Goal: Task Accomplishment & Management: Manage account settings

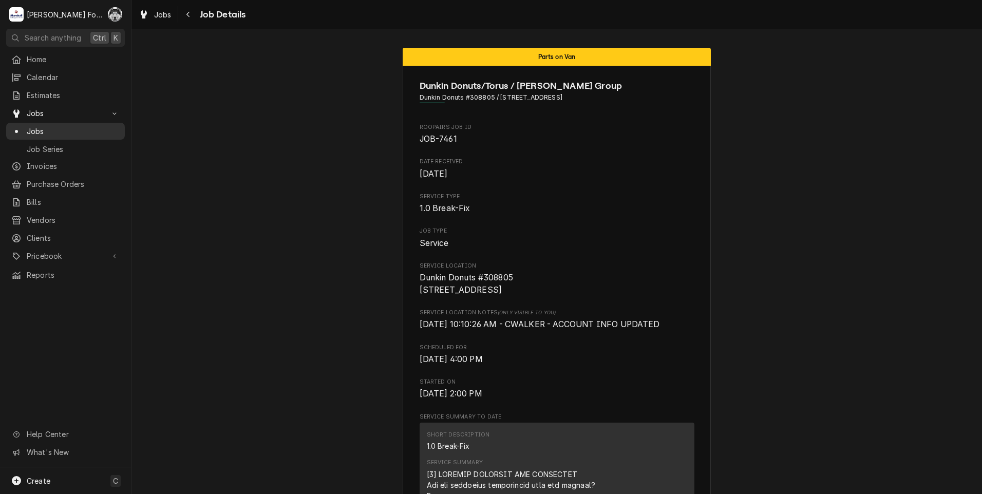
click at [32, 127] on span "Jobs" at bounding box center [73, 131] width 93 height 11
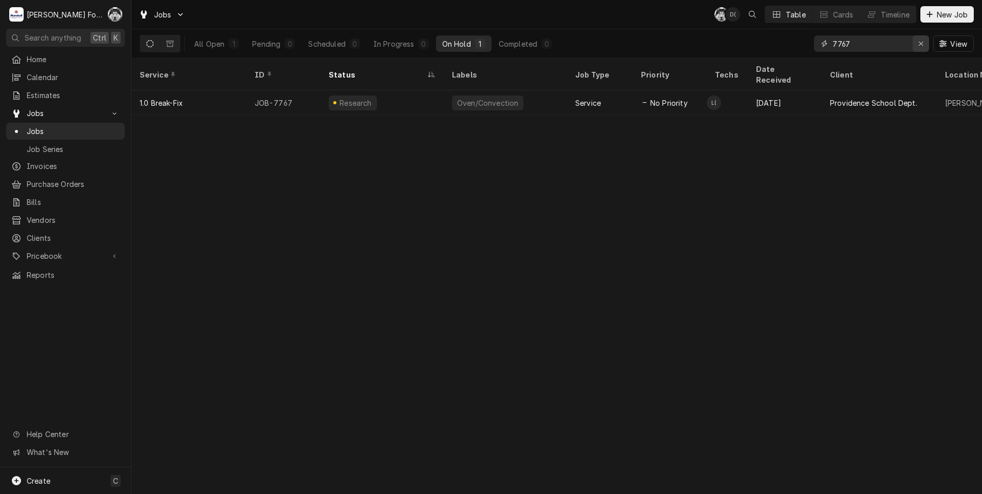
click at [917, 44] on div "Erase input" at bounding box center [921, 44] width 10 height 10
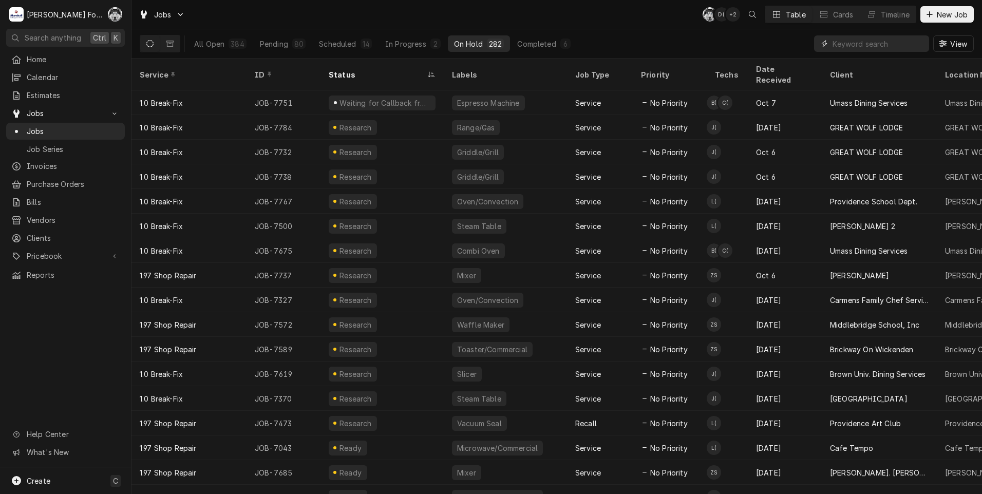
click at [874, 46] on input "Dynamic Content Wrapper" at bounding box center [877, 43] width 91 height 16
type input "7767"
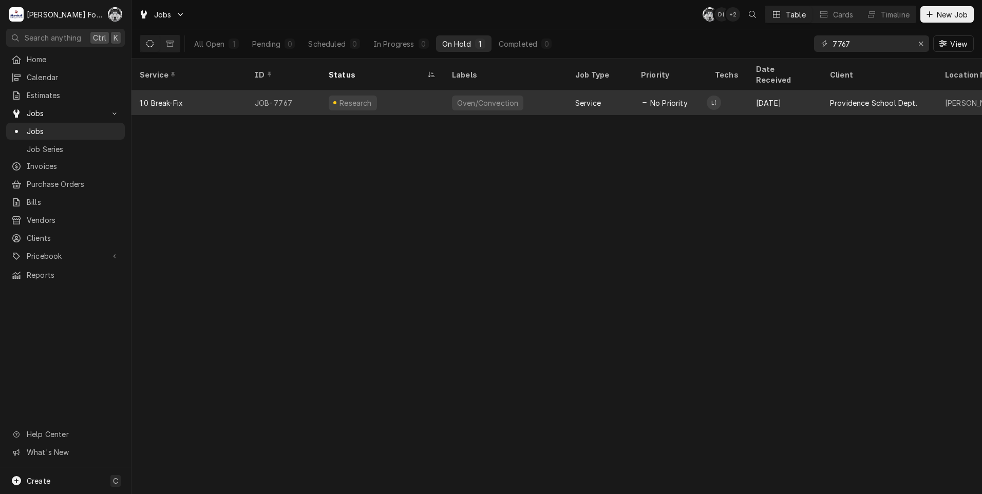
click at [393, 90] on div "Research" at bounding box center [381, 102] width 123 height 25
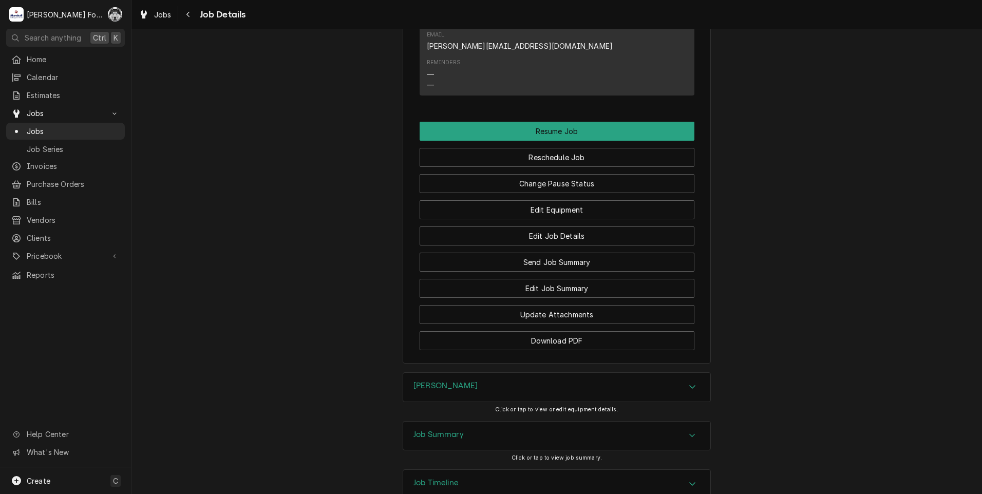
scroll to position [1125, 0]
click at [470, 372] on div "Blodgett" at bounding box center [556, 386] width 307 height 29
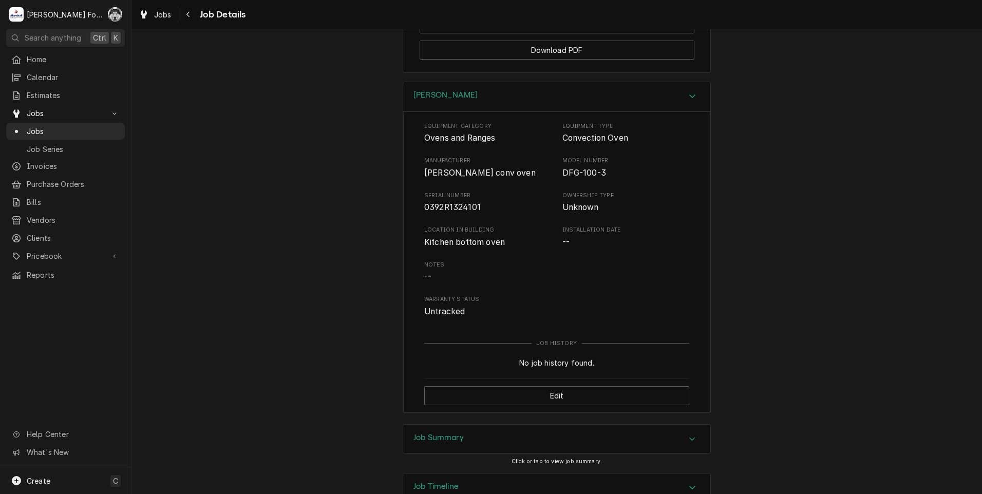
scroll to position [1419, 0]
click at [456, 429] on div "Job Summary" at bounding box center [438, 435] width 50 height 12
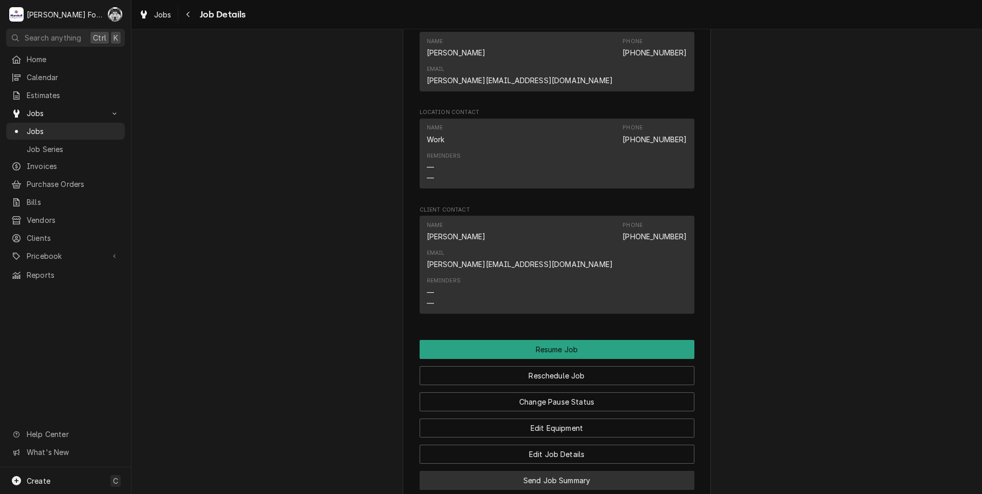
scroll to position [927, 0]
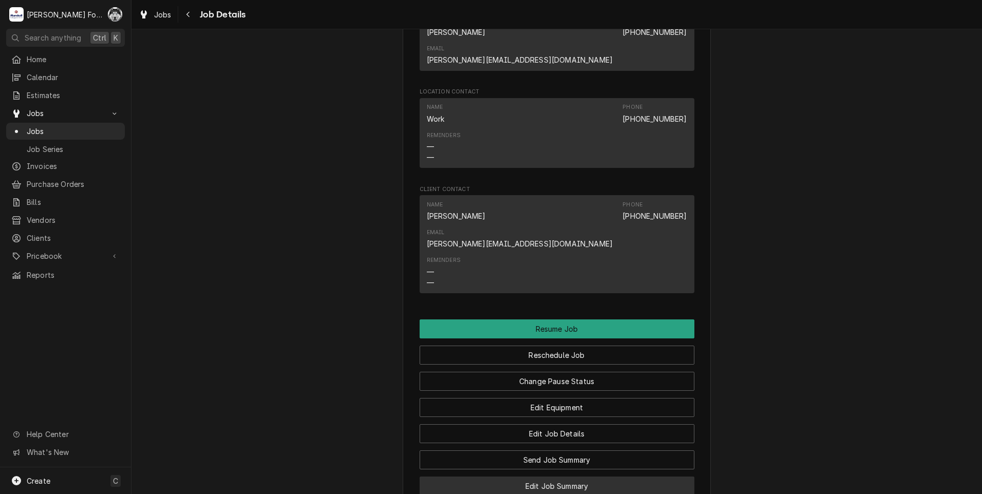
click at [553, 477] on button "Edit Job Summary" at bounding box center [557, 486] width 275 height 19
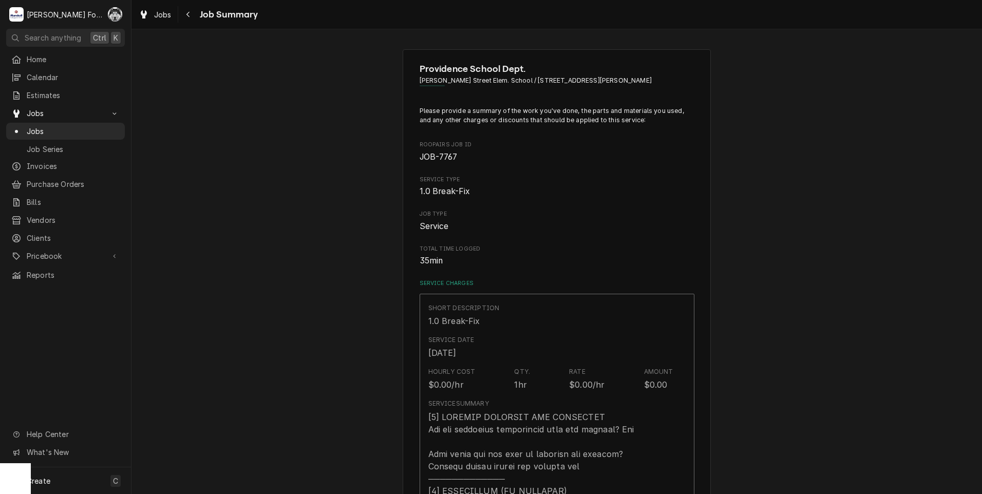
type textarea "x"
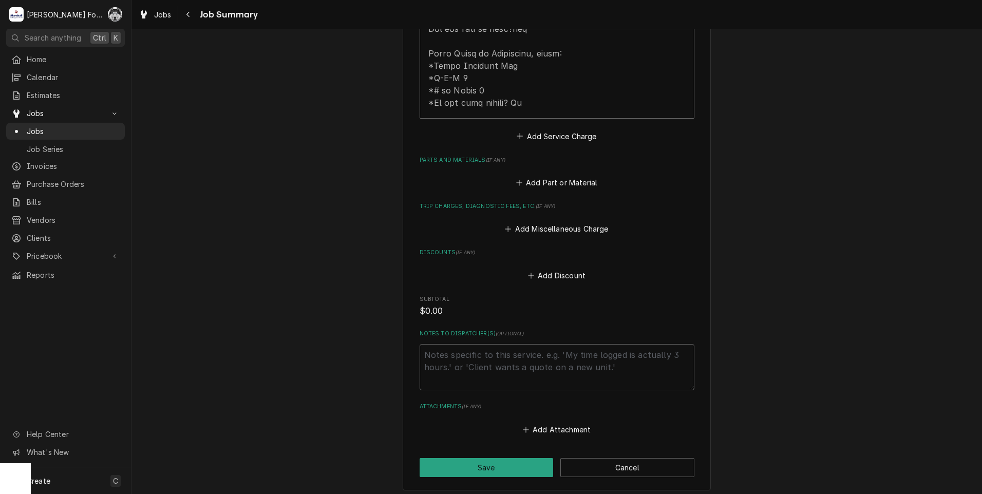
scroll to position [599, 0]
click at [554, 174] on button "Add Part or Material" at bounding box center [556, 181] width 85 height 14
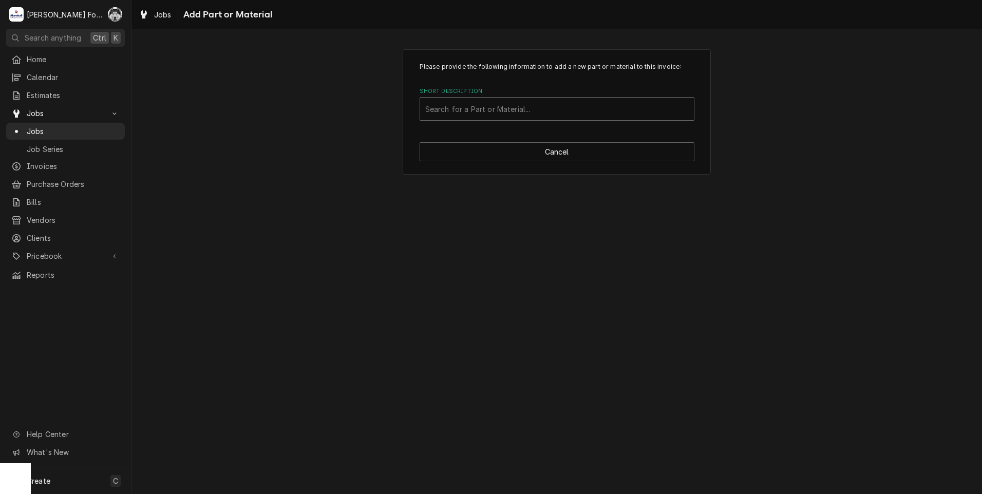
drag, startPoint x: 546, startPoint y: 113, endPoint x: 550, endPoint y: 110, distance: 5.5
click at [546, 111] on div "Short Description" at bounding box center [556, 109] width 263 height 18
type input "18578"
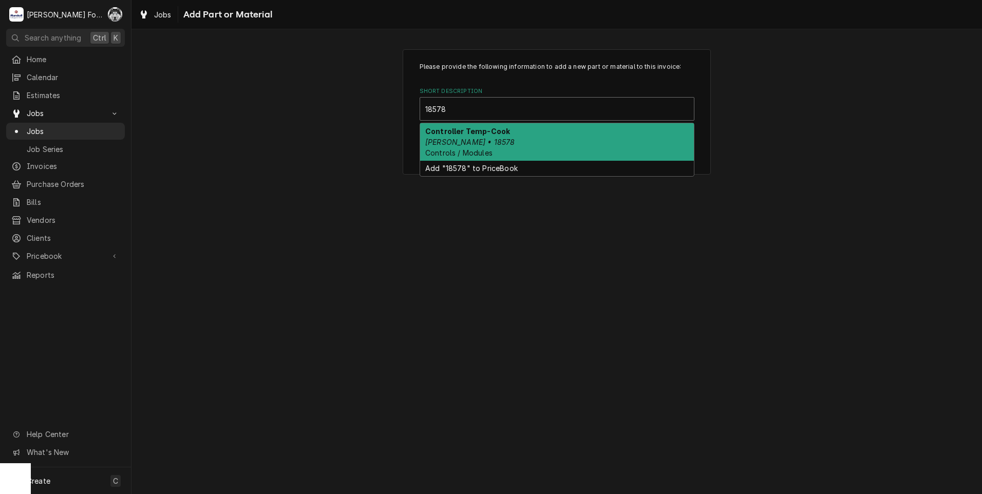
click at [485, 147] on div "Controller Temp-Cook Blodgett • 18578 Controls / Modules" at bounding box center [557, 141] width 274 height 37
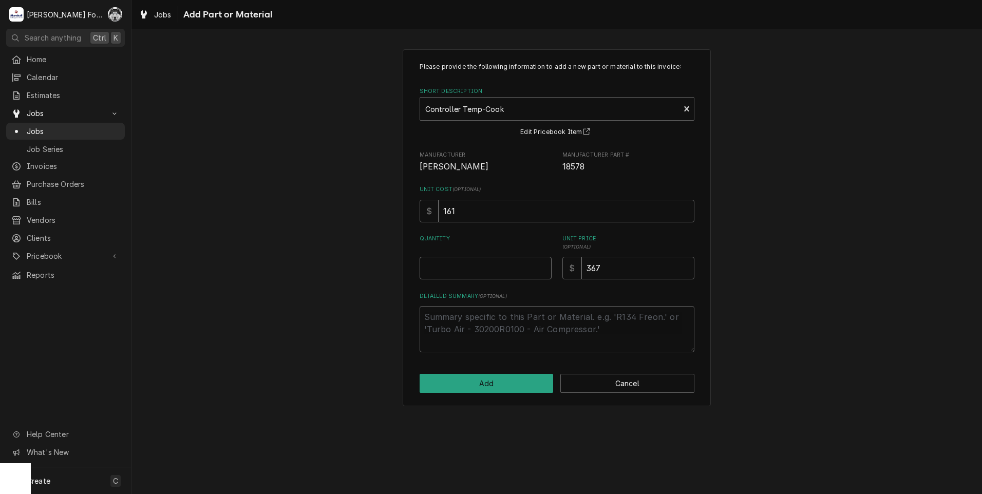
type textarea "x"
type input "0.5"
click at [543, 264] on input "0.5" at bounding box center [486, 268] width 132 height 23
type textarea "x"
type input "1"
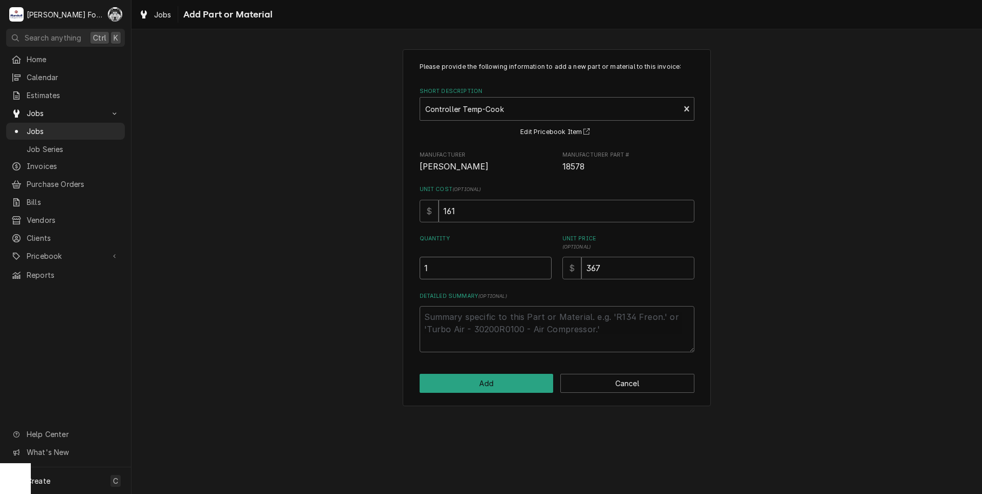
click at [543, 264] on input "1" at bounding box center [486, 268] width 132 height 23
click at [491, 386] on button "Add" at bounding box center [487, 383] width 134 height 19
type textarea "x"
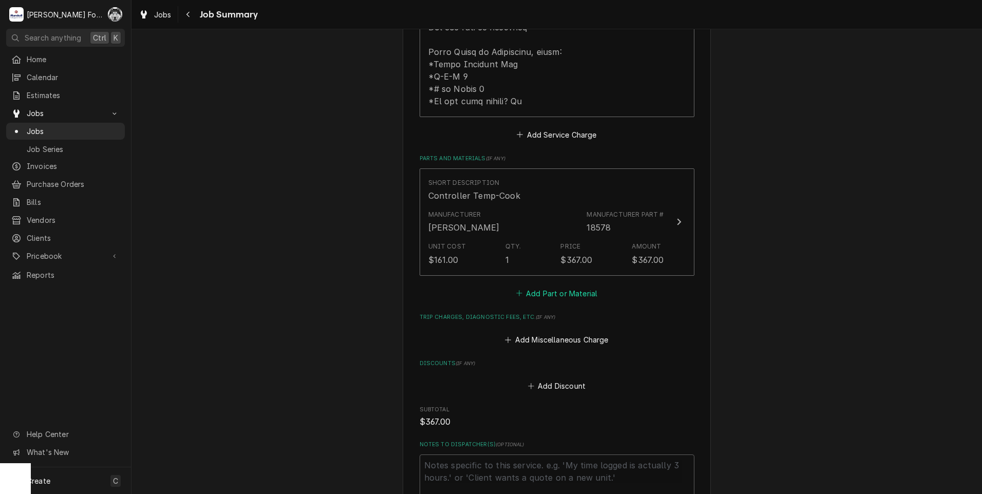
click at [560, 286] on button "Add Part or Material" at bounding box center [556, 293] width 85 height 14
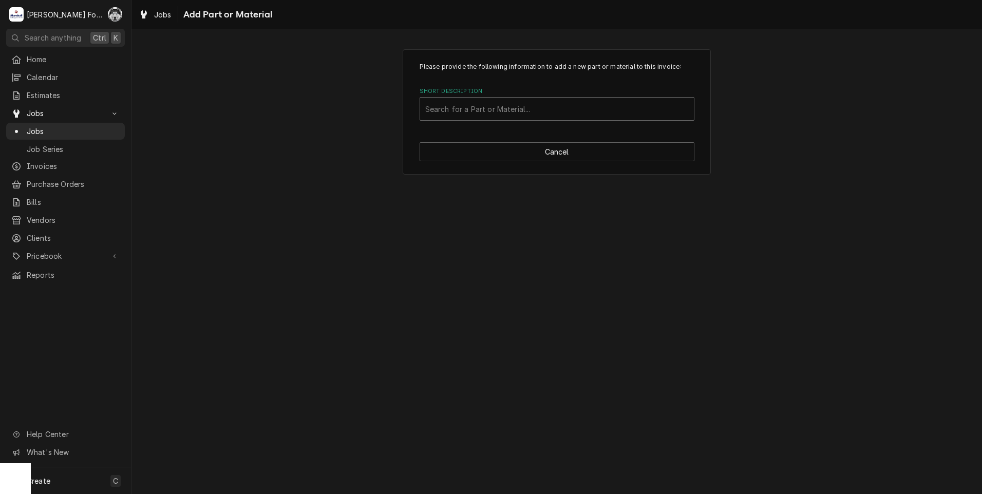
click at [527, 110] on div "Short Description" at bounding box center [556, 109] width 263 height 18
type input "16686"
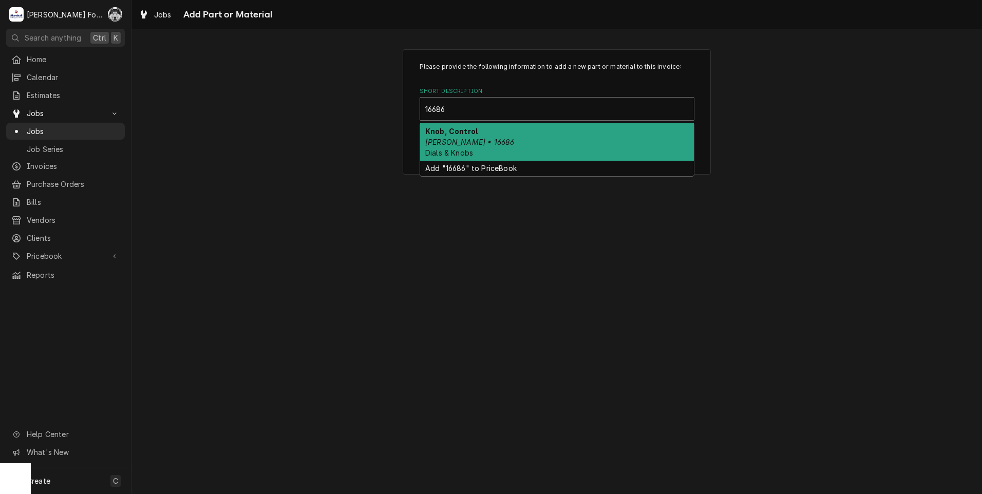
click at [519, 137] on div "Knob, Control Blodgett • 16686 Dials & Knobs" at bounding box center [557, 141] width 274 height 37
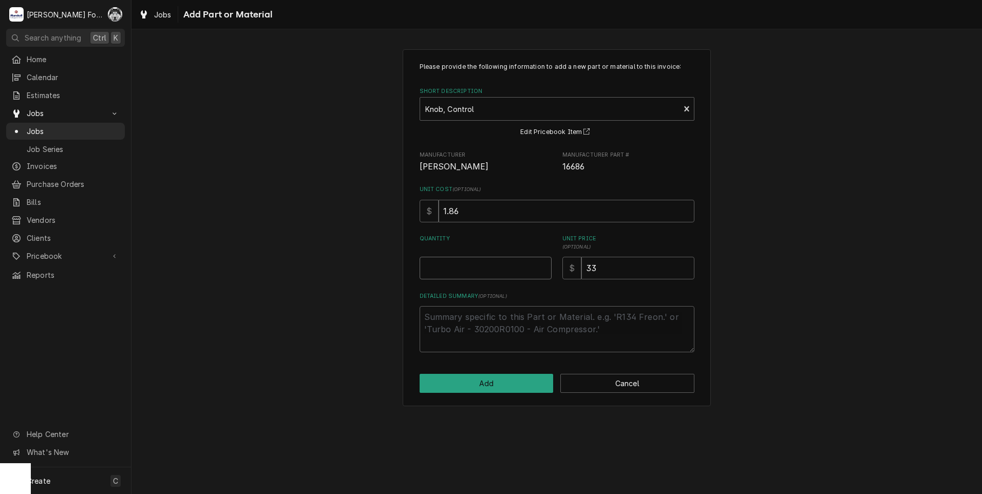
type textarea "x"
type input "0.5"
click at [540, 265] on input "0.5" at bounding box center [486, 268] width 132 height 23
type textarea "x"
type input "1"
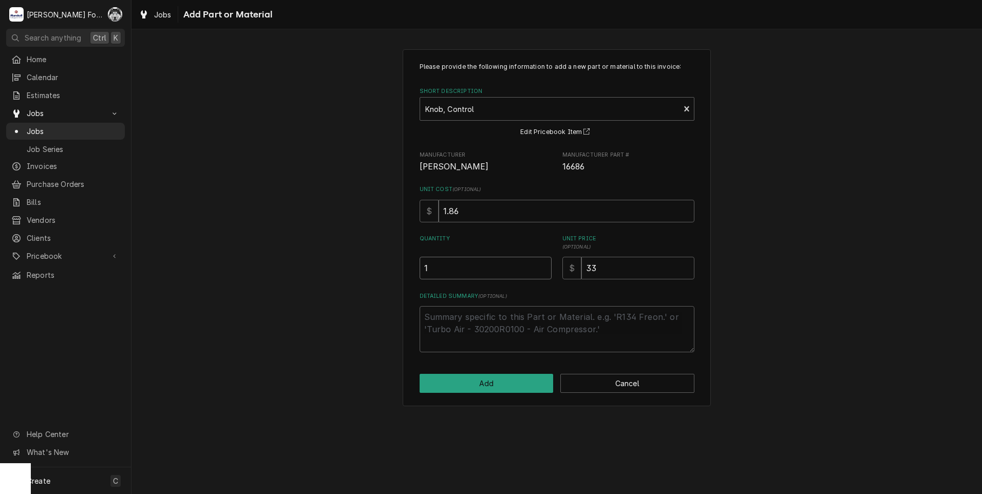
click at [540, 265] on input "1" at bounding box center [486, 268] width 132 height 23
type textarea "x"
type input "1.5"
click at [540, 265] on input "1.5" at bounding box center [486, 268] width 132 height 23
type textarea "x"
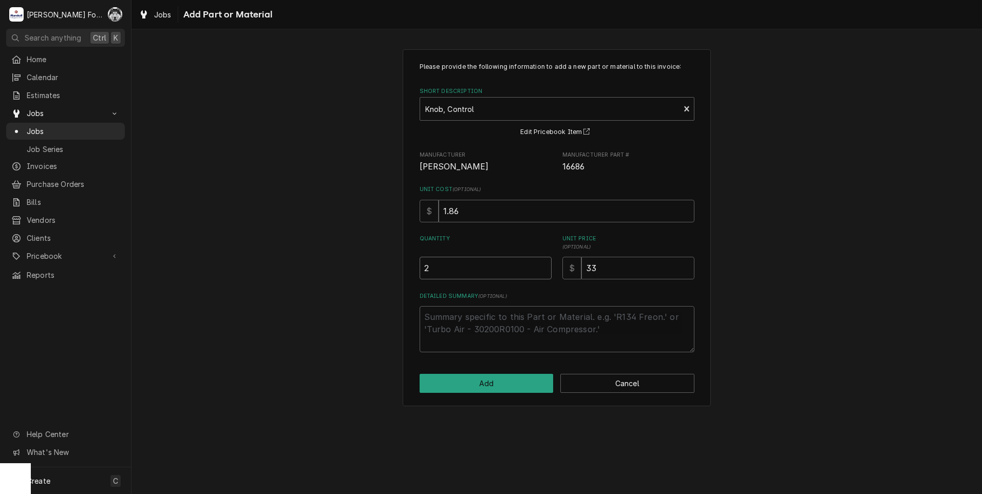
type input "2"
click at [540, 265] on input "2" at bounding box center [486, 268] width 132 height 23
click at [484, 382] on button "Add" at bounding box center [487, 383] width 134 height 19
type textarea "x"
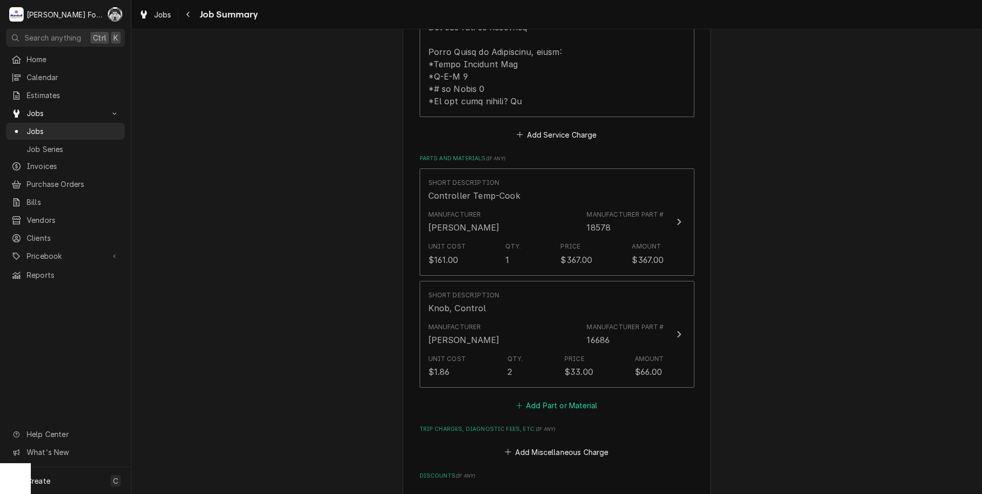
click at [548, 398] on button "Add Part or Material" at bounding box center [556, 405] width 85 height 14
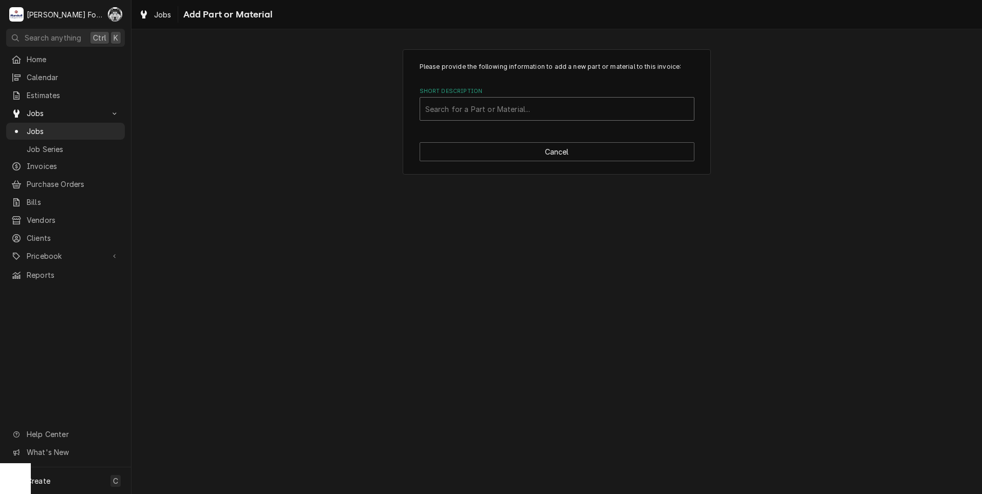
click at [531, 109] on div "Short Description" at bounding box center [556, 109] width 263 height 18
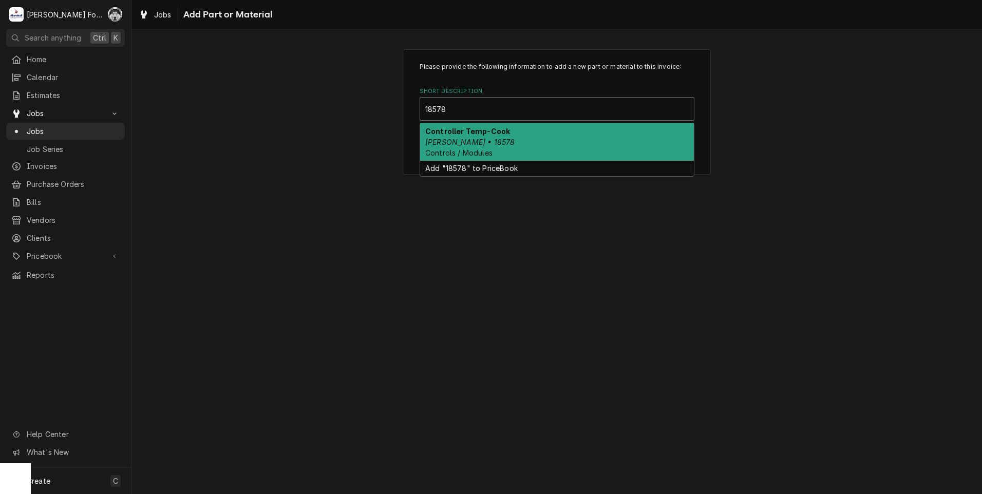
type input "18578"
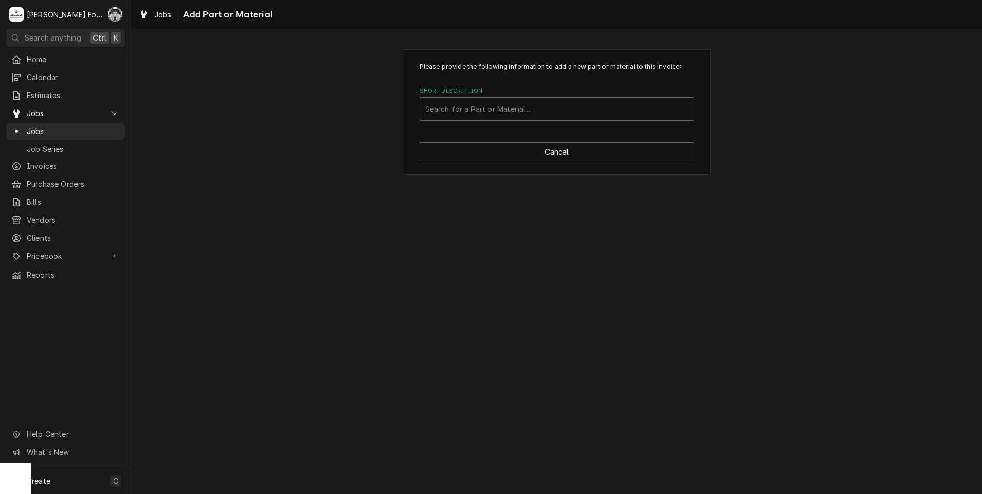
click at [342, 118] on div "Please provide the following information to add a new part or material to this …" at bounding box center [556, 111] width 850 height 143
click at [442, 113] on div "Short Description" at bounding box center [556, 109] width 263 height 18
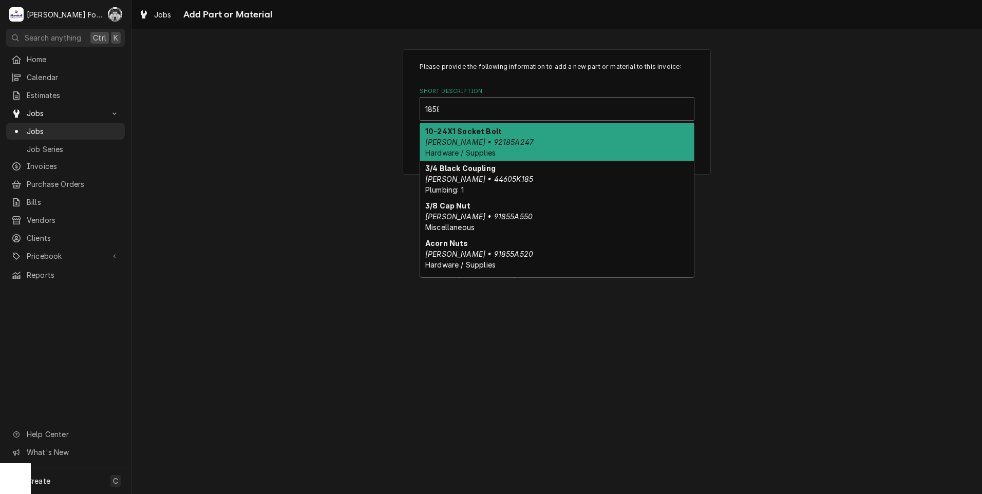
type input "18588"
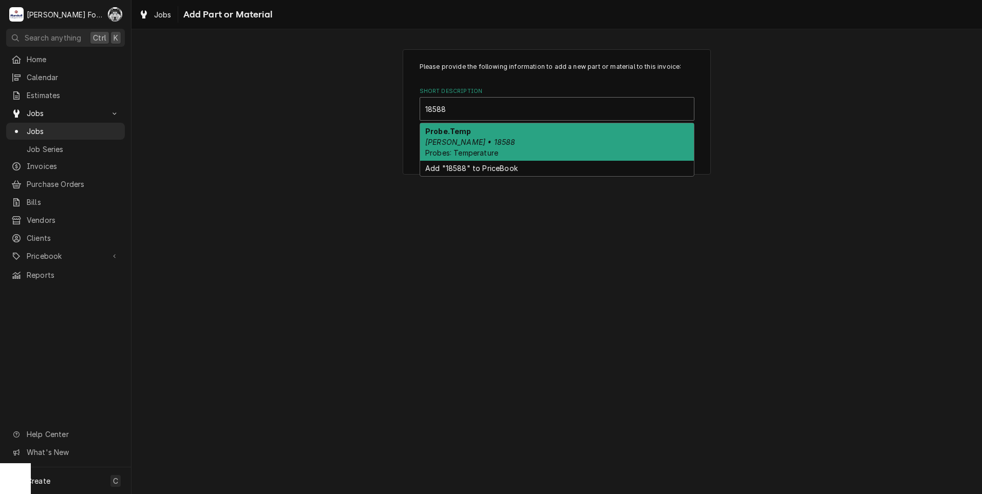
click at [478, 143] on em "Blodgett • 18588" at bounding box center [470, 142] width 90 height 9
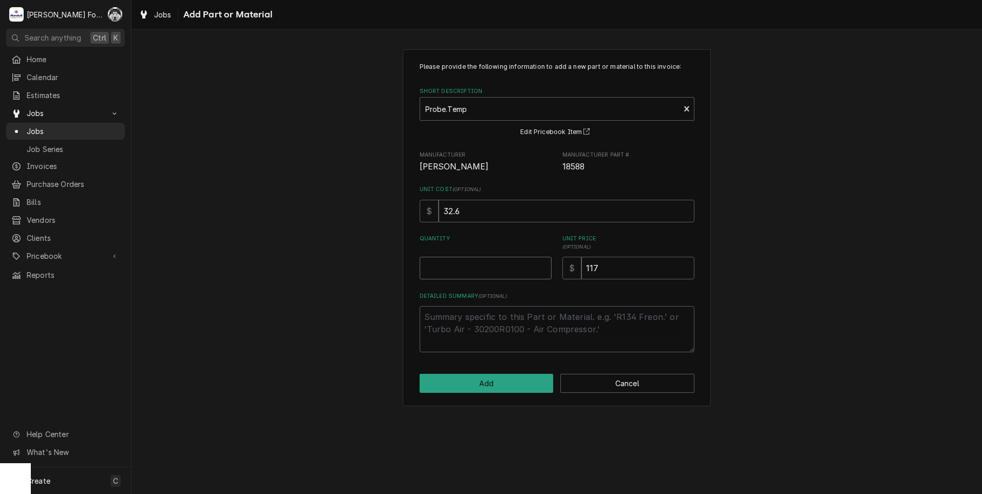
type textarea "x"
type input "0.5"
click at [543, 263] on input "0.5" at bounding box center [486, 268] width 132 height 23
type textarea "x"
type input "1"
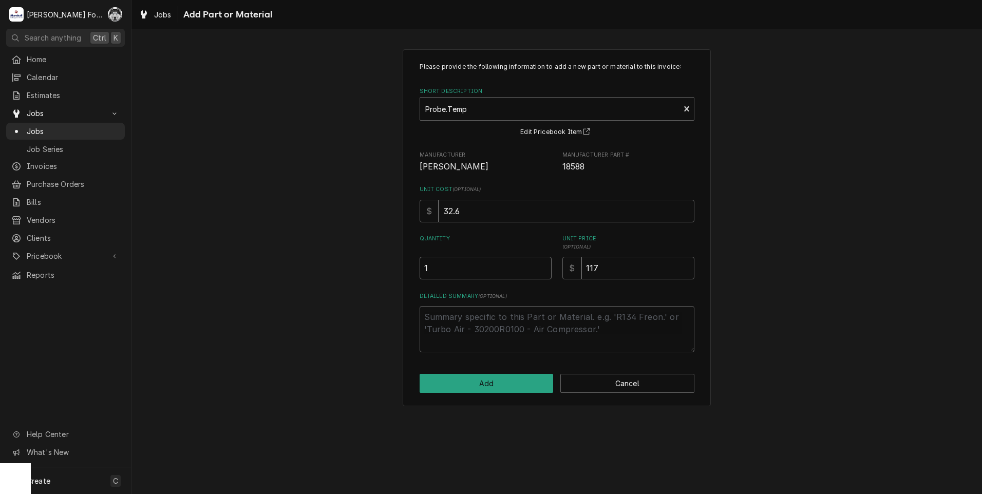
click at [543, 263] on input "1" at bounding box center [486, 268] width 132 height 23
click at [476, 388] on button "Add" at bounding box center [487, 383] width 134 height 19
type textarea "x"
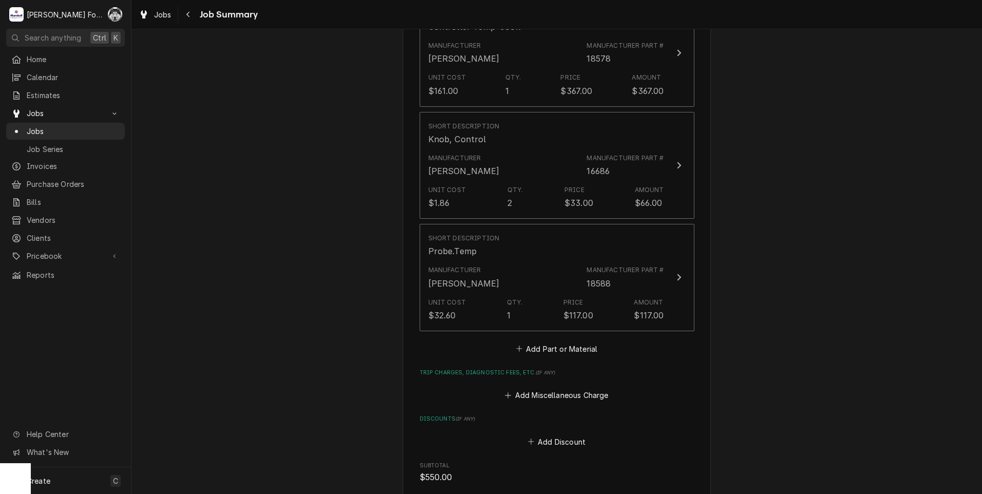
scroll to position [770, 0]
click at [536, 339] on button "Add Part or Material" at bounding box center [556, 346] width 85 height 14
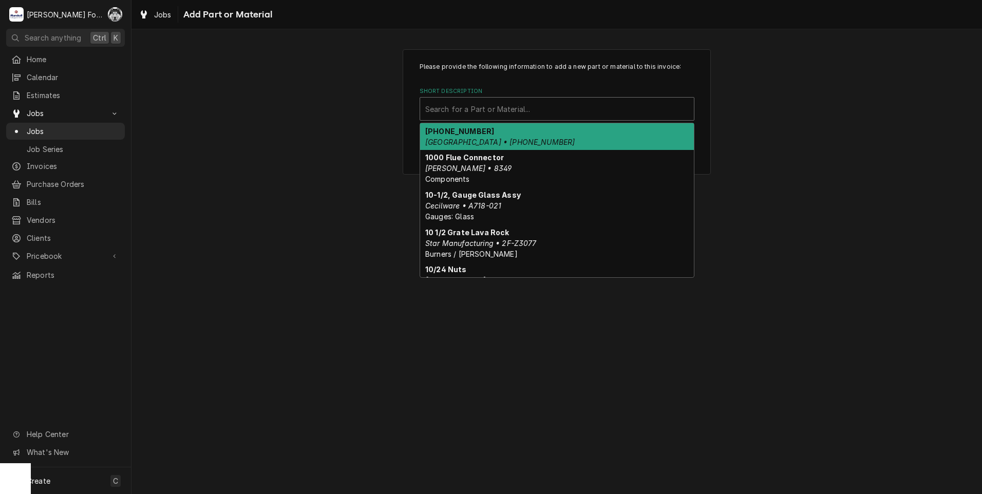
click at [530, 105] on div "Short Description" at bounding box center [556, 109] width 263 height 18
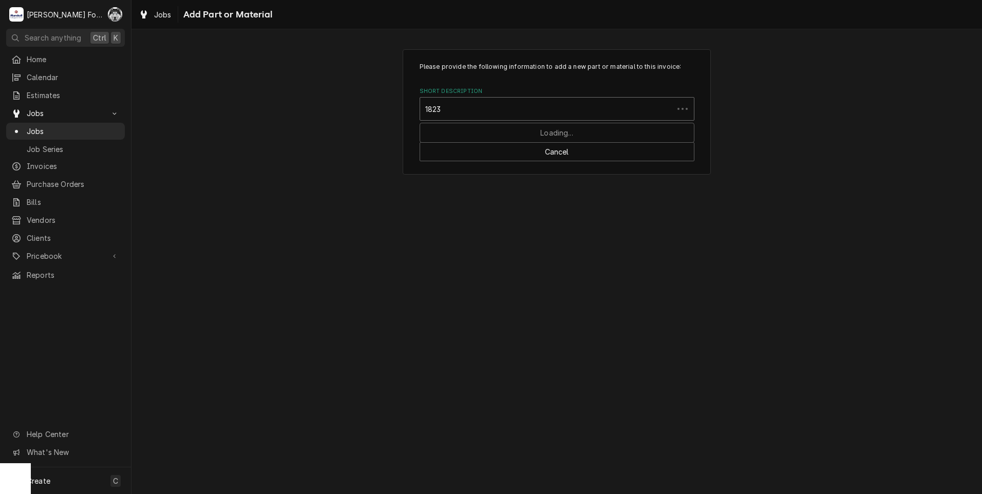
type input "18234"
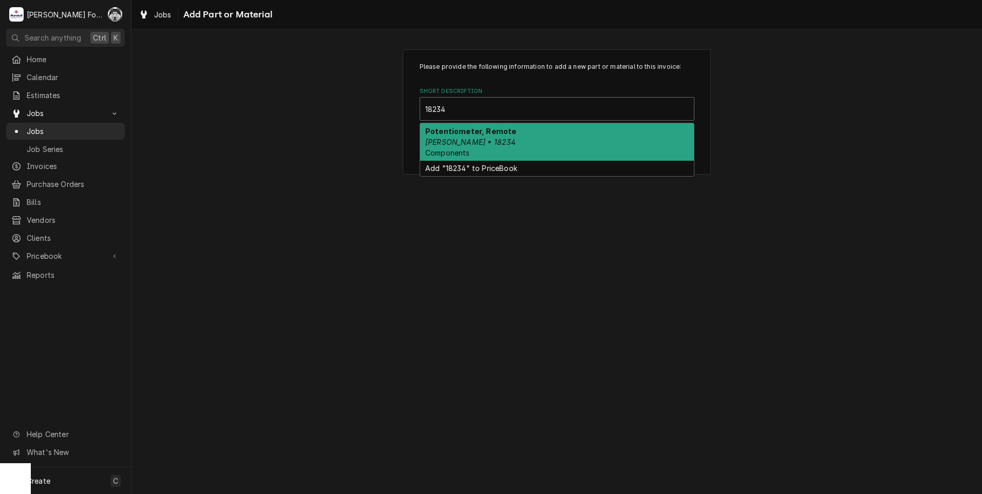
click at [460, 145] on em "Blodgett • 18234" at bounding box center [470, 142] width 90 height 9
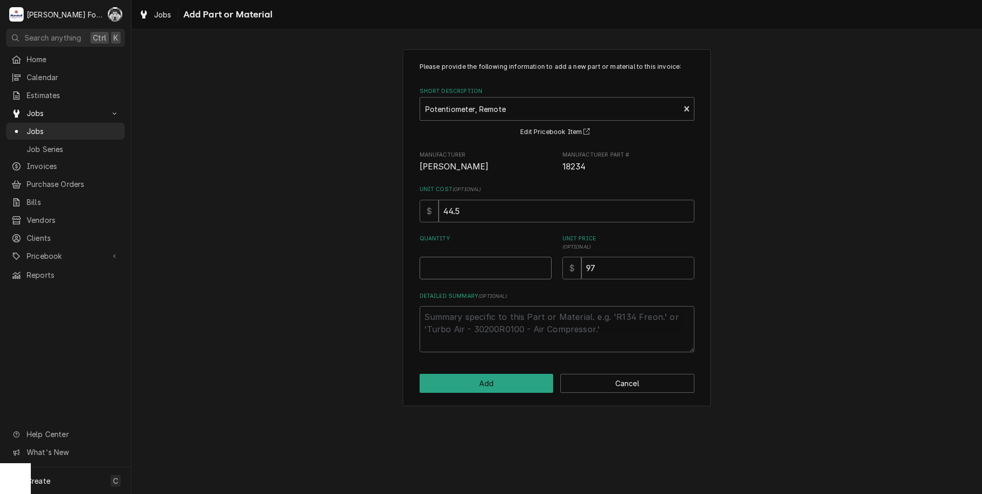
type textarea "x"
type input "0.5"
click at [543, 266] on input "0.5" at bounding box center [486, 268] width 132 height 23
type textarea "x"
type input "1"
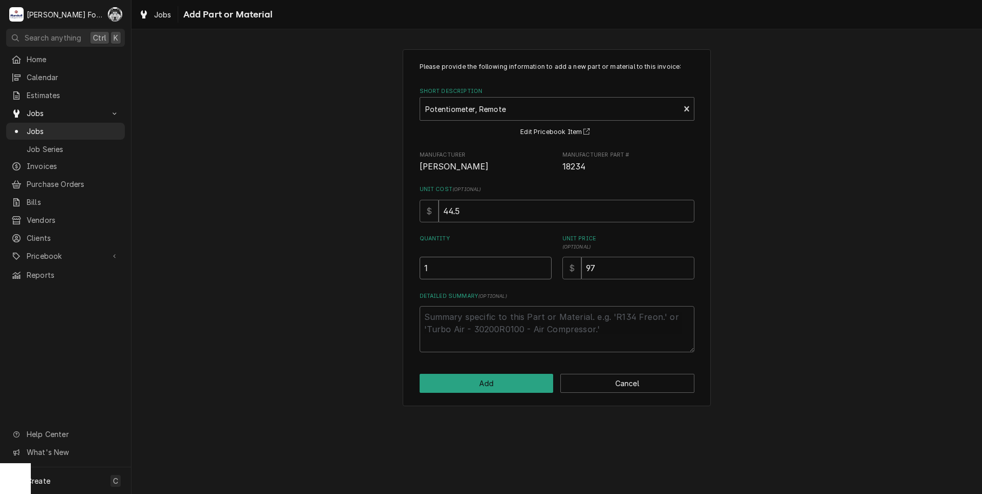
click at [543, 266] on input "1" at bounding box center [486, 268] width 132 height 23
click at [478, 384] on button "Add" at bounding box center [487, 383] width 134 height 19
type textarea "x"
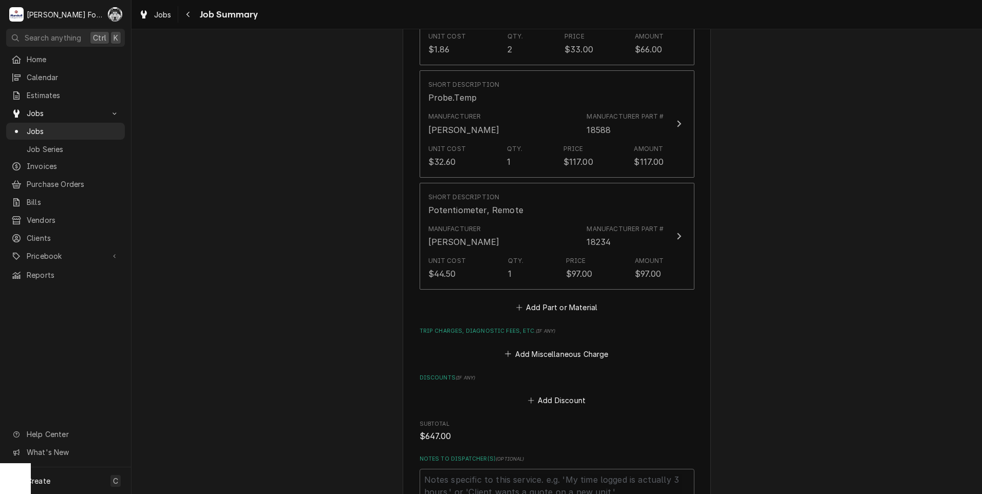
scroll to position [941, 0]
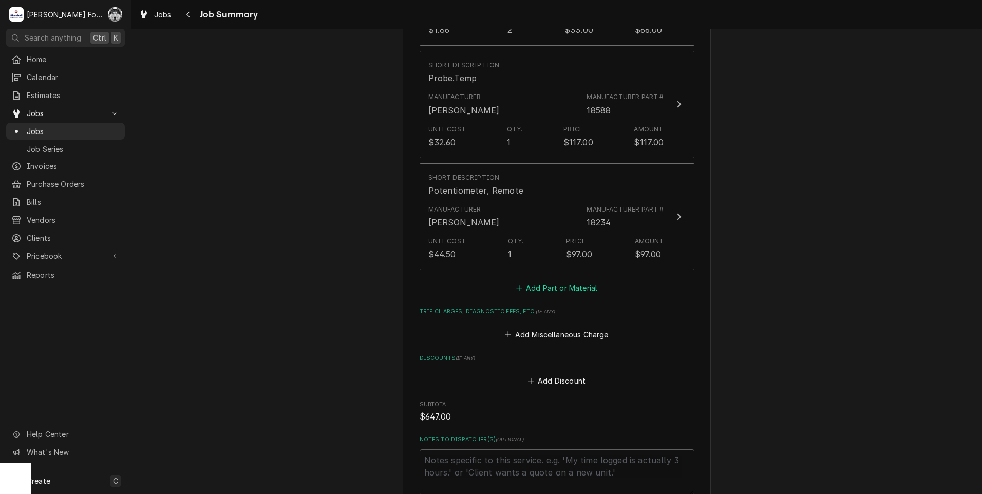
click at [543, 281] on button "Add Part or Material" at bounding box center [556, 288] width 85 height 14
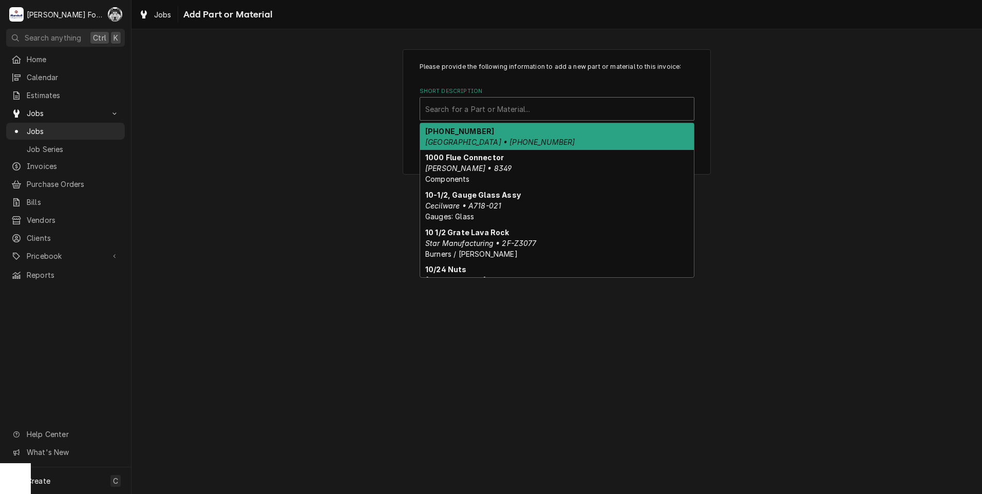
drag, startPoint x: 578, startPoint y: 100, endPoint x: 577, endPoint y: 106, distance: 5.9
click at [577, 103] on div "Short Description" at bounding box center [556, 109] width 263 height 18
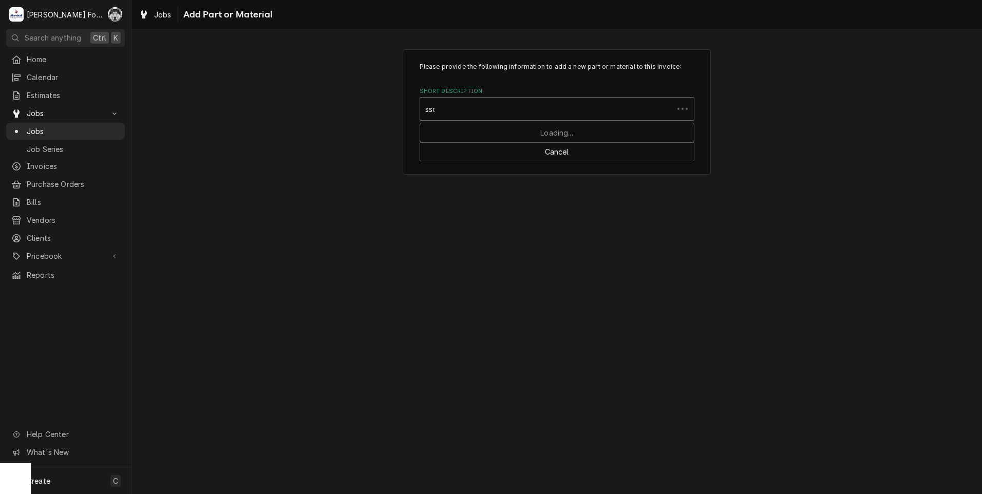
type input "ssdt"
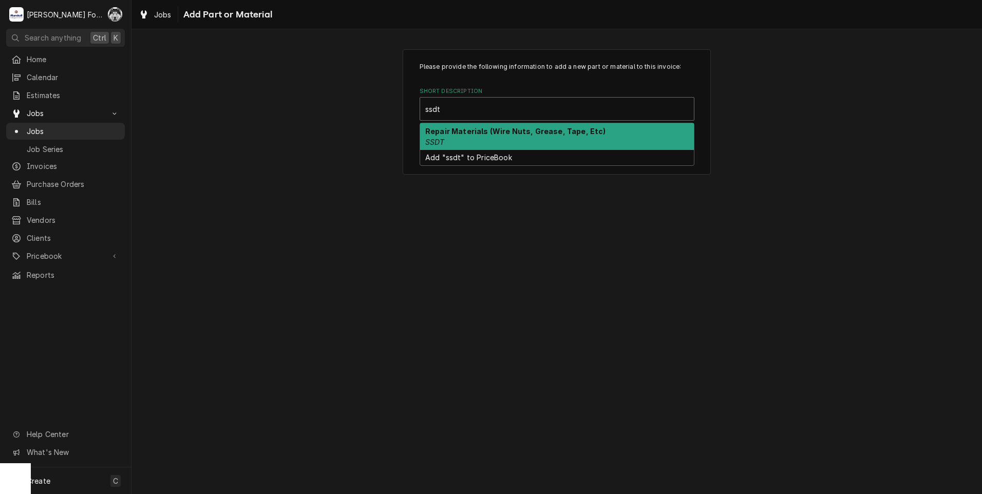
click at [462, 141] on div "Repair Materials (Wire Nuts, Grease, Tape, Etc) SSDT" at bounding box center [557, 136] width 274 height 27
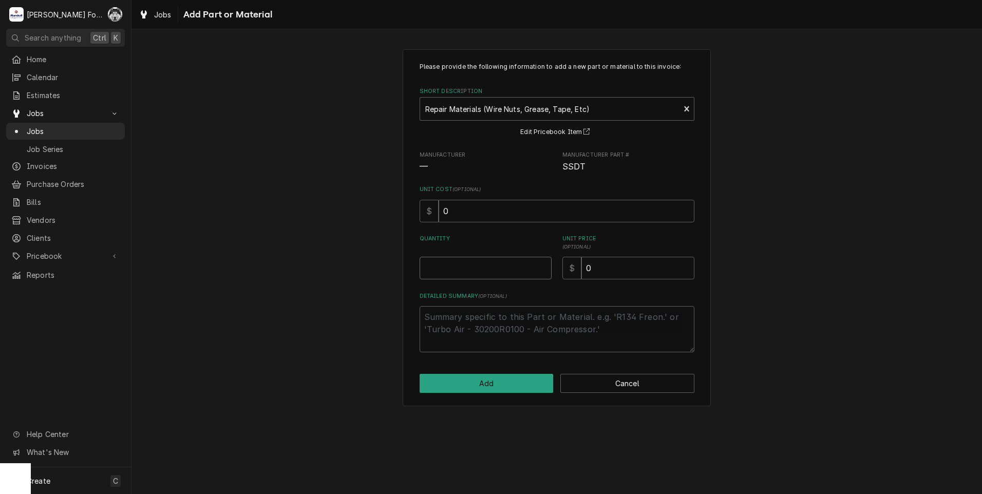
click at [544, 262] on input "Quantity" at bounding box center [486, 268] width 132 height 23
type textarea "x"
type input "0.5"
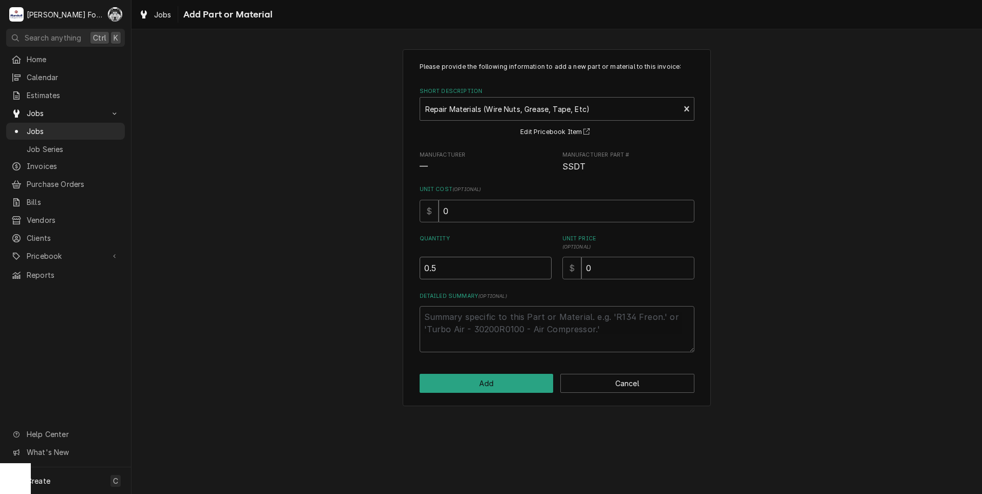
click at [544, 265] on input "0.5" at bounding box center [486, 268] width 132 height 23
type textarea "x"
type input "1"
click at [544, 265] on input "1" at bounding box center [486, 268] width 132 height 23
drag, startPoint x: 619, startPoint y: 274, endPoint x: 495, endPoint y: 274, distance: 123.8
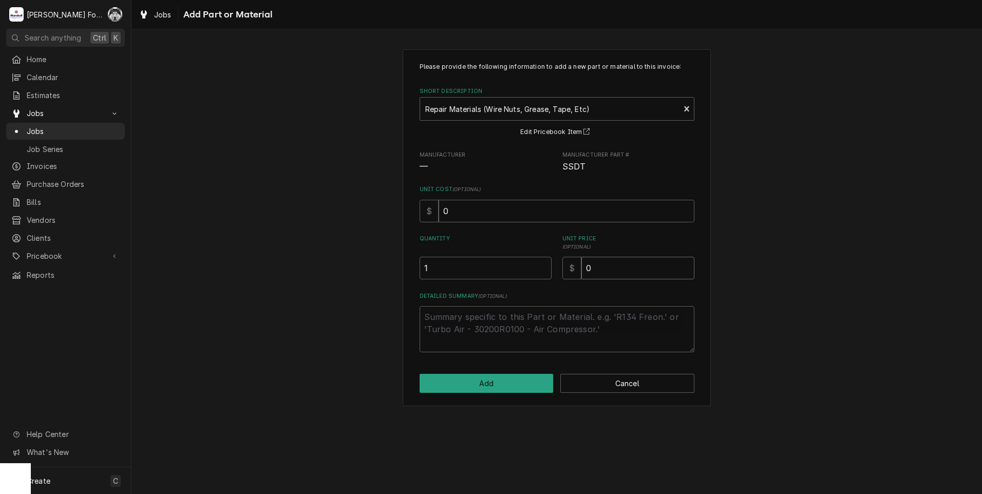
click at [507, 274] on div "Quantity 1 Unit Price ( optional ) $ 0" at bounding box center [557, 257] width 275 height 45
type textarea "x"
type input "1"
type textarea "x"
type input "14"
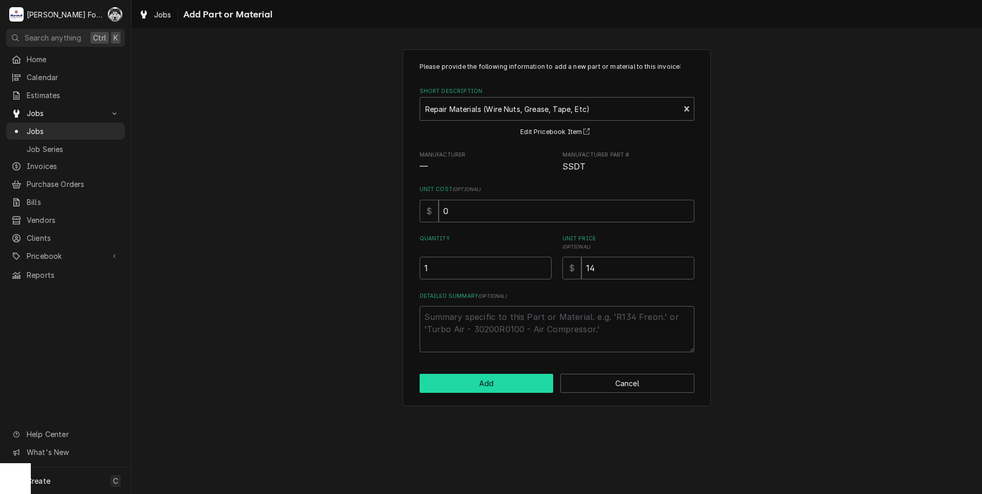
click at [516, 379] on button "Add" at bounding box center [487, 383] width 134 height 19
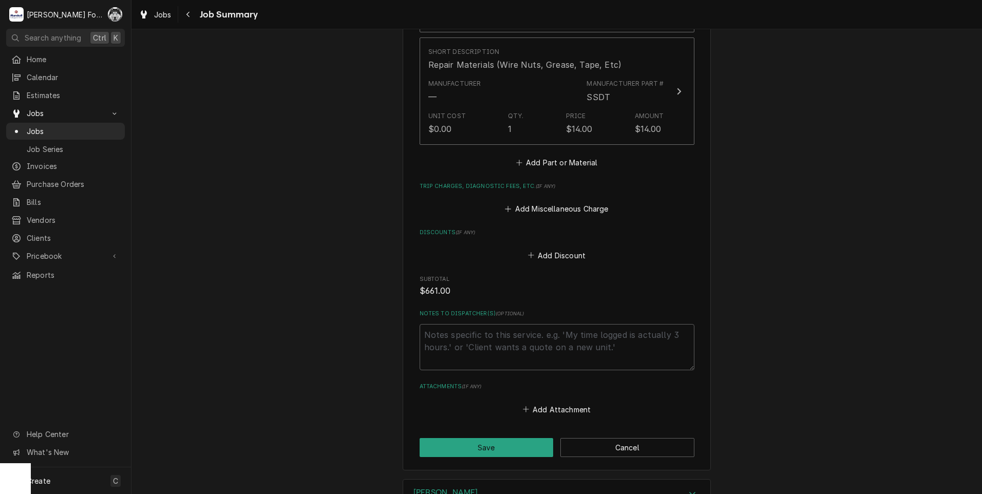
scroll to position [1249, 0]
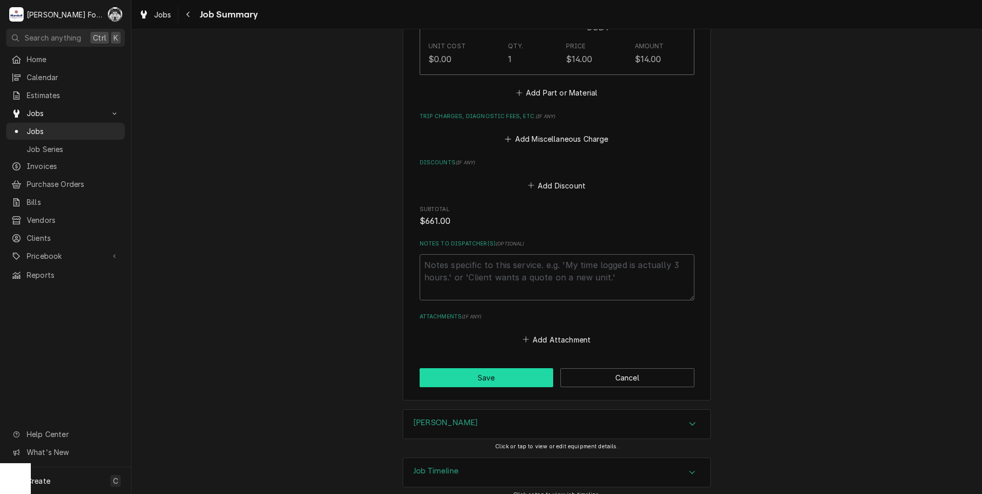
click at [451, 368] on button "Save" at bounding box center [487, 377] width 134 height 19
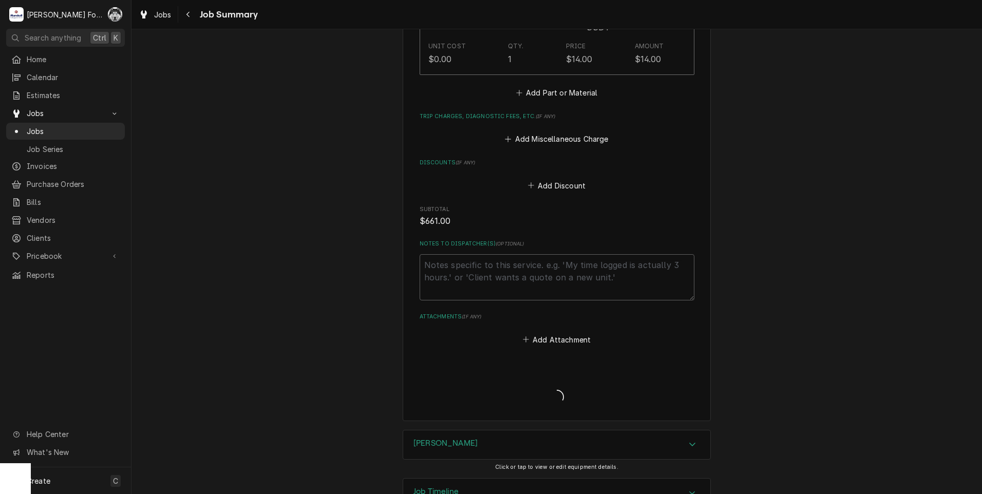
type textarea "x"
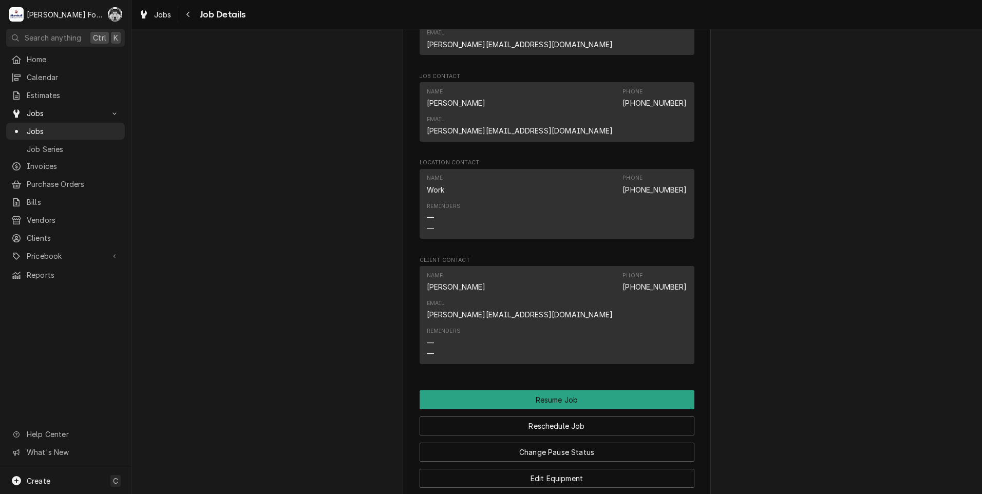
scroll to position [1113, 0]
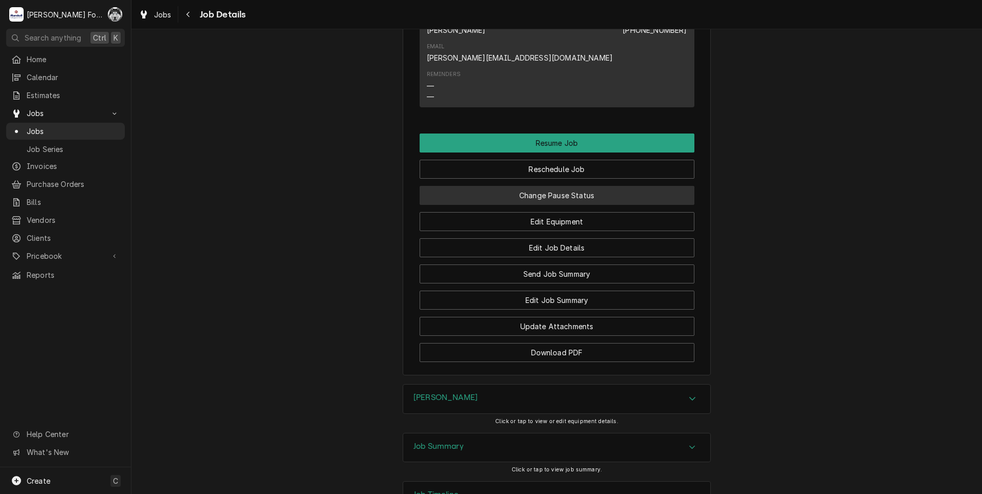
click at [528, 186] on button "Change Pause Status" at bounding box center [557, 195] width 275 height 19
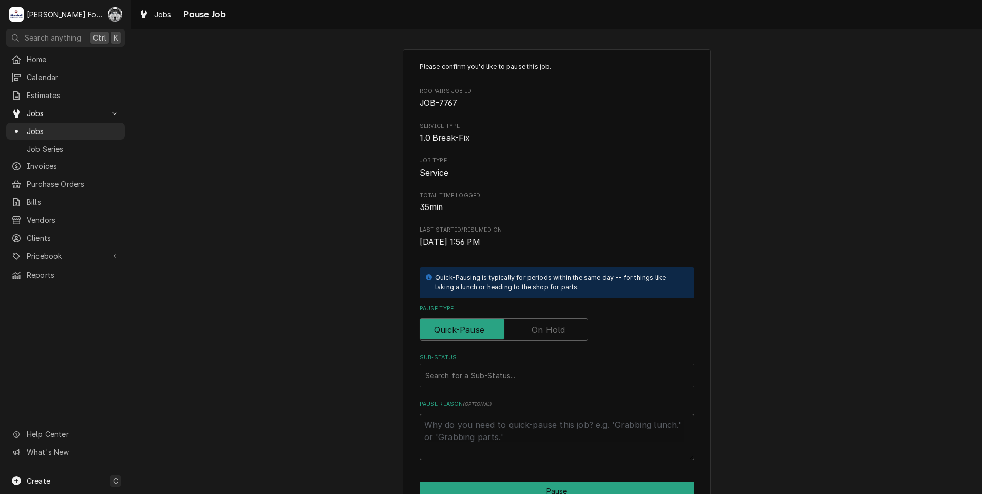
click at [529, 326] on label "Pause Type" at bounding box center [504, 329] width 168 height 23
click at [529, 326] on input "Pause Type" at bounding box center [503, 329] width 159 height 23
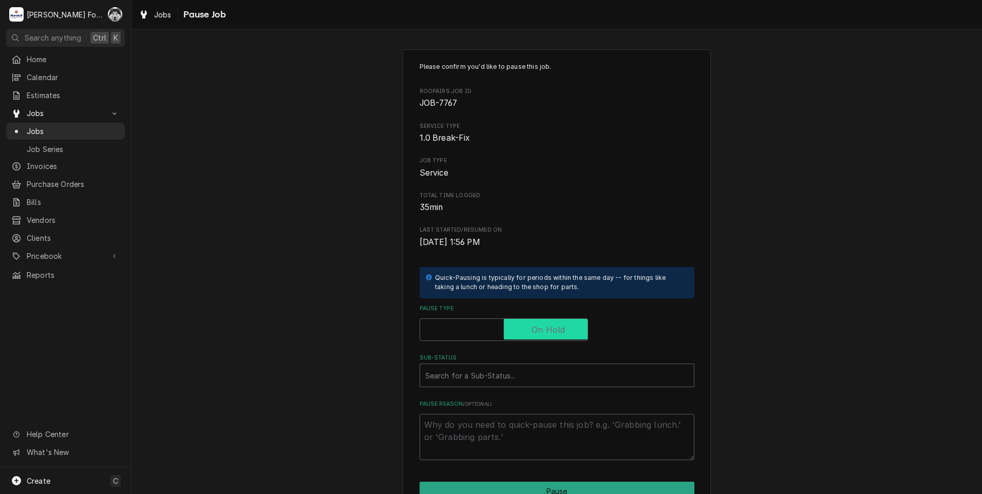
checkbox input "true"
click at [473, 381] on div "Sub-Status" at bounding box center [556, 375] width 263 height 18
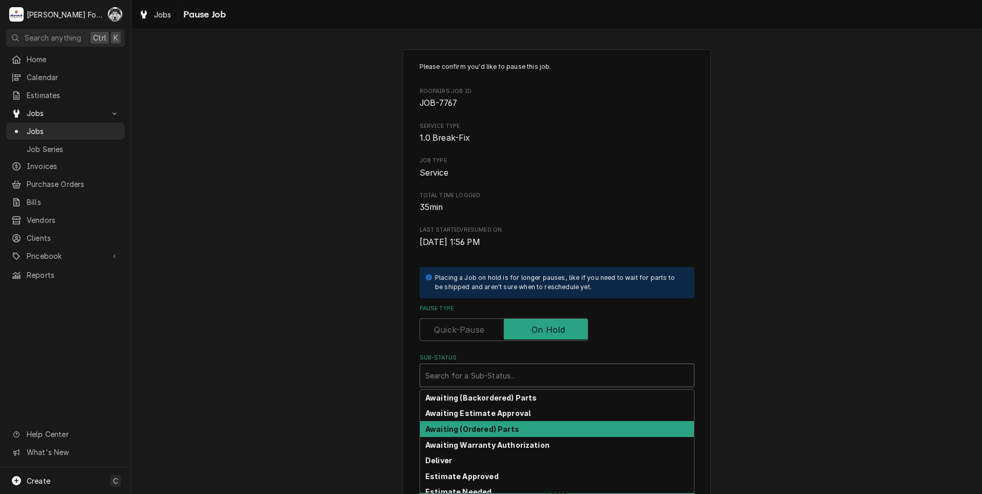
click at [467, 432] on strong "Awaiting (Ordered) Parts" at bounding box center [472, 429] width 94 height 9
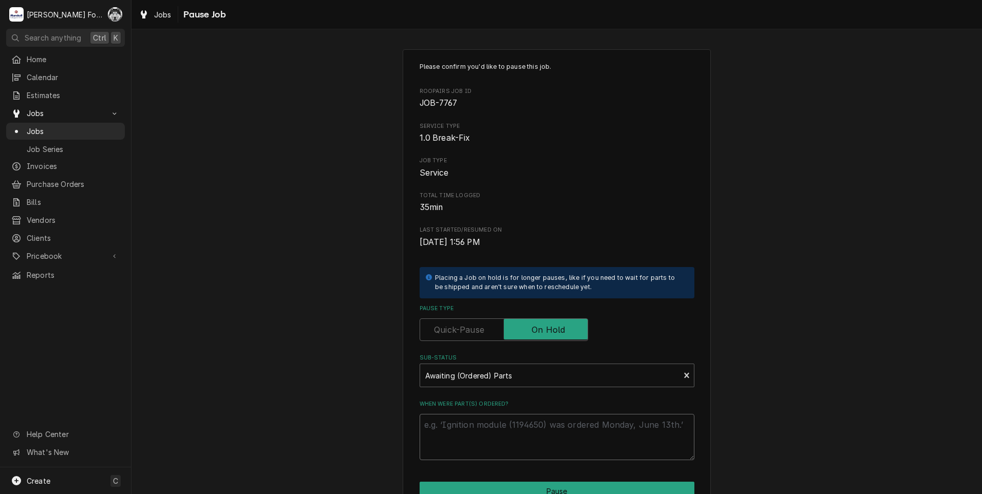
click at [441, 440] on textarea "When were part(s) ordered?" at bounding box center [557, 437] width 275 height 46
paste textarea "10/9/2025"
type textarea "x"
type textarea "10/9/2025"
click at [498, 385] on div "Awaiting (Ordered) Parts" at bounding box center [550, 375] width 260 height 23
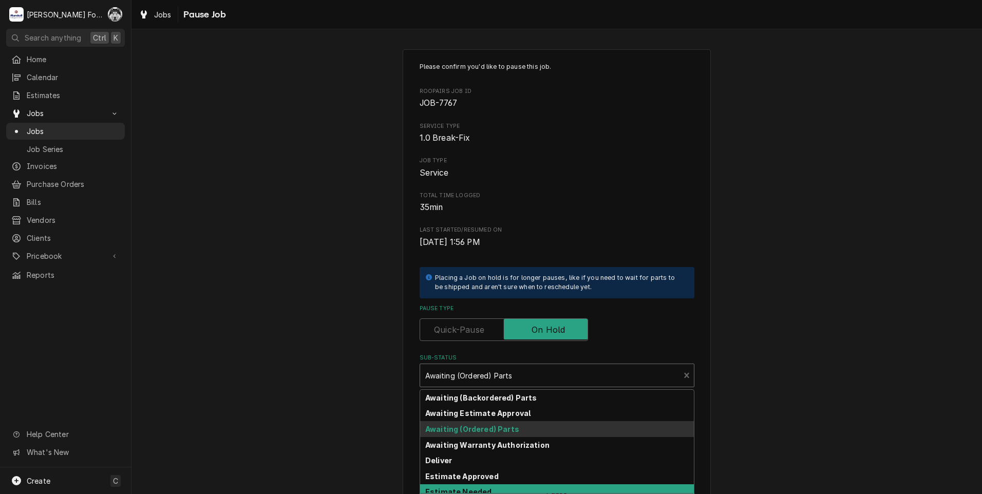
click at [467, 490] on strong "Estimate Needed" at bounding box center [458, 491] width 66 height 9
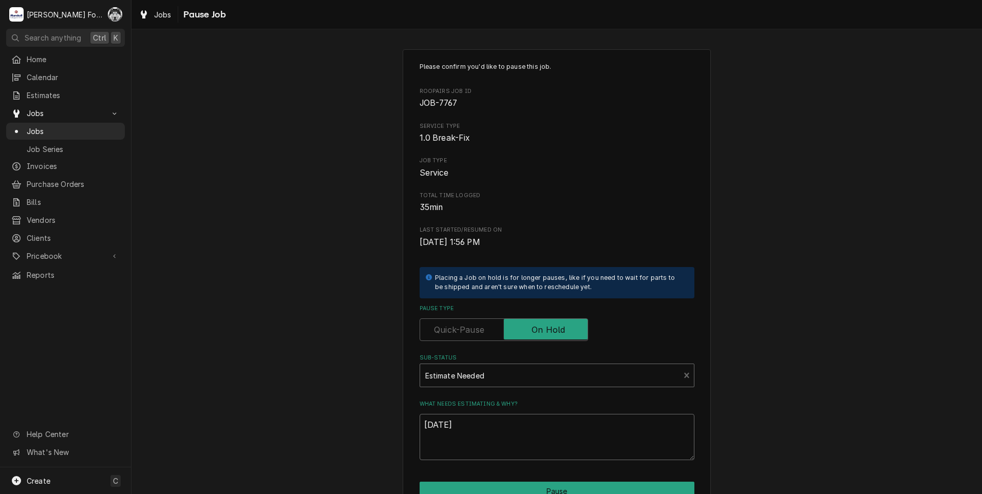
click at [464, 427] on textarea "10/9/2025" at bounding box center [557, 437] width 275 height 46
drag, startPoint x: 464, startPoint y: 427, endPoint x: 348, endPoint y: 415, distance: 116.6
click at [348, 415] on div "Please confirm you'd like to pause this job. Roopairs Job ID JOB-7767 Service T…" at bounding box center [556, 307] width 850 height 535
type textarea "x"
type textarea "p"
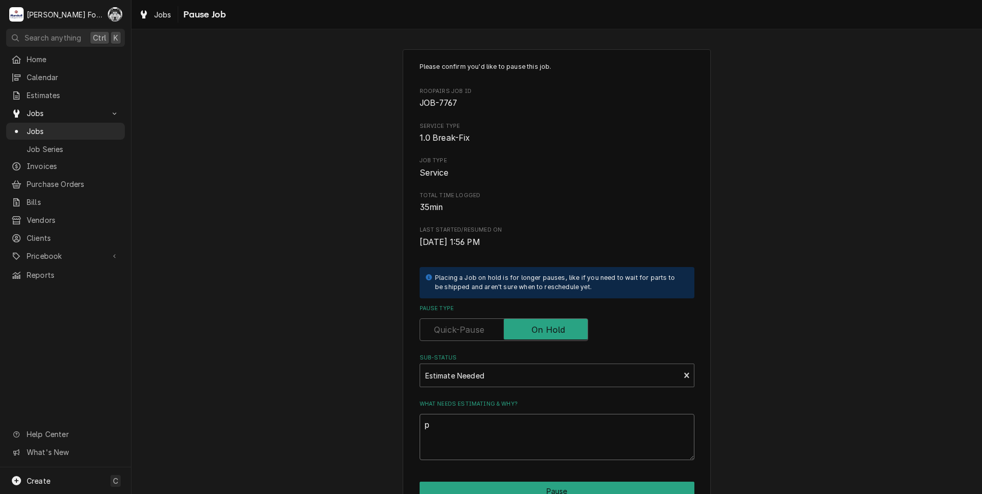
type textarea "x"
type textarea "pa"
type textarea "x"
type textarea "par"
type textarea "x"
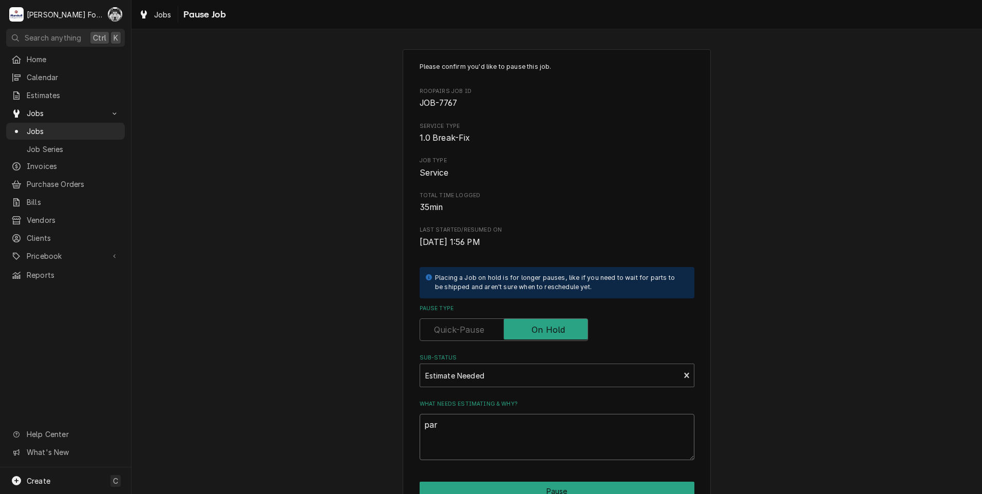
type textarea "part"
type textarea "x"
type textarea "parts"
drag, startPoint x: 445, startPoint y: 428, endPoint x: 322, endPoint y: 439, distance: 123.7
click at [322, 438] on div "Please confirm you'd like to pause this job. Roopairs Job ID JOB-7767 Service T…" at bounding box center [556, 307] width 850 height 535
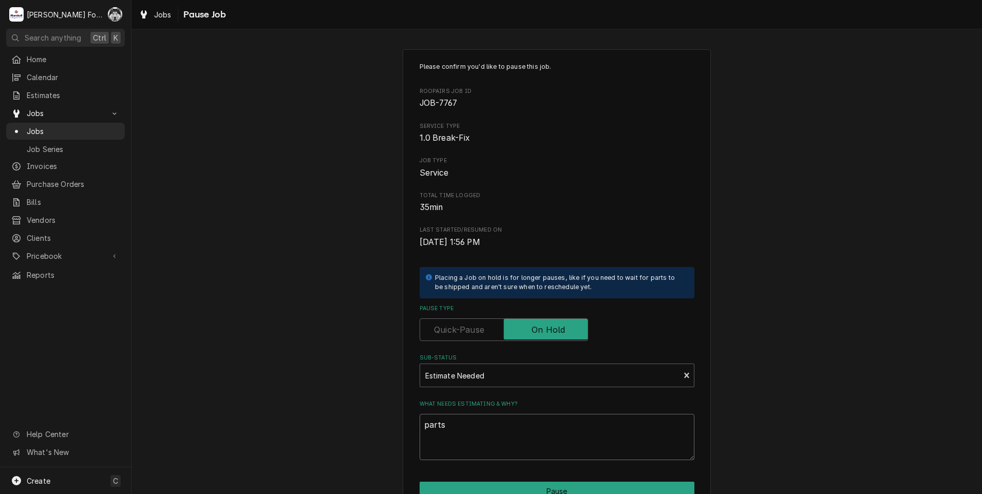
type textarea "x"
type textarea "P"
type textarea "x"
type textarea "PA"
type textarea "x"
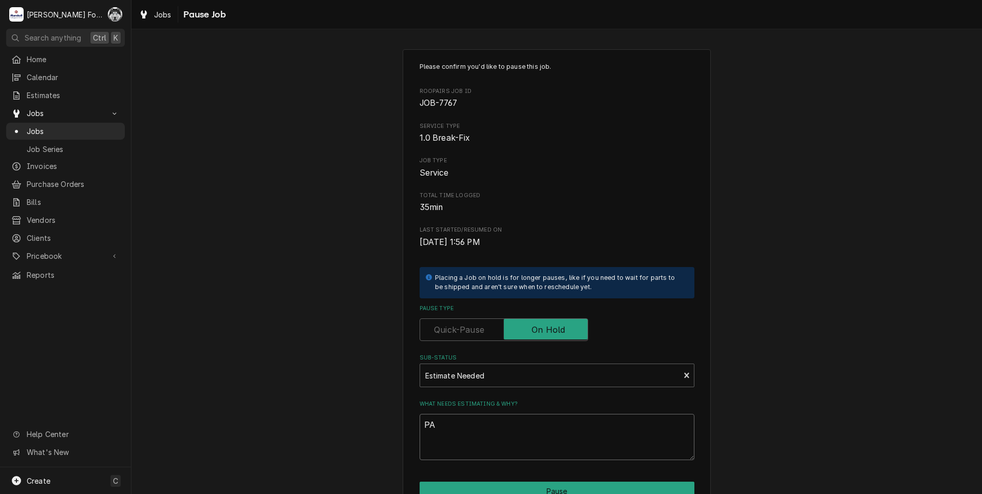
type textarea "PAR"
type textarea "x"
type textarea "PART"
type textarea "x"
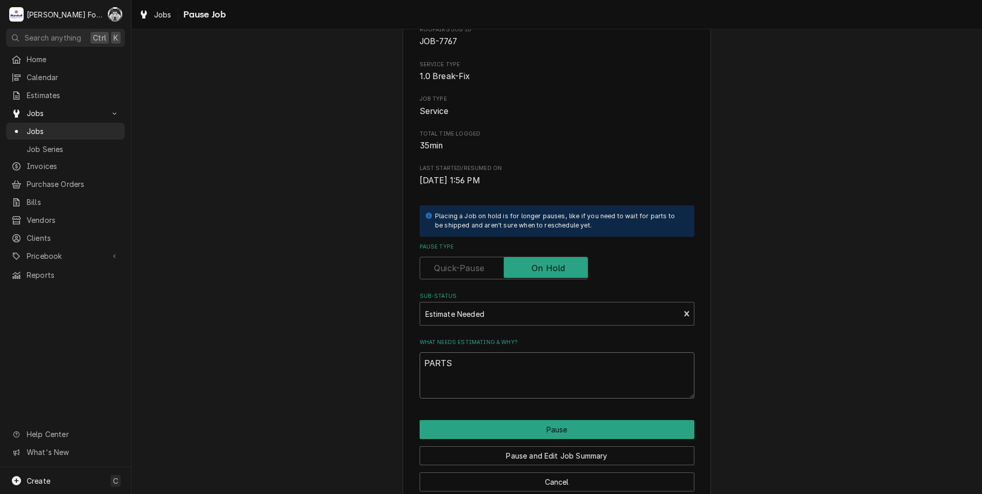
scroll to position [81, 0]
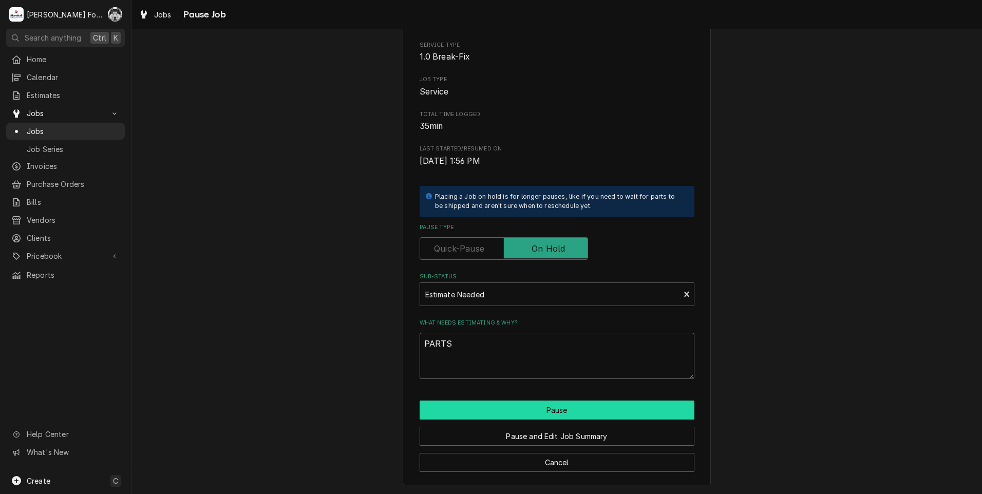
type textarea "PARTS"
click at [536, 413] on button "Pause" at bounding box center [557, 410] width 275 height 19
type textarea "x"
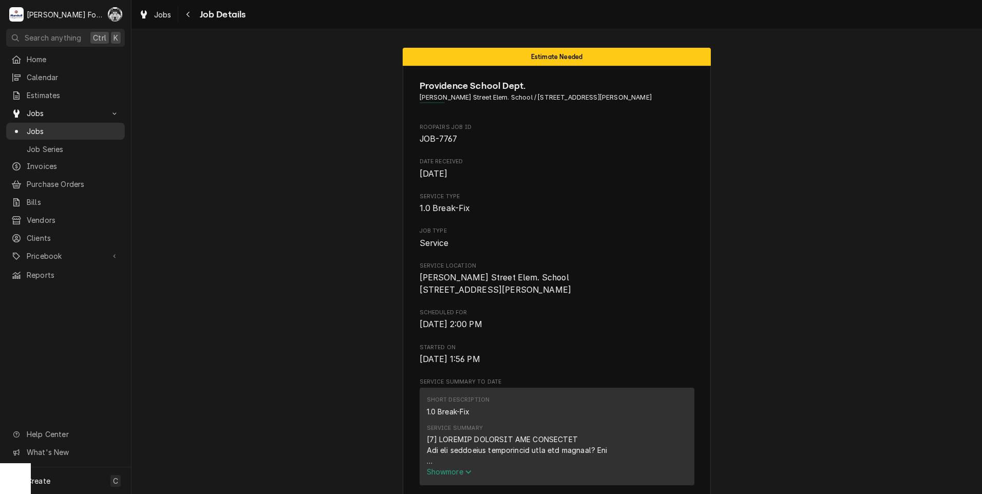
click at [35, 128] on span "Jobs" at bounding box center [73, 131] width 93 height 11
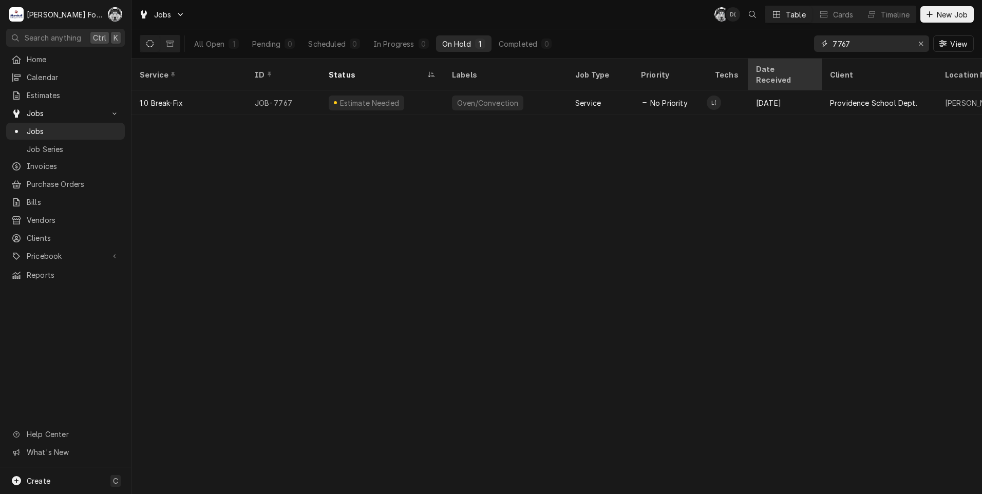
drag, startPoint x: 870, startPoint y: 41, endPoint x: 748, endPoint y: 64, distance: 124.0
click at [750, 64] on div "Jobs C( D( Table Cards Timeline New Job All Open 1 Pending 0 Scheduled 0 In Pro…" at bounding box center [556, 247] width 850 height 494
type input "7533"
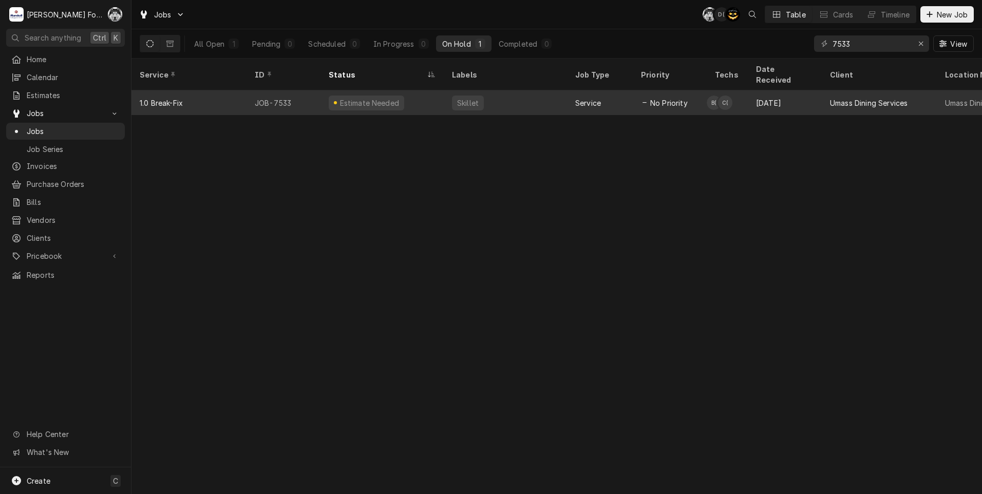
click at [402, 95] on div "Estimate Needed" at bounding box center [381, 102] width 123 height 25
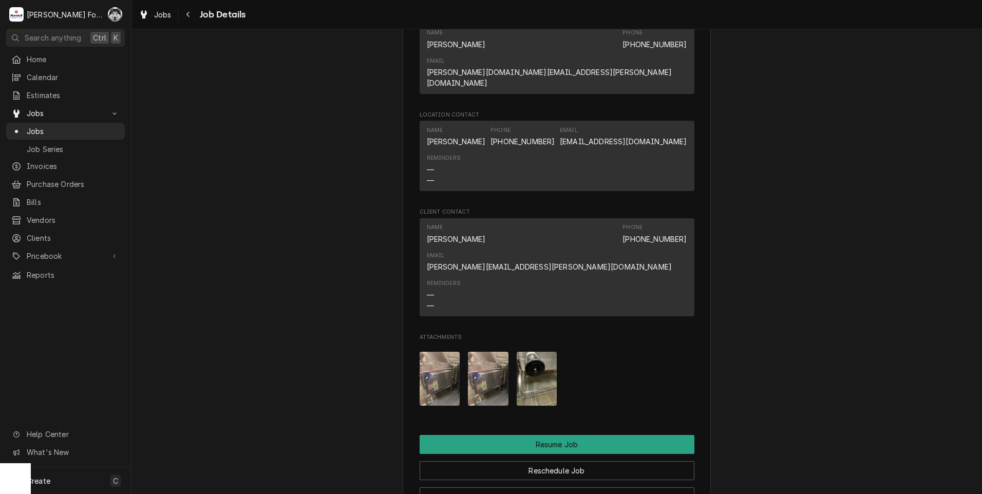
scroll to position [1284, 0]
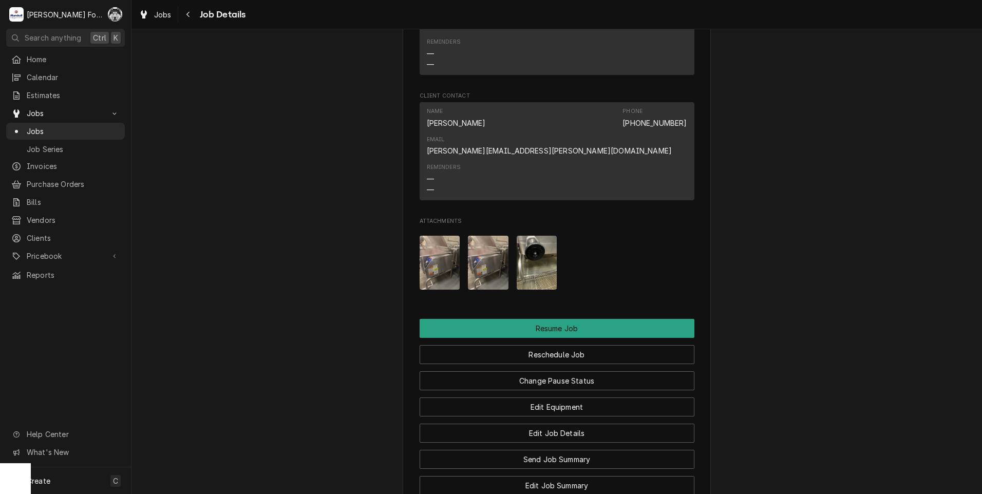
click at [480, 236] on img "Attachments" at bounding box center [488, 263] width 41 height 54
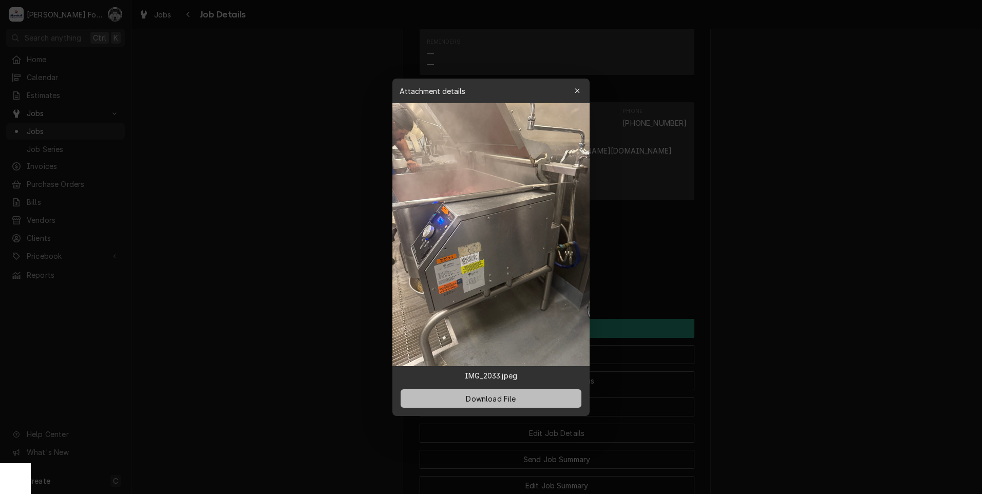
click at [485, 400] on span "Download File" at bounding box center [491, 398] width 54 height 11
drag, startPoint x: 172, startPoint y: 2, endPoint x: 329, endPoint y: 98, distance: 184.6
click at [329, 98] on div at bounding box center [491, 247] width 982 height 494
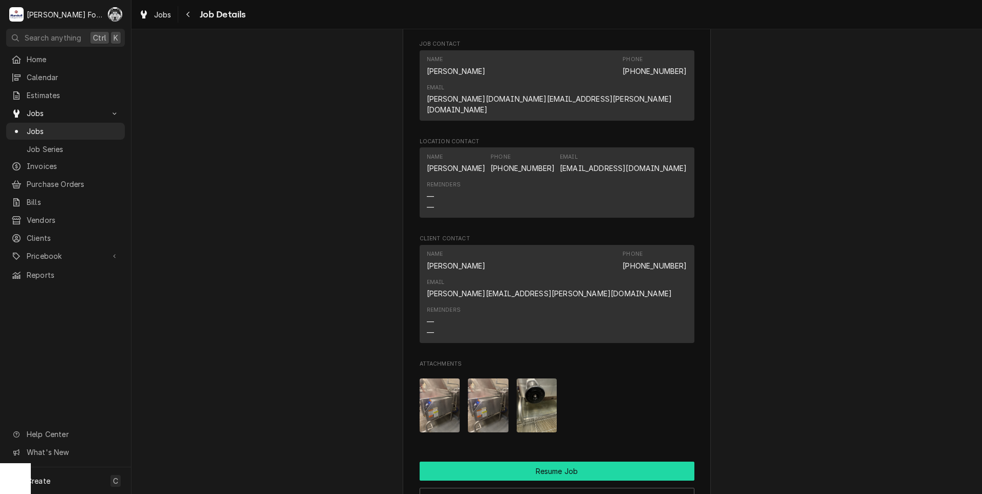
scroll to position [1284, 0]
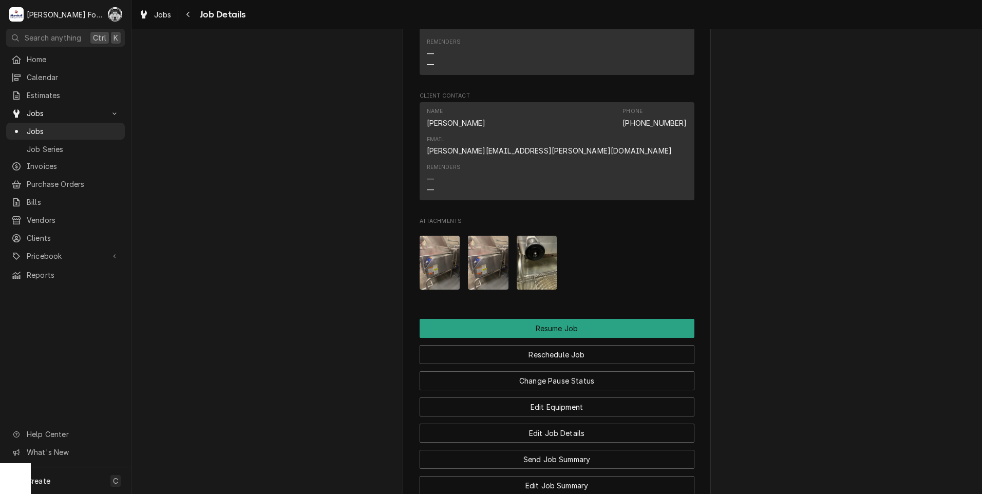
click at [496, 236] on img "Attachments" at bounding box center [488, 263] width 41 height 54
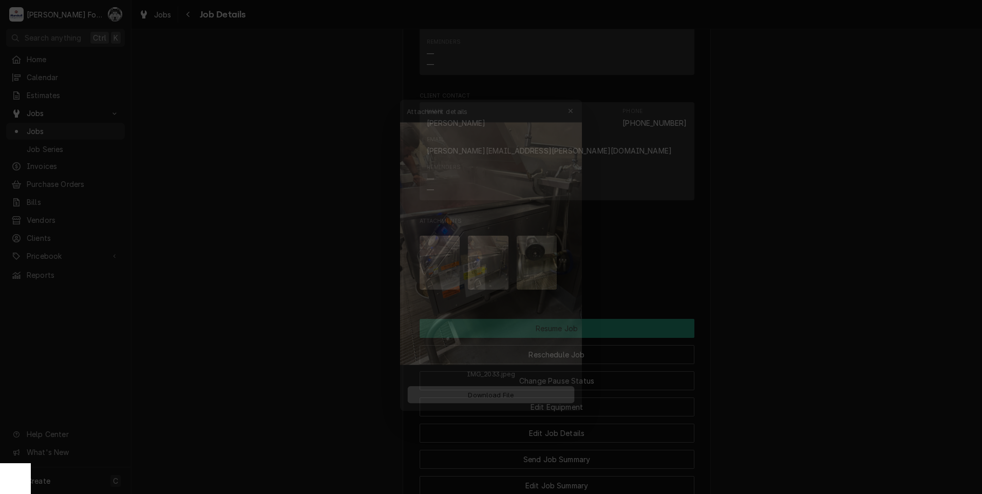
click at [485, 398] on span "Download File" at bounding box center [491, 398] width 54 height 11
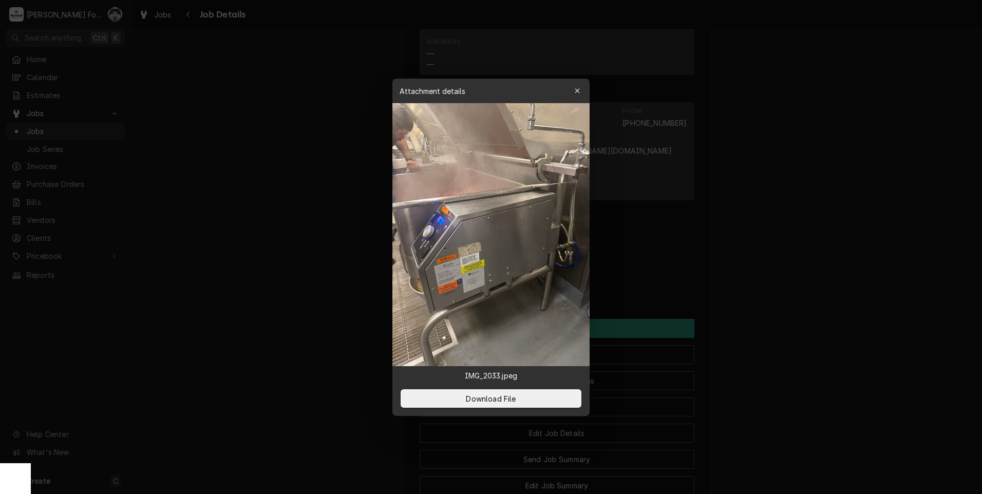
click at [273, 294] on div at bounding box center [491, 247] width 982 height 494
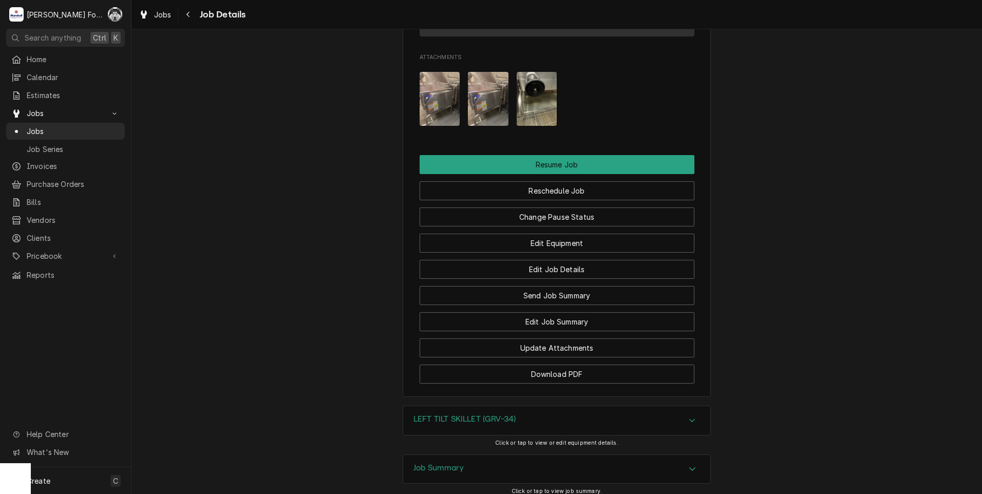
scroll to position [1488, 0]
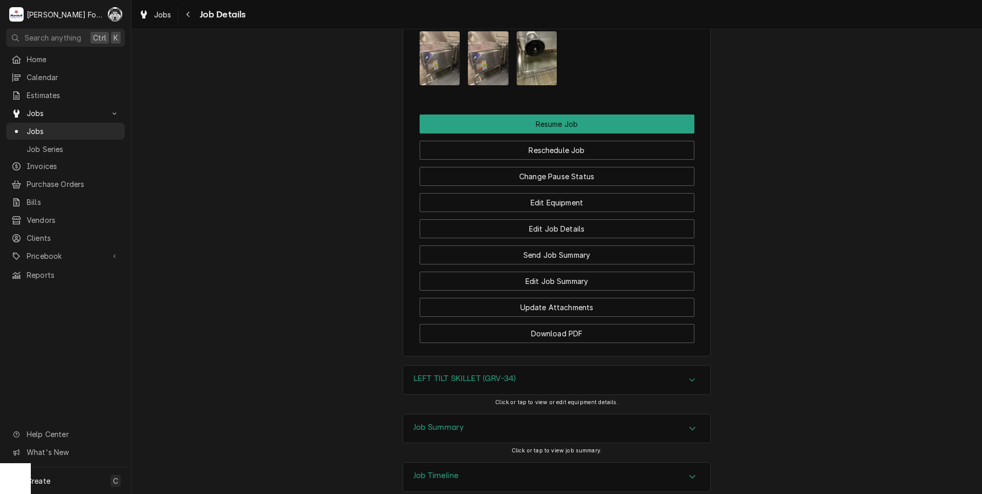
click at [476, 374] on h3 "LEFT TILT SKILLET (GRV-34)" at bounding box center [464, 379] width 102 height 10
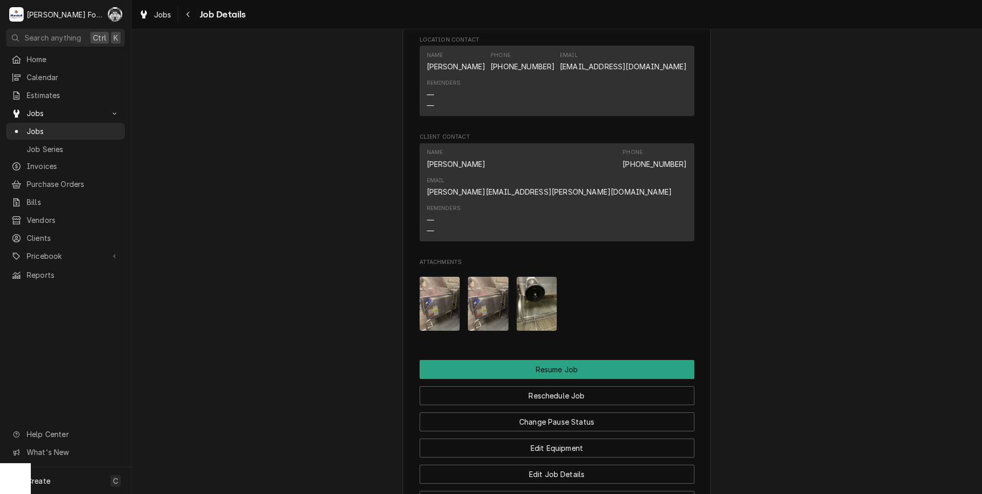
scroll to position [1231, 0]
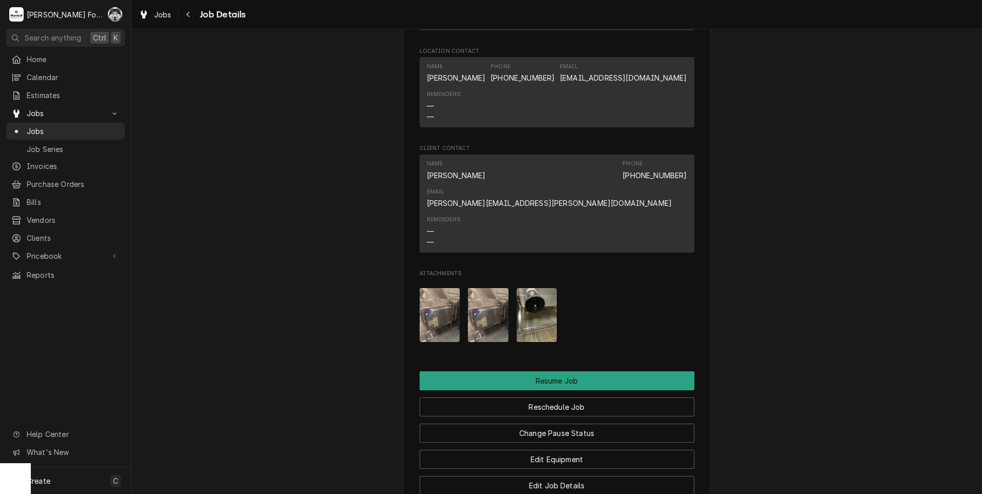
click at [433, 288] on img "Attachments" at bounding box center [440, 315] width 41 height 54
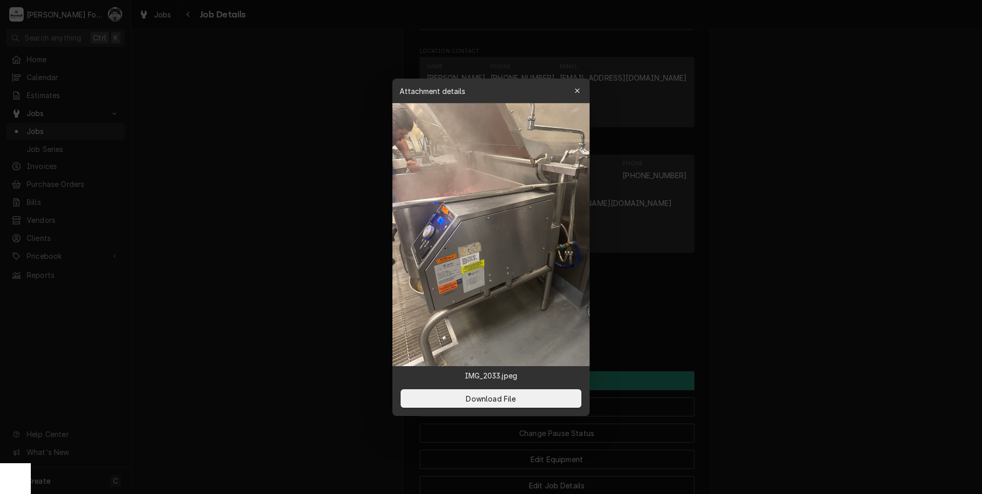
click at [360, 202] on div at bounding box center [491, 247] width 982 height 494
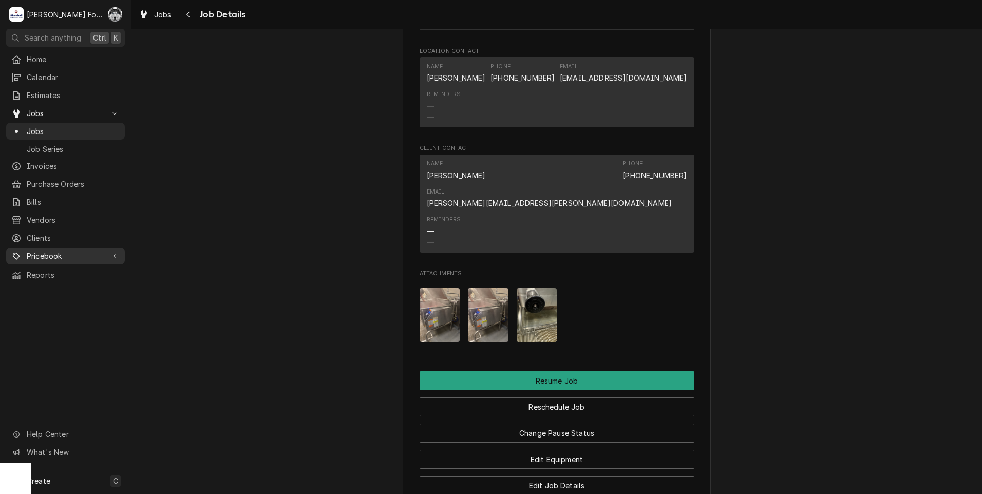
click at [67, 251] on span "Pricebook" at bounding box center [66, 256] width 78 height 11
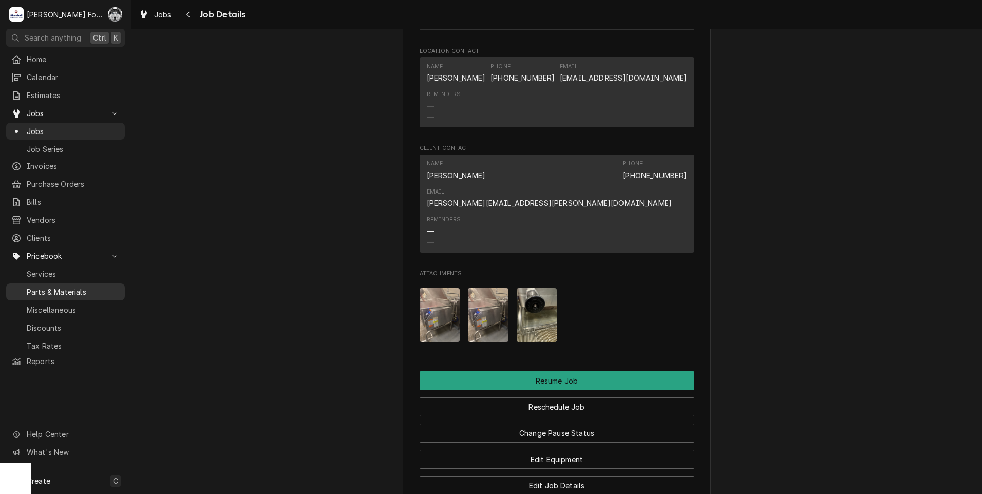
click at [39, 288] on span "Parts & Materials" at bounding box center [73, 292] width 93 height 11
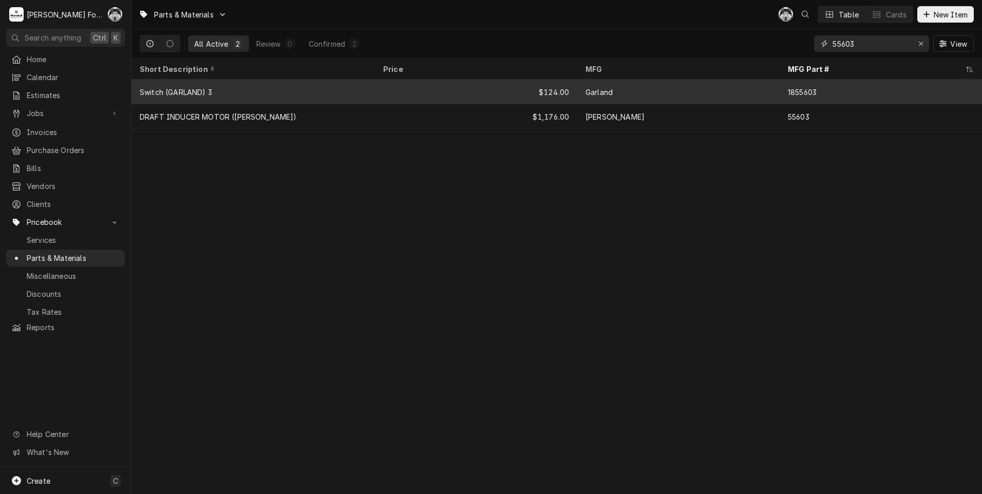
drag, startPoint x: 884, startPoint y: 44, endPoint x: 655, endPoint y: 84, distance: 232.1
click at [657, 84] on div "Parts & Materials C( Table Cards New Item All Active 2 Review 0 Confirmed 2 556…" at bounding box center [556, 247] width 850 height 494
type input "137588"
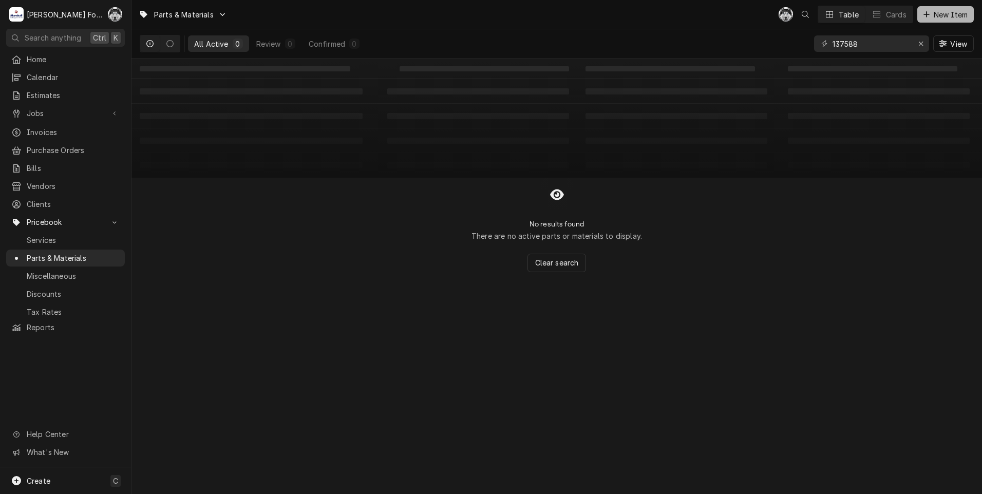
click at [945, 14] on span "New Item" at bounding box center [950, 14] width 38 height 11
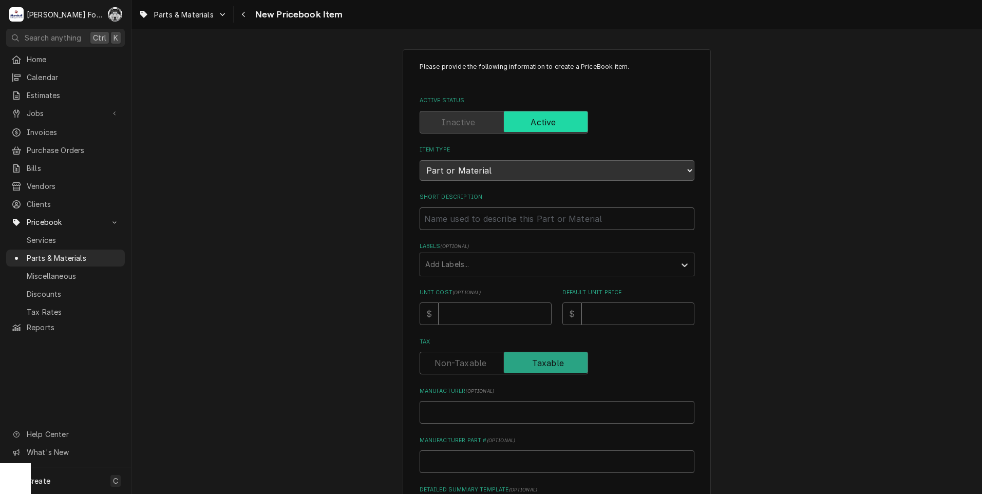
click at [450, 217] on input "Short Description" at bounding box center [557, 218] width 275 height 23
type textarea "x"
type input "G"
type textarea "x"
type input "GA"
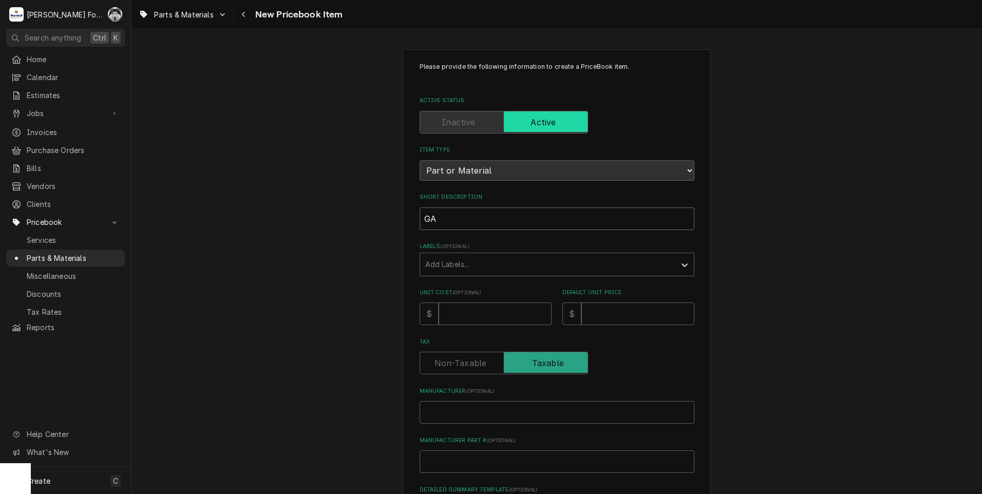
type textarea "x"
type input "GAS"
type textarea "x"
type input "GASK"
type textarea "x"
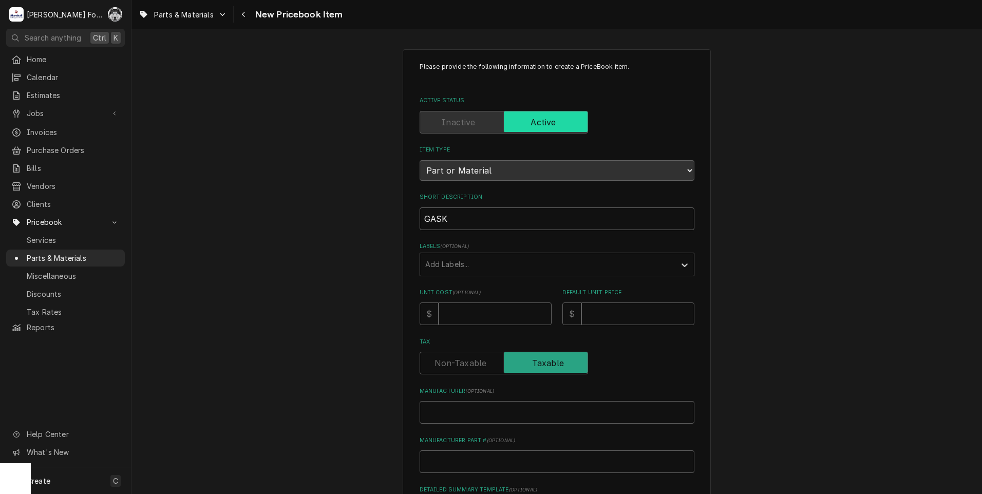
type input "GASKE"
type textarea "x"
type input "GASKET"
type textarea "x"
type input "GASKET"
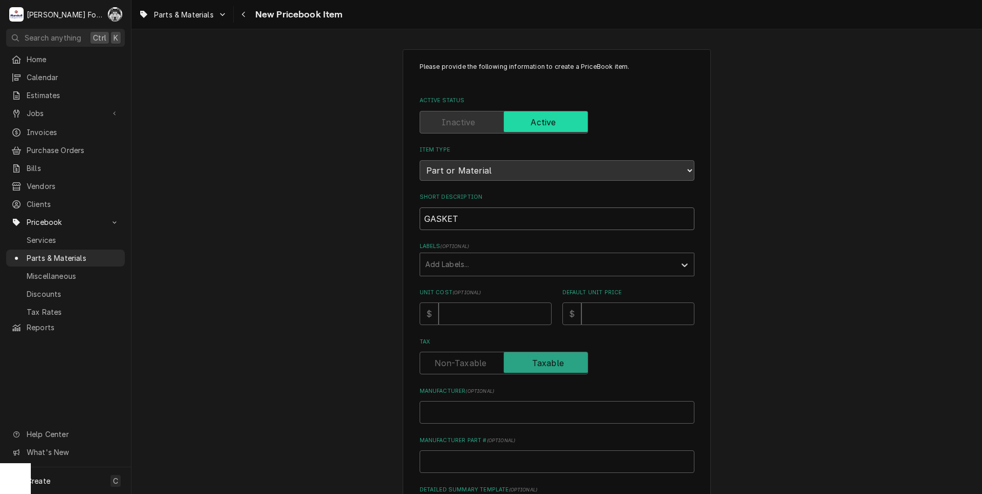
type textarea "x"
type input "GASKET S"
type textarea "x"
type input "GASKET ST"
type textarea "x"
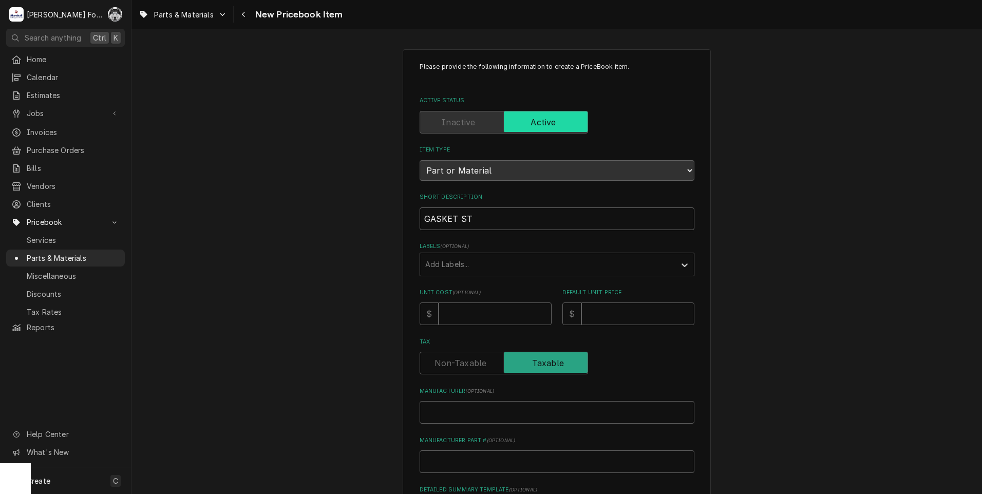
type input "GASKET STR"
type textarea "x"
type input "GASKET STRI"
type textarea "x"
type input "GASKET STRIP"
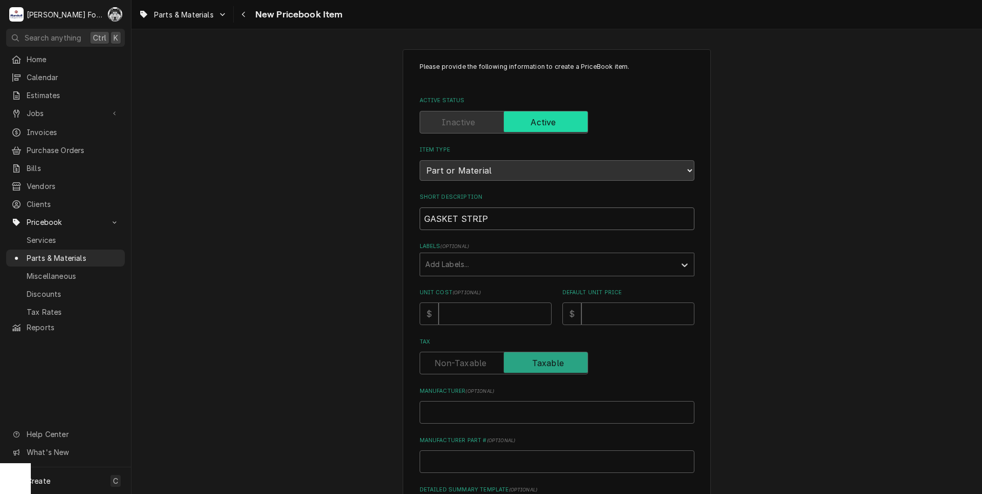
type textarea "x"
type input "GASKET STRIP"
type textarea "x"
type input "GASKET STRIP 3"
type textarea "x"
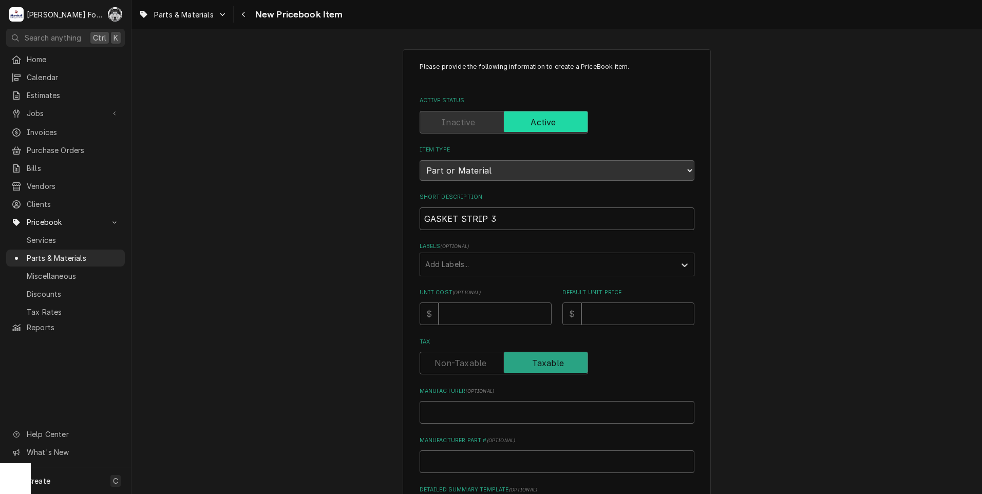
type input "GASKET STRIP 3/"
type textarea "x"
type input "GASKET STRIP 3/8"
type textarea "x"
type input "GASKET STRIP 3/8"
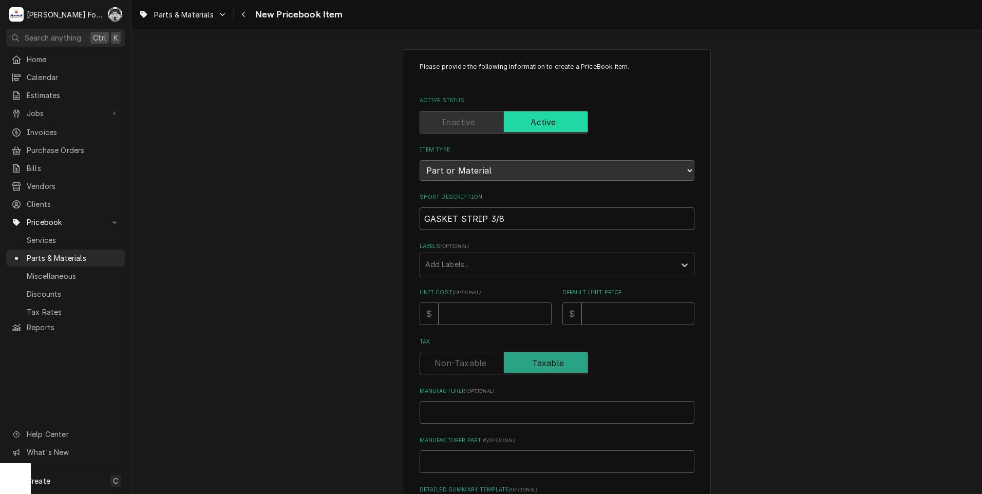
type textarea "x"
type input "GASKET STRIP 3/8 ("
type textarea "x"
type input "GASKET STRIP 3/8 (G"
type textarea "x"
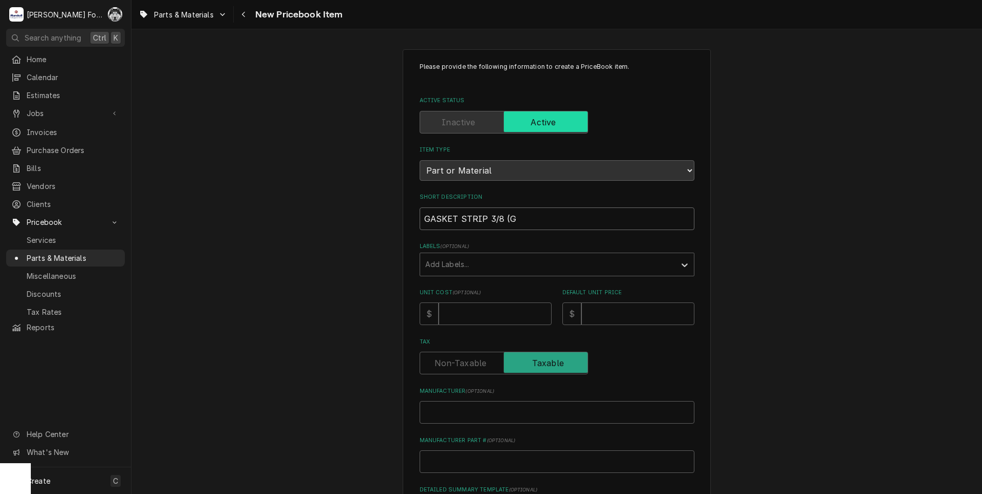
type input "GASKET STRIP 3/8 (GR"
type textarea "x"
type input "GASKET STRIP 3/8 (GRO"
type textarea "x"
type input "GASKET STRIP 3/8 (GROE"
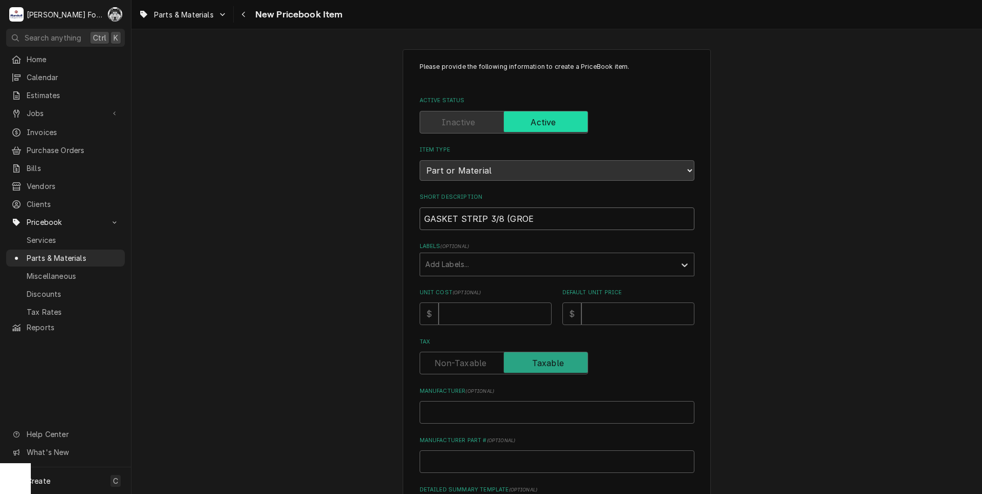
type textarea "x"
type input "GASKET STRIP 3/8 (GROEN"
type textarea "x"
type input "GASKET STRIP 3/8 (GROEN)"
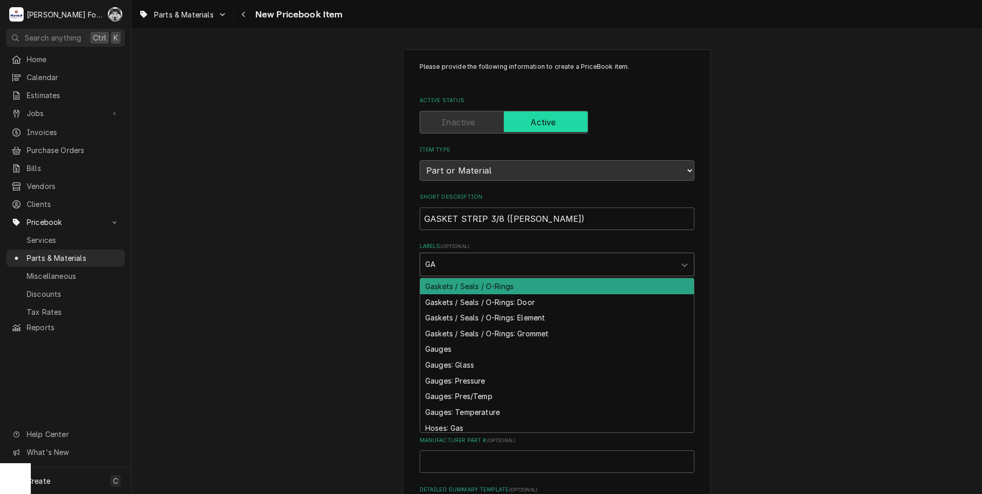
type input "GAS"
type textarea "x"
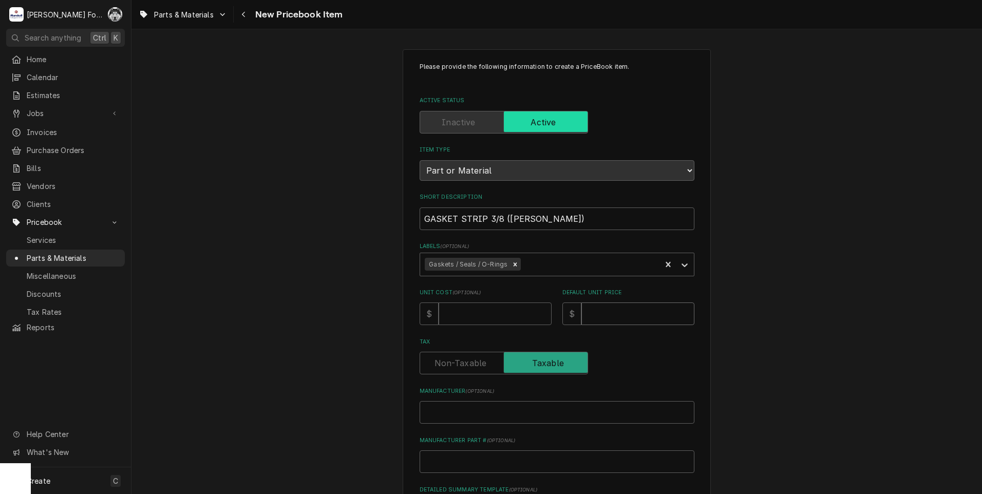
type textarea "x"
type input "1"
type textarea "x"
type input "11"
type textarea "x"
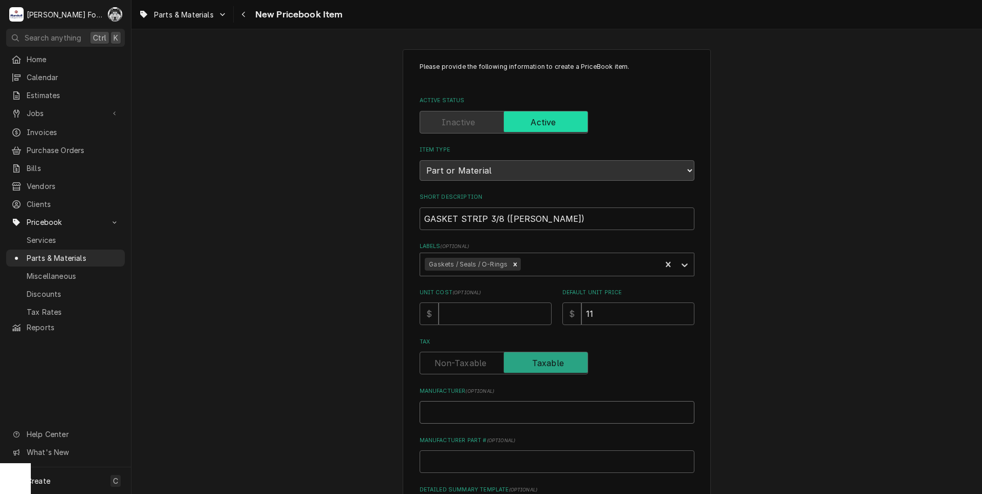
type input "G"
type textarea "x"
type input "GR"
type textarea "x"
type input "GRO"
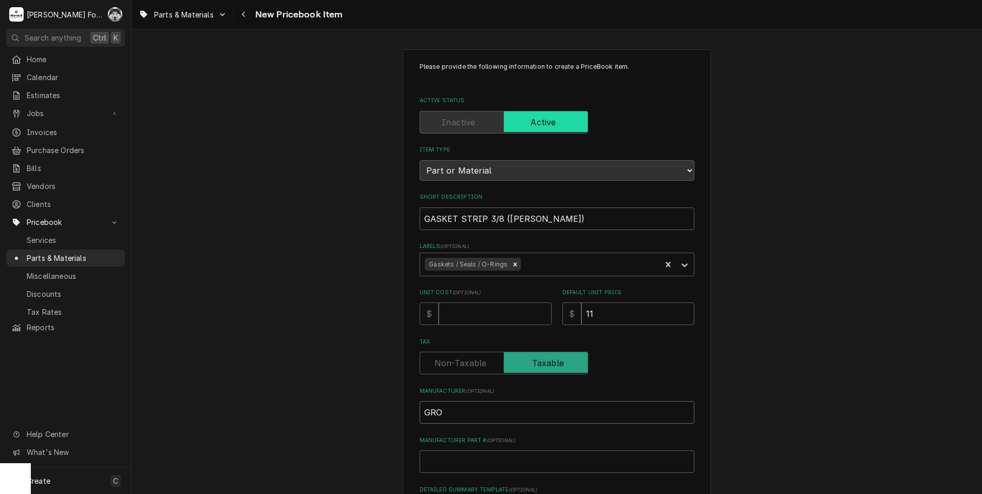
type textarea "x"
type input "GROE"
type textarea "x"
type input "GROEN"
type textarea "x"
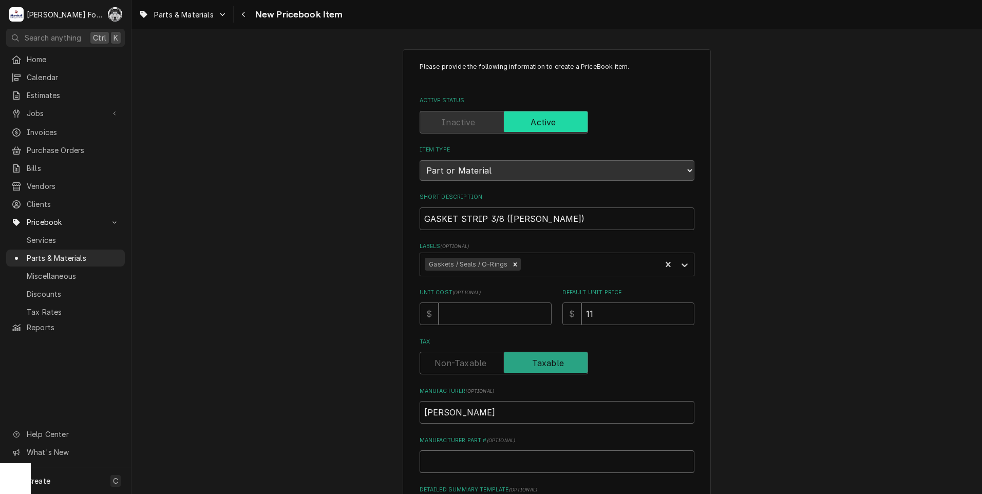
type input "1"
type textarea "x"
type input "13"
type textarea "x"
type input "137"
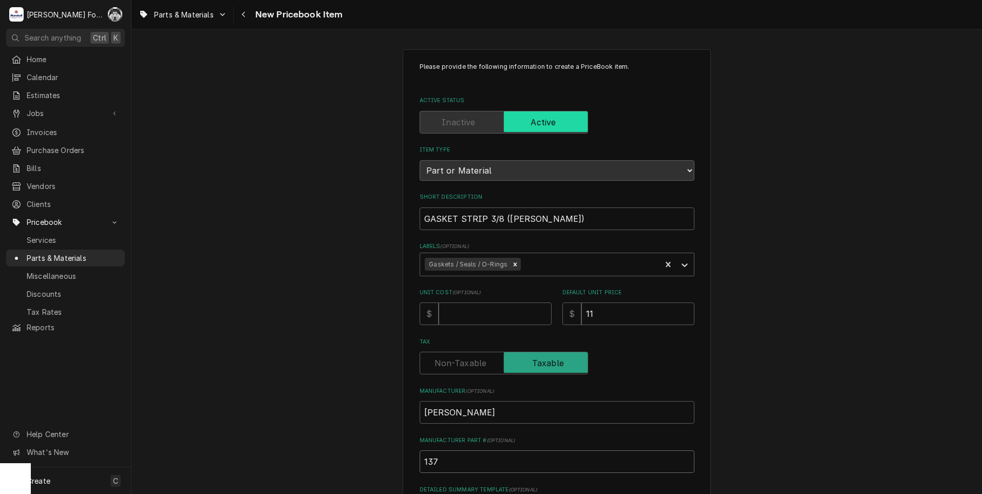
type textarea "x"
type input "1375"
type textarea "x"
type input "13758"
type textarea "x"
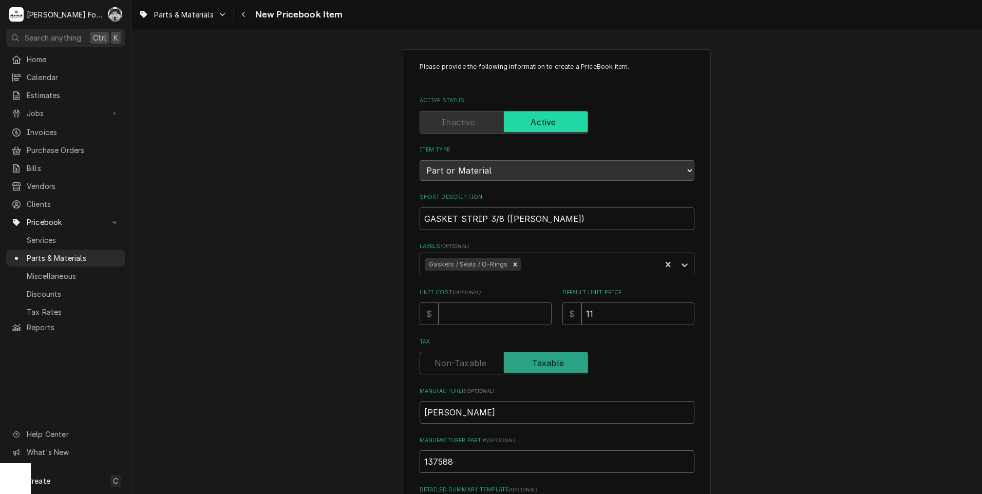
type input "137588"
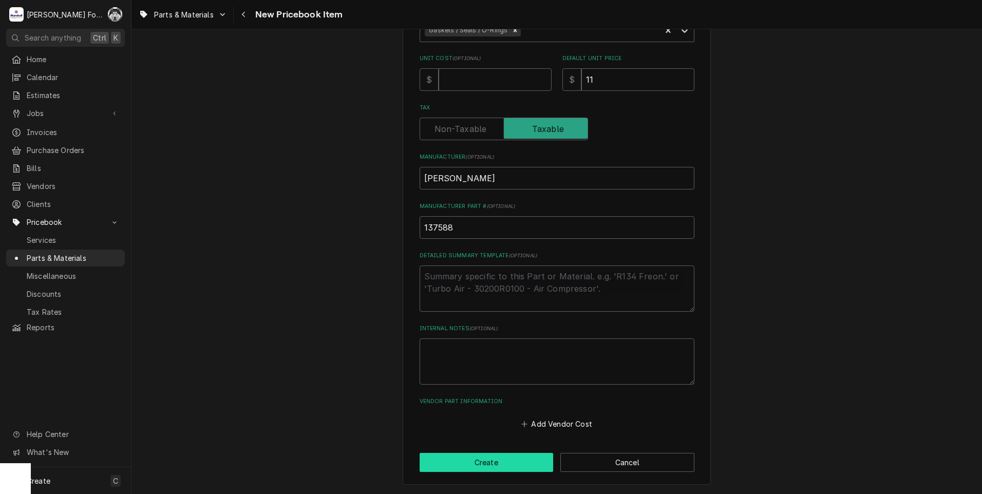
click at [471, 463] on button "Create" at bounding box center [487, 462] width 134 height 19
type textarea "x"
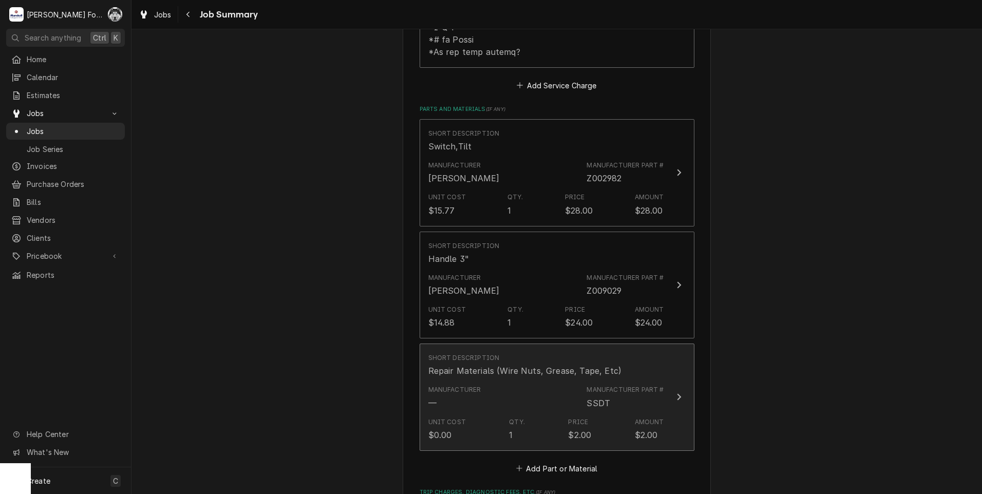
scroll to position [684, 0]
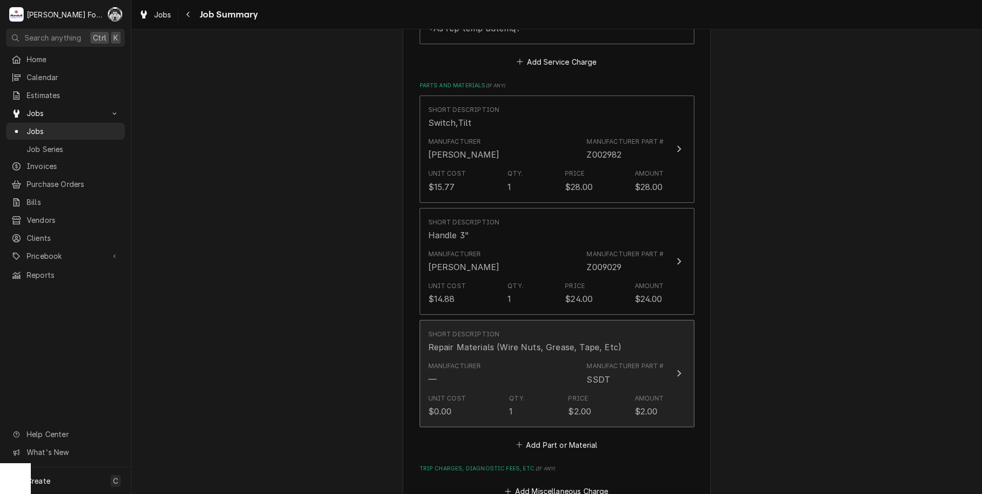
click at [537, 357] on div "Manufacturer — Manufacturer Part # SSDT" at bounding box center [546, 373] width 236 height 32
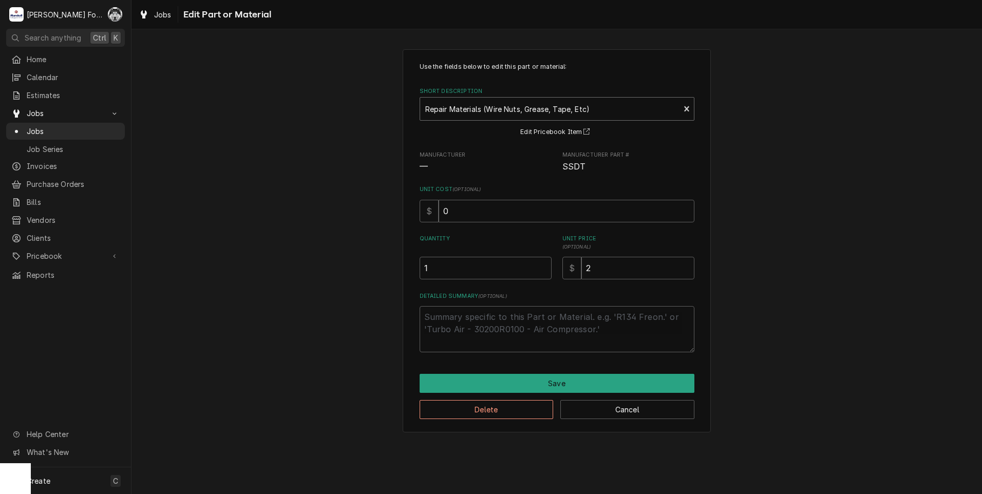
type textarea "x"
click at [502, 106] on div "Short Description" at bounding box center [550, 109] width 250 height 18
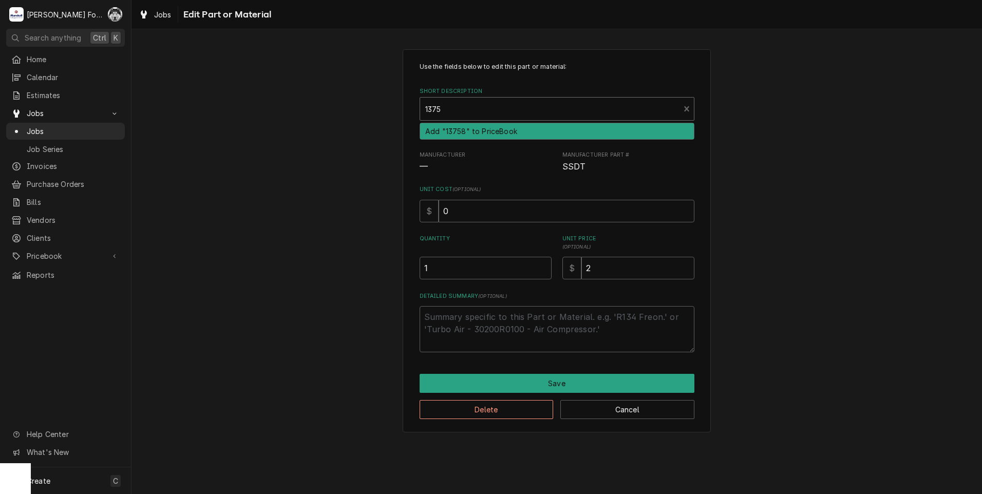
type input "13758"
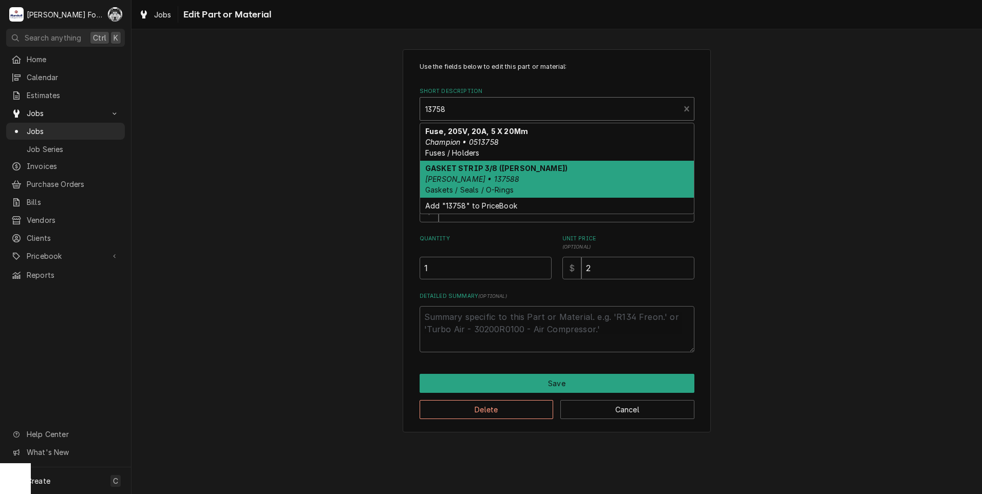
click at [526, 188] on div "GASKET STRIP 3/8 ([PERSON_NAME]) [PERSON_NAME] • 137588 Gaskets / Seals / O-Rin…" at bounding box center [557, 179] width 274 height 37
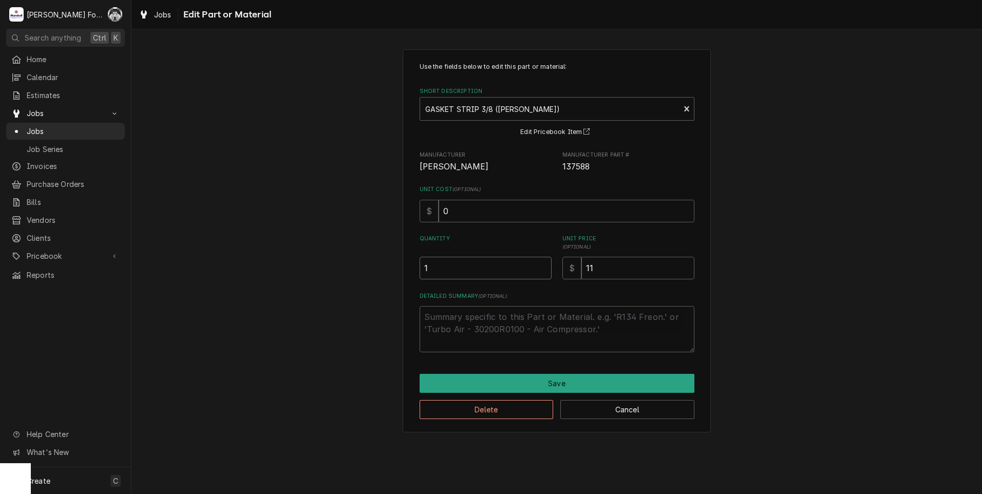
drag, startPoint x: 489, startPoint y: 273, endPoint x: 380, endPoint y: 277, distance: 109.5
click at [380, 277] on div "Use the fields below to edit this part or material: Short Description GASKET ST…" at bounding box center [556, 240] width 850 height 401
type textarea "x"
type input "6"
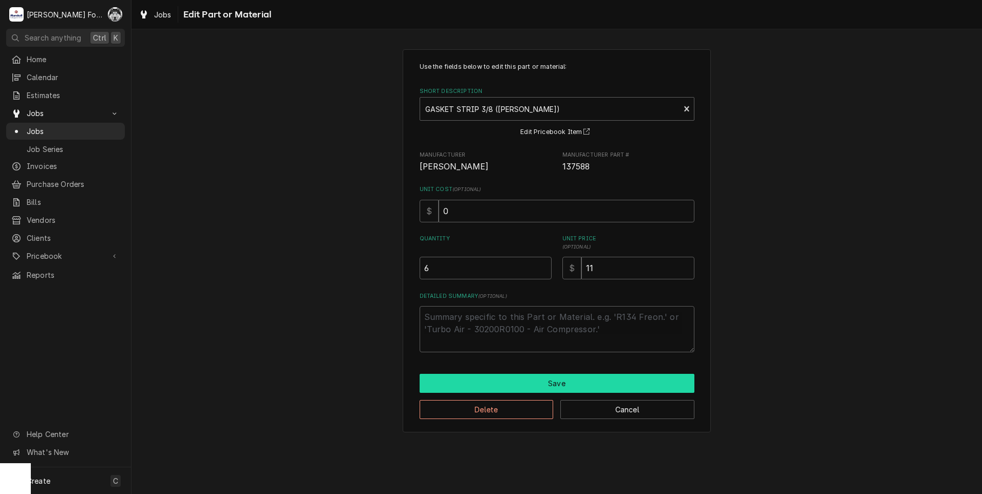
click at [508, 380] on button "Save" at bounding box center [557, 383] width 275 height 19
type textarea "x"
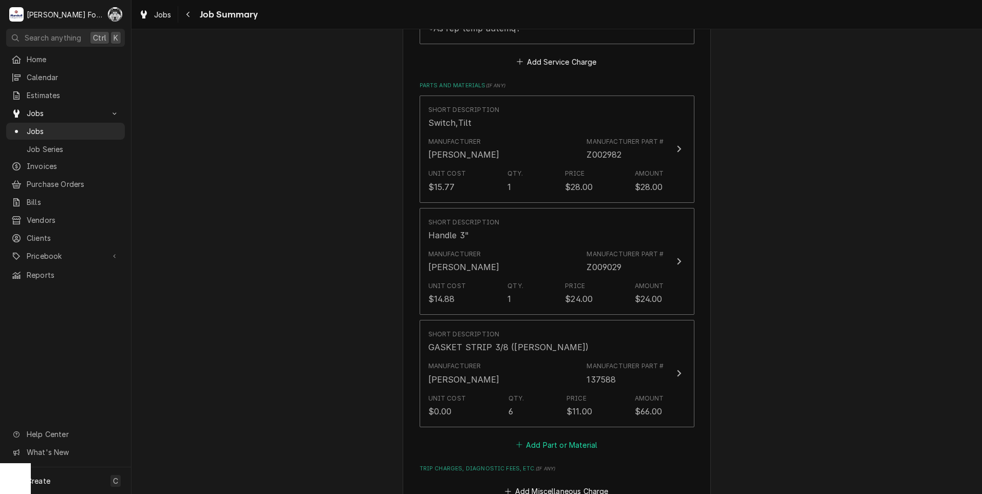
click at [553, 437] on button "Add Part or Material" at bounding box center [556, 444] width 85 height 14
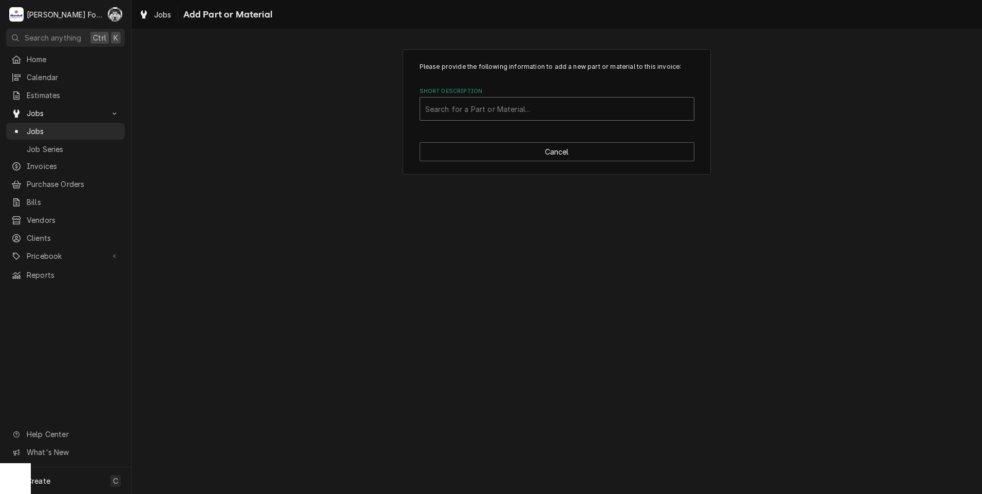
click at [513, 104] on div "Short Description" at bounding box center [556, 109] width 263 height 18
type input "SSDT"
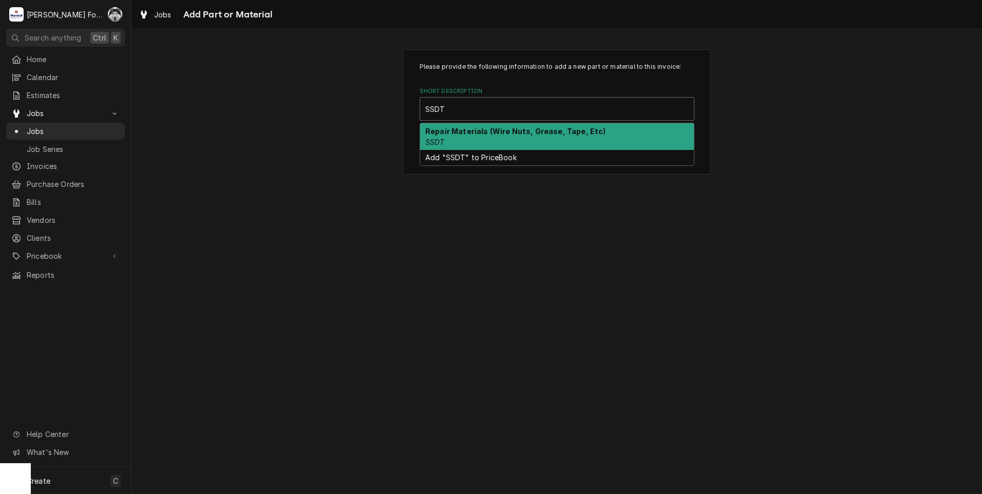
click at [452, 135] on strong "Repair Materials (Wire Nuts, Grease, Tape, Etc)" at bounding box center [515, 131] width 181 height 9
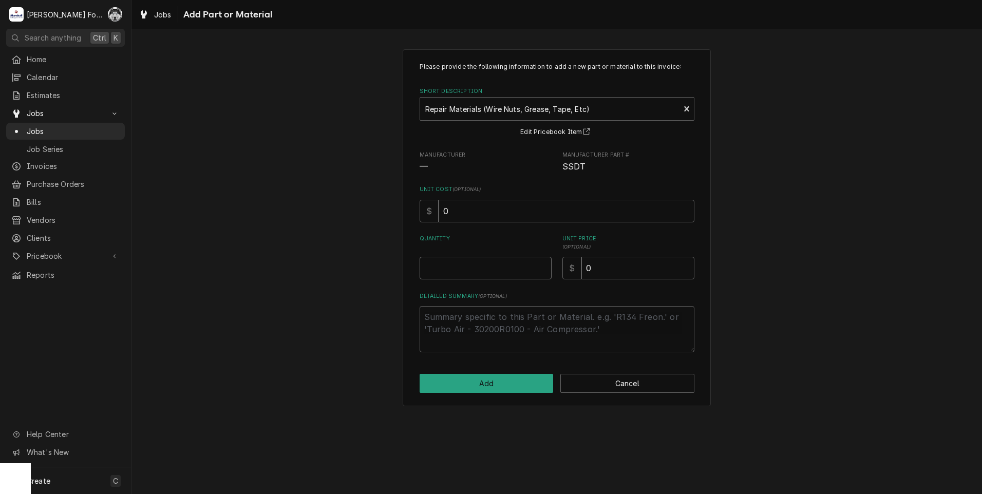
type textarea "x"
type input "0.5"
click at [542, 265] on input "0.5" at bounding box center [486, 268] width 132 height 23
type textarea "x"
type input "1"
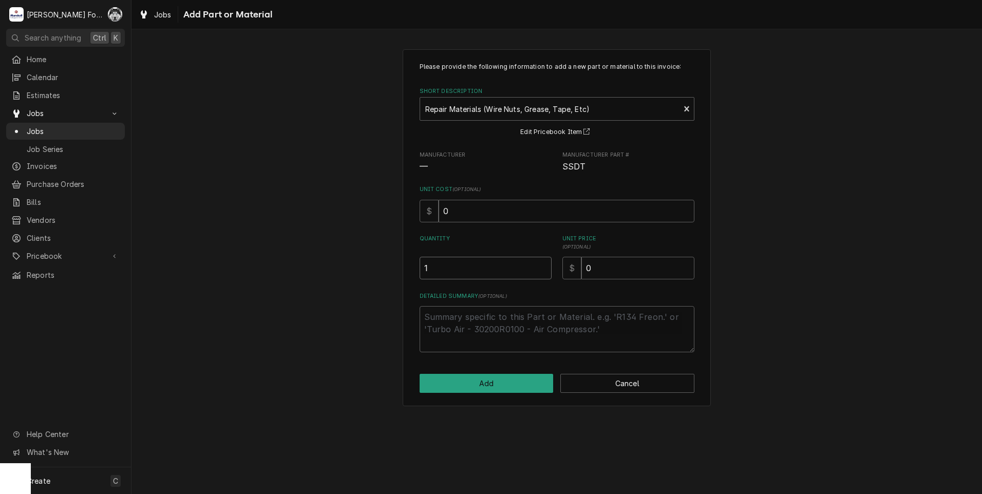
click at [540, 264] on input "1" at bounding box center [486, 268] width 132 height 23
drag, startPoint x: 599, startPoint y: 266, endPoint x: 528, endPoint y: 275, distance: 71.9
click at [528, 275] on div "Quantity 1 Unit Price ( optional ) $ 0" at bounding box center [557, 257] width 275 height 45
type textarea "x"
type input "4"
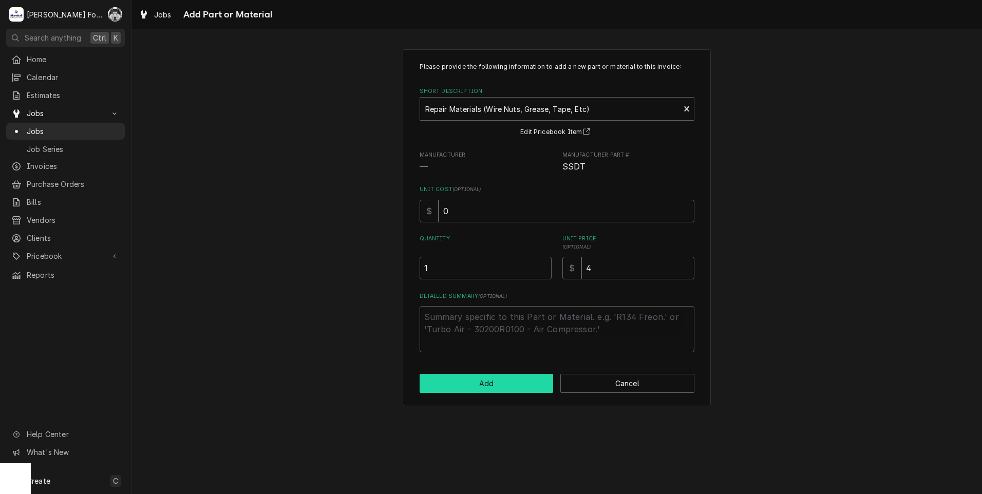
click at [488, 380] on button "Add" at bounding box center [487, 383] width 134 height 19
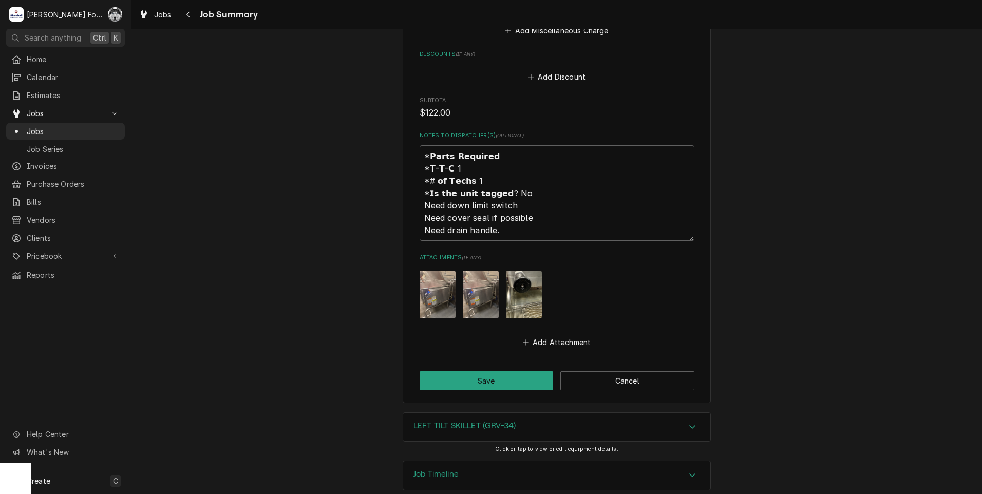
scroll to position [1261, 0]
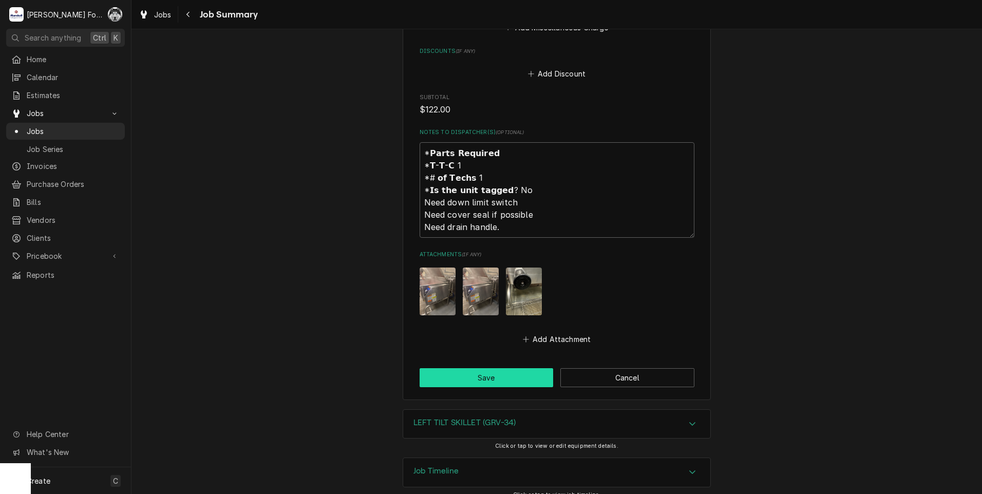
click at [478, 368] on button "Save" at bounding box center [487, 377] width 134 height 19
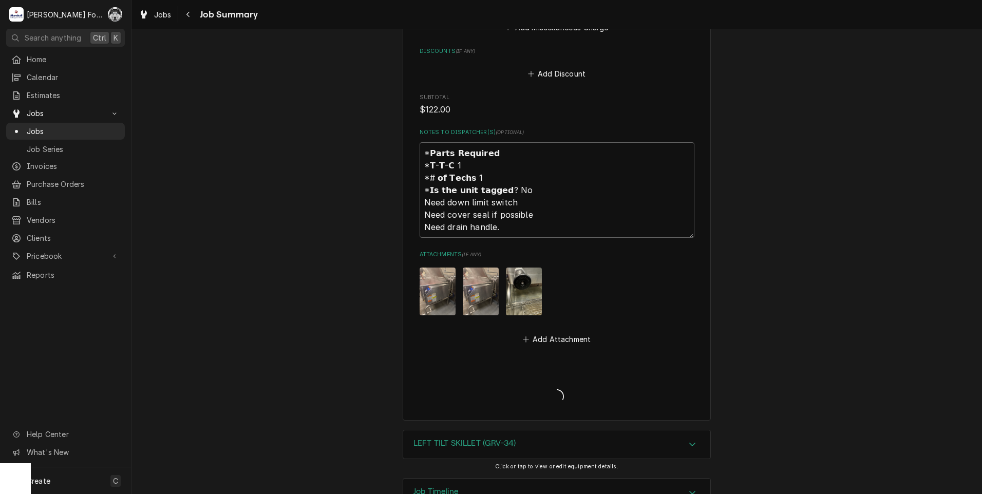
type textarea "x"
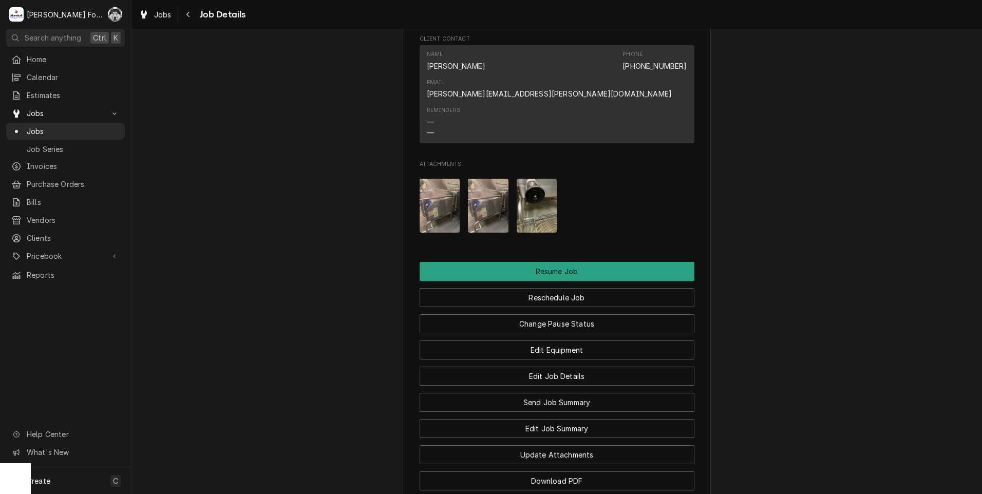
scroll to position [1369, 0]
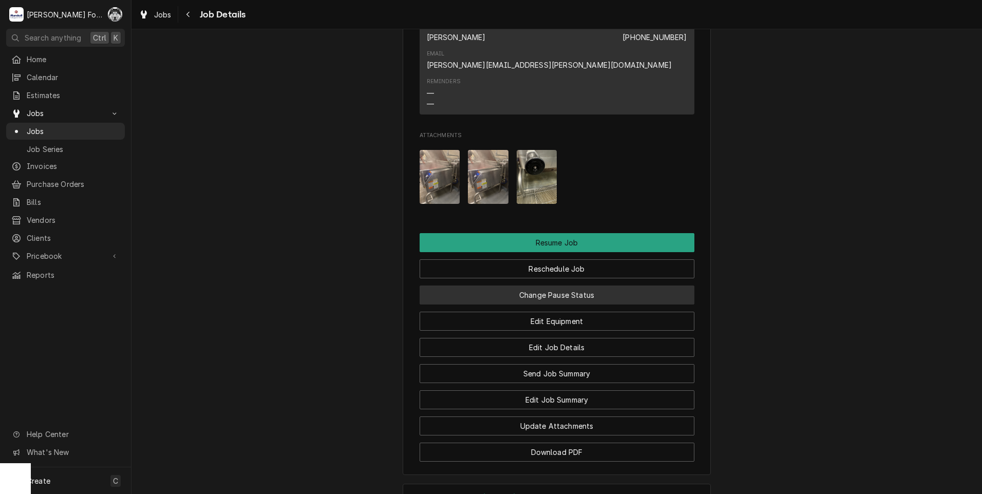
click at [541, 286] on button "Change Pause Status" at bounding box center [557, 295] width 275 height 19
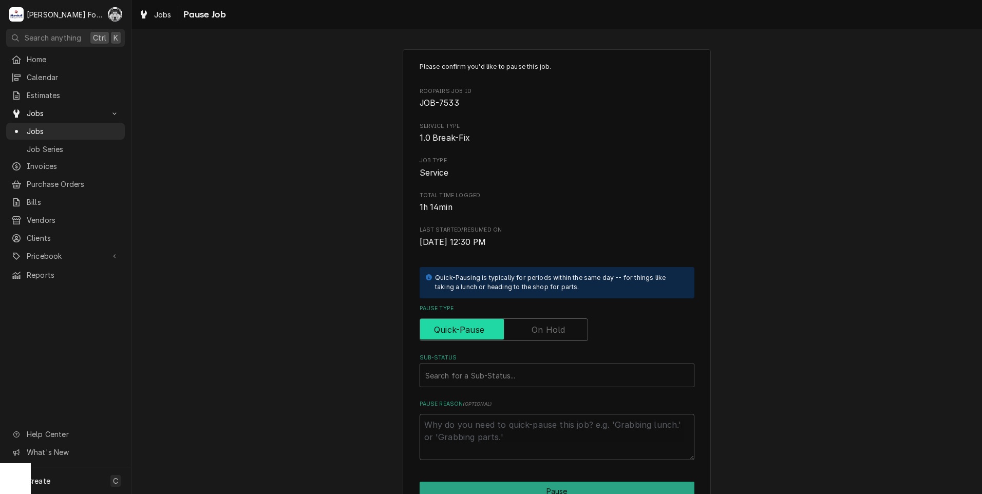
click at [543, 320] on input "Pause Type" at bounding box center [503, 329] width 159 height 23
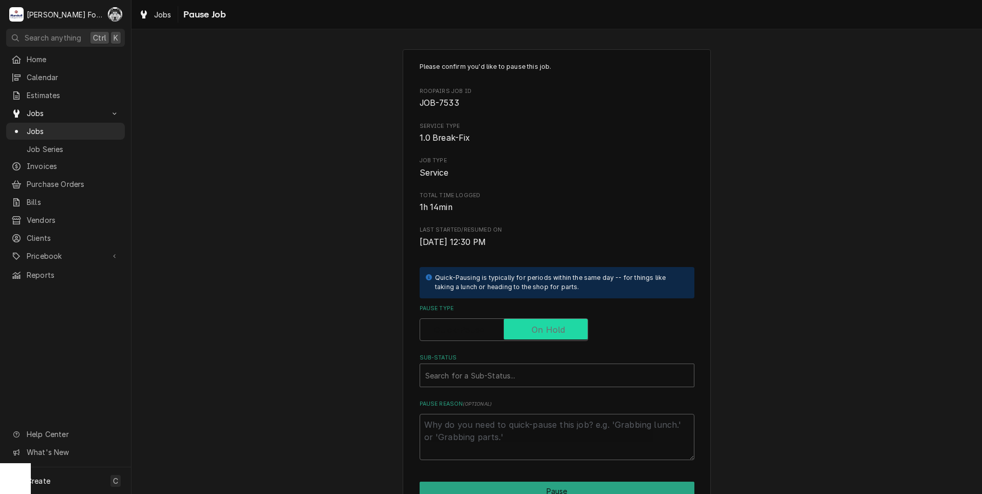
checkbox input "true"
click at [519, 371] on div "Sub-Status" at bounding box center [556, 375] width 263 height 18
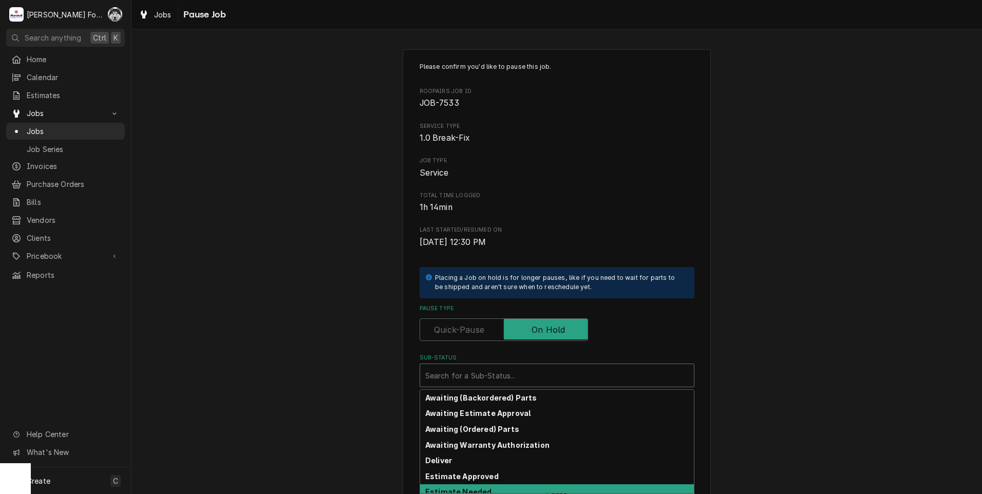
click at [466, 490] on strong "Estimate Needed" at bounding box center [458, 491] width 66 height 9
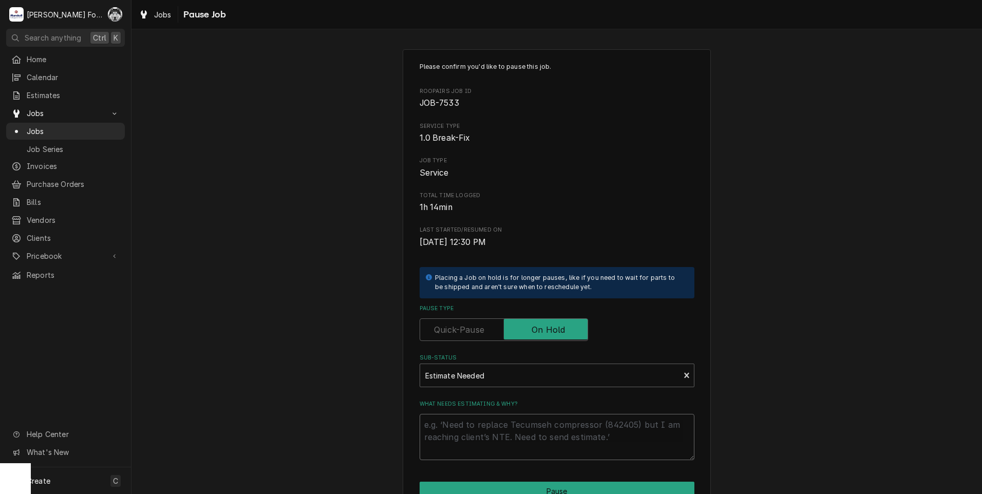
click at [479, 423] on textarea "What needs estimating & why?" at bounding box center [557, 437] width 275 height 46
type textarea "x"
type textarea "P"
type textarea "x"
type textarea "PA"
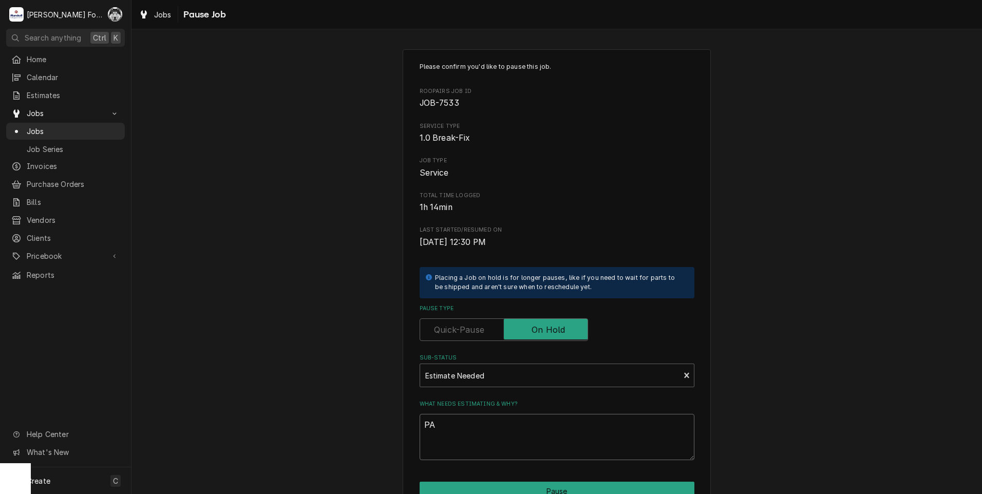
type textarea "x"
type textarea "PAR"
type textarea "x"
type textarea "PART"
type textarea "x"
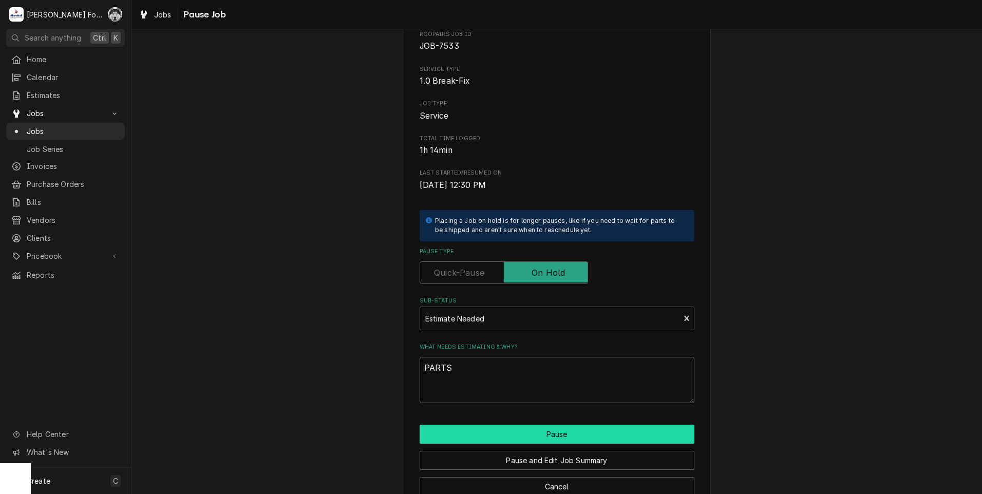
scroll to position [81, 0]
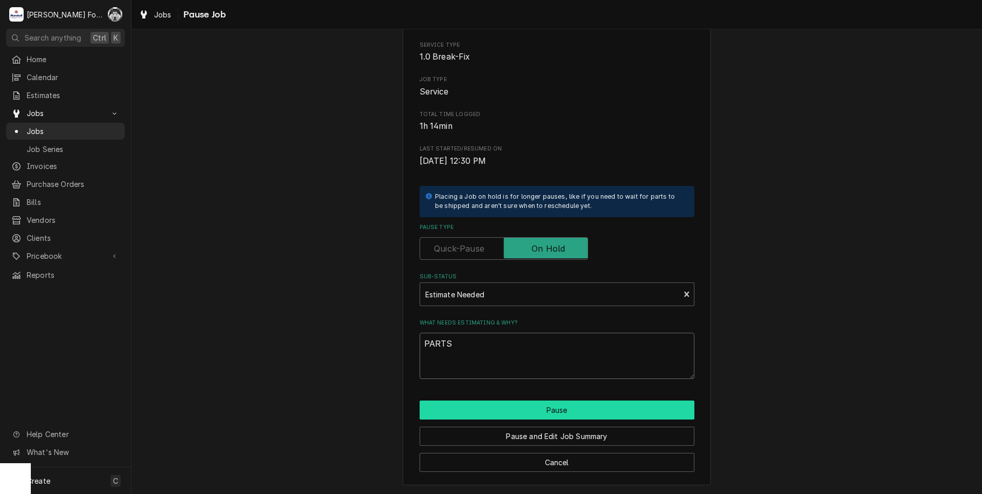
type textarea "PARTS"
click at [549, 407] on button "Pause" at bounding box center [557, 410] width 275 height 19
type textarea "x"
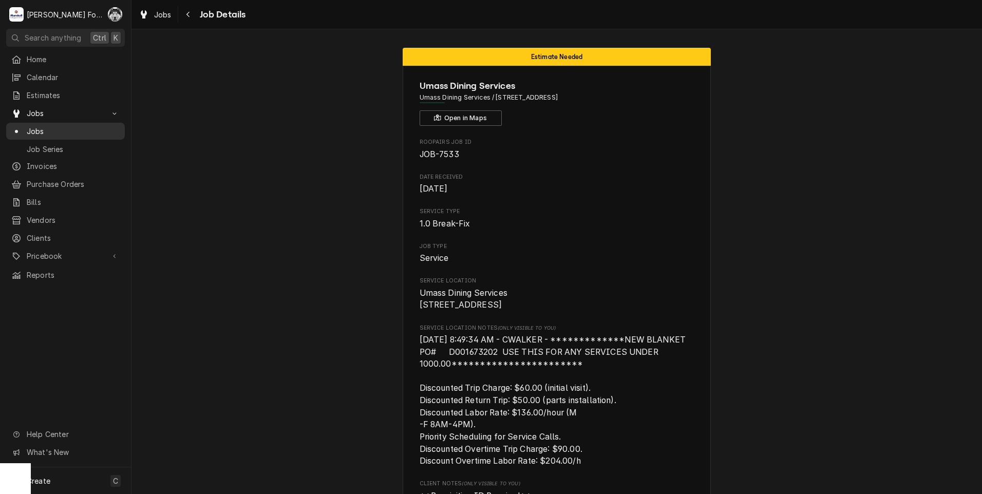
click at [27, 127] on span "Jobs" at bounding box center [73, 131] width 93 height 11
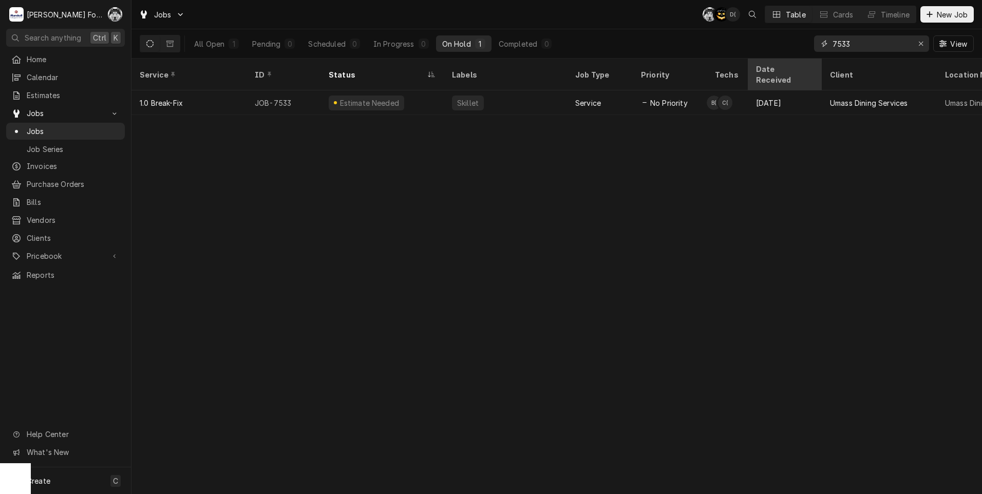
drag, startPoint x: 868, startPoint y: 49, endPoint x: 764, endPoint y: 61, distance: 104.9
click at [764, 61] on div "Jobs C( AT D( Table Cards Timeline New Job All Open 1 Pending 0 Scheduled 0 In …" at bounding box center [556, 247] width 850 height 494
type input "7748"
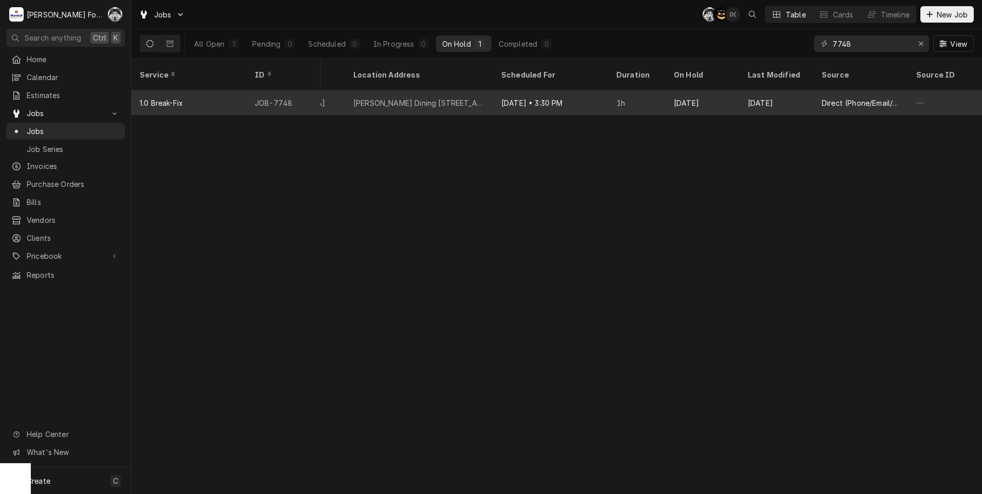
click at [422, 98] on div "Donovan Dining 600 Mount Pleasant Avenue, Providence, RI 02908" at bounding box center [418, 103] width 131 height 11
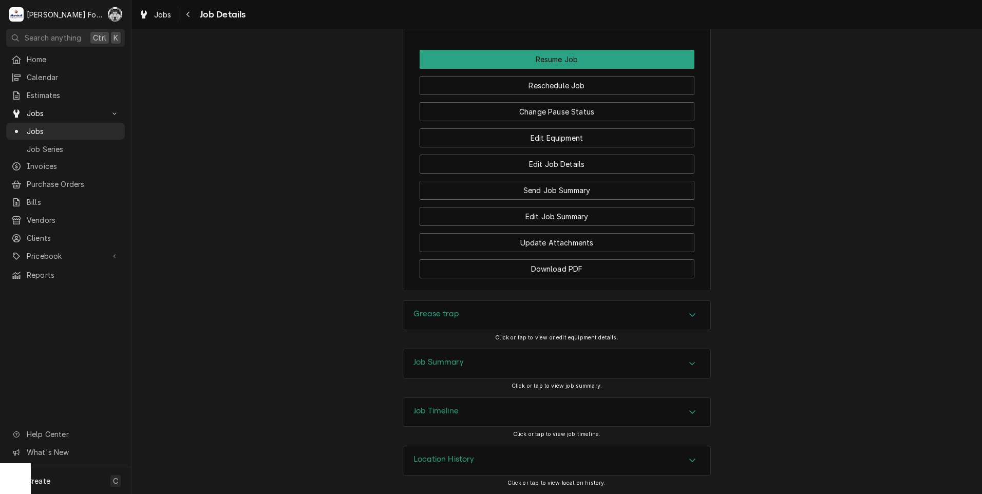
scroll to position [1372, 0]
click at [483, 316] on div "Grease trap" at bounding box center [556, 315] width 307 height 29
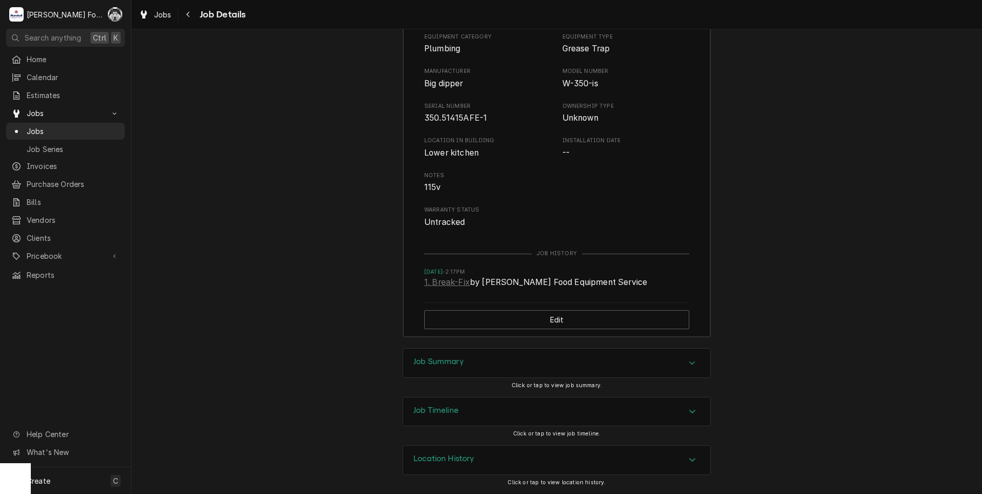
scroll to position [1680, 0]
click at [439, 385] on div "Job Summary Click or tap to view job summary." at bounding box center [557, 372] width 308 height 48
click at [443, 378] on div "Job Summary Click or tap to view job summary." at bounding box center [557, 372] width 308 height 48
click at [454, 360] on h3 "Job Summary" at bounding box center [438, 362] width 50 height 10
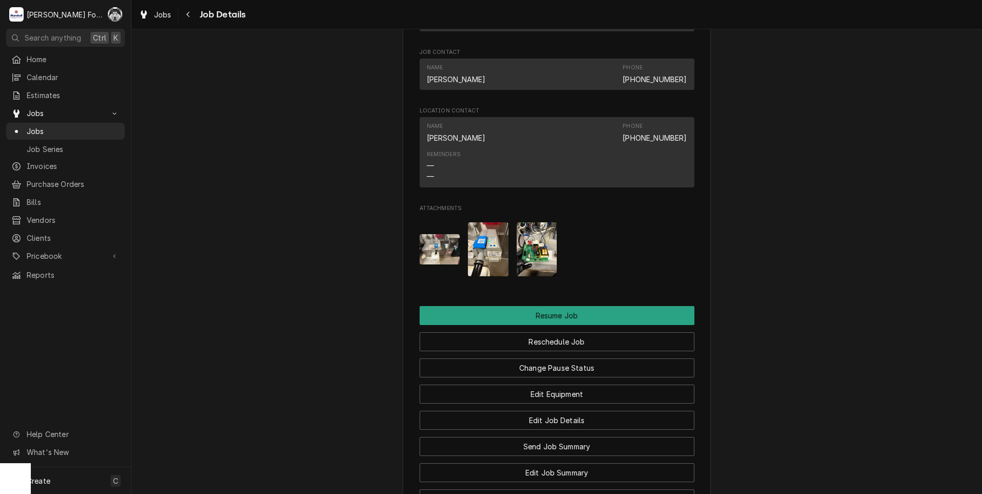
scroll to position [1080, 0]
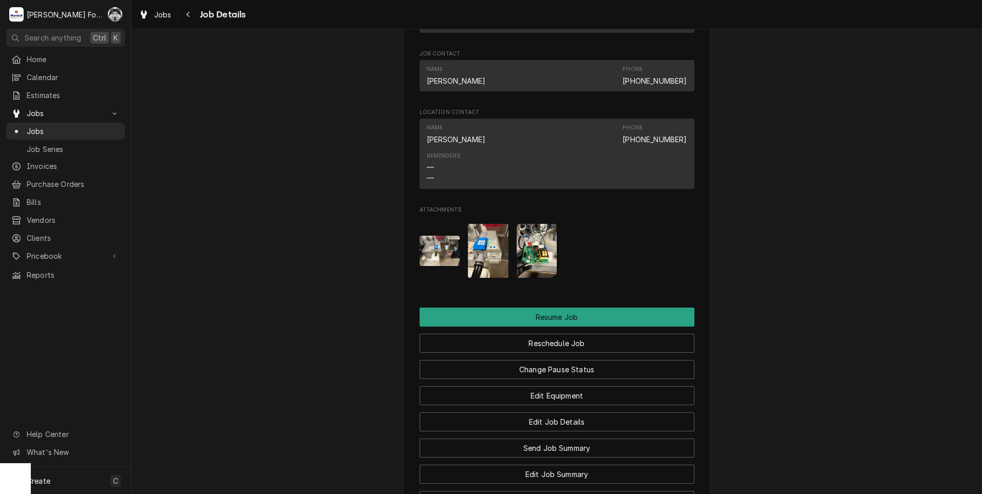
click at [447, 266] on img "Attachments" at bounding box center [440, 251] width 41 height 30
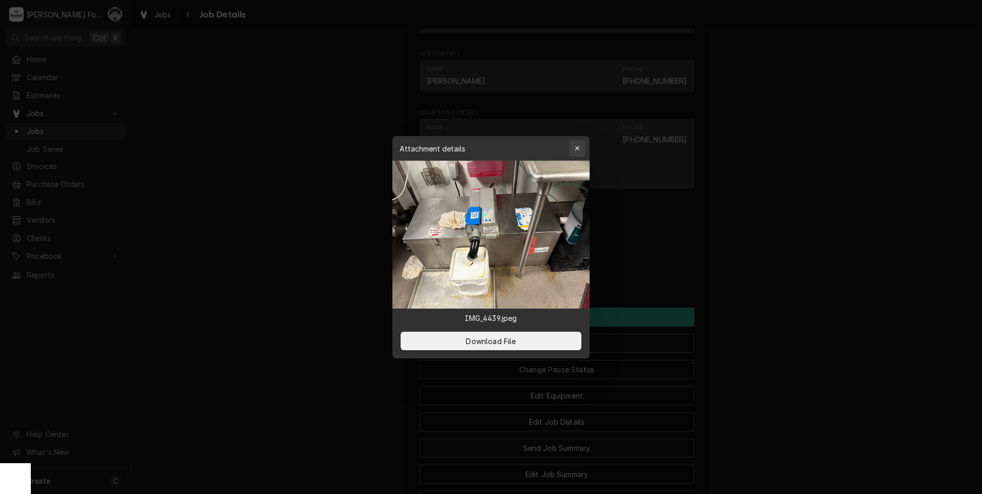
click at [583, 153] on button "button" at bounding box center [577, 148] width 16 height 16
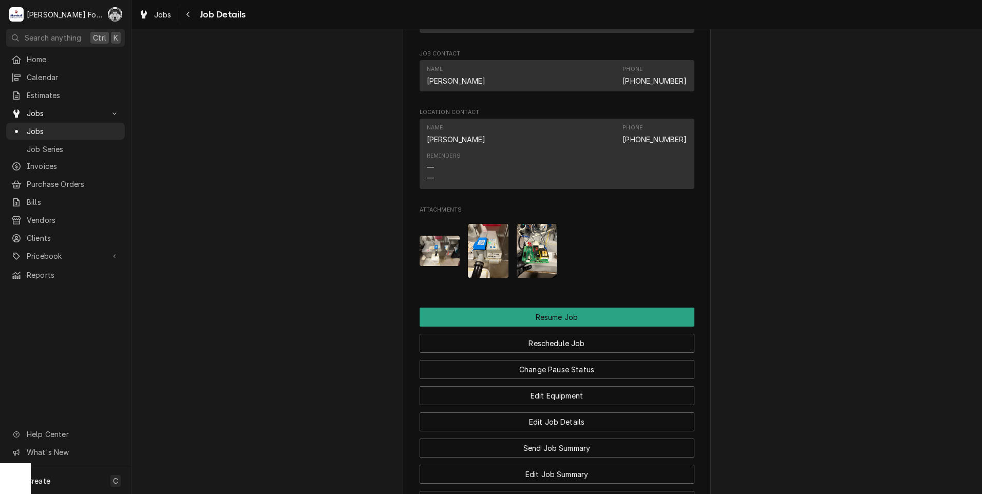
click at [495, 278] on img "Attachments" at bounding box center [488, 251] width 41 height 54
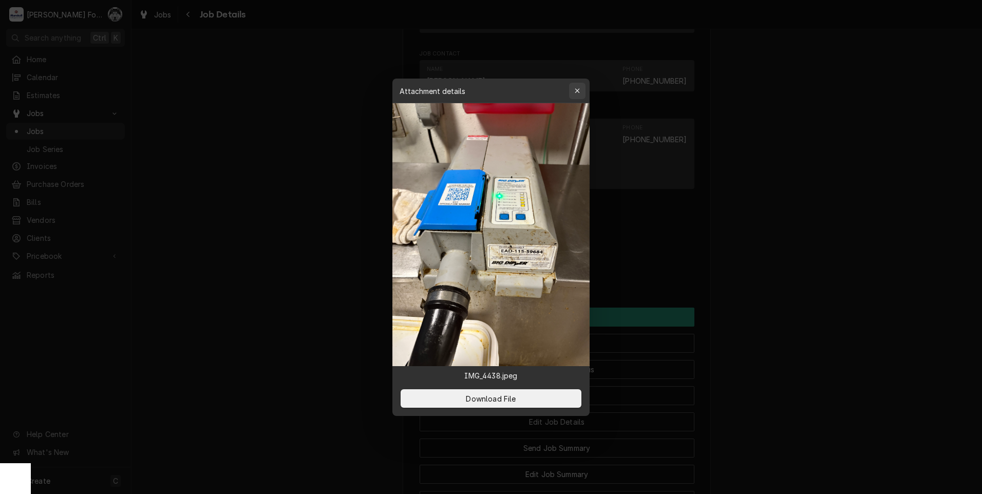
click at [575, 93] on icon "button" at bounding box center [578, 90] width 6 height 7
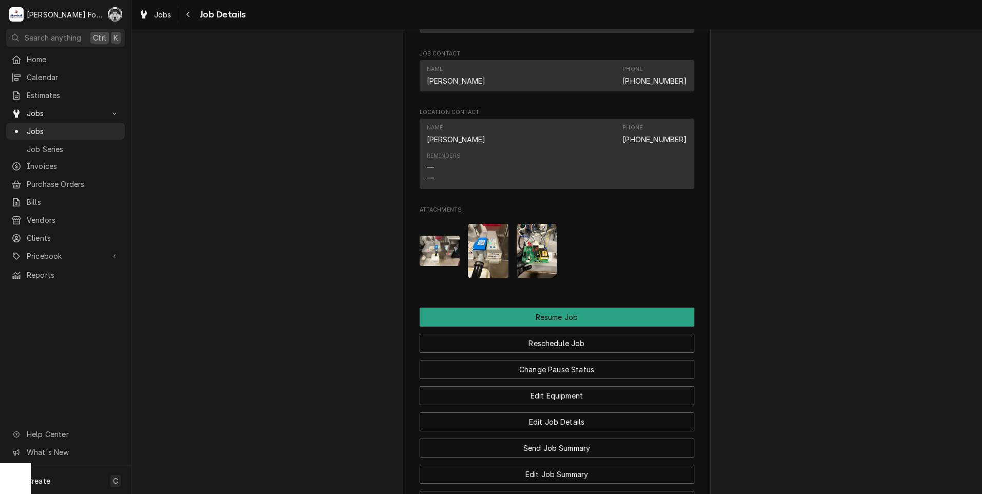
click at [532, 276] on img "Attachments" at bounding box center [537, 251] width 41 height 54
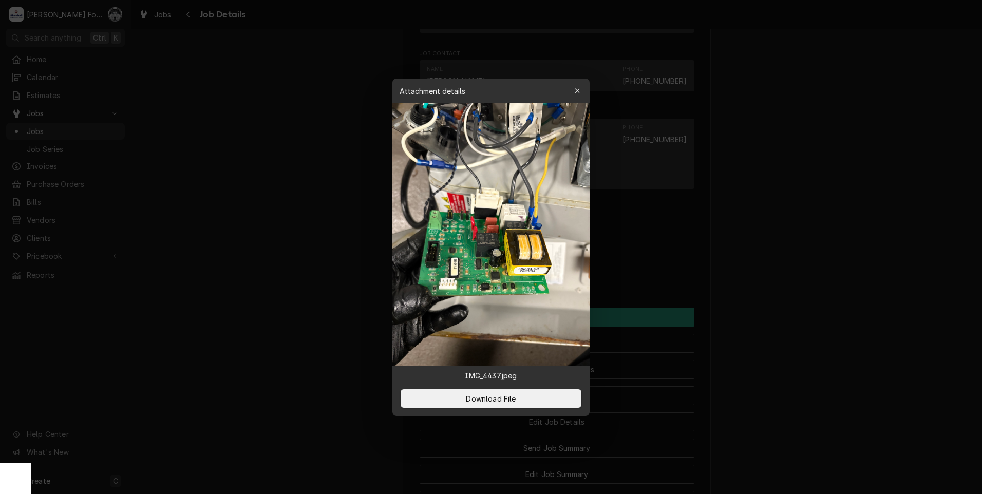
click at [522, 270] on img at bounding box center [490, 234] width 197 height 263
click at [584, 92] on button "button" at bounding box center [577, 91] width 16 height 16
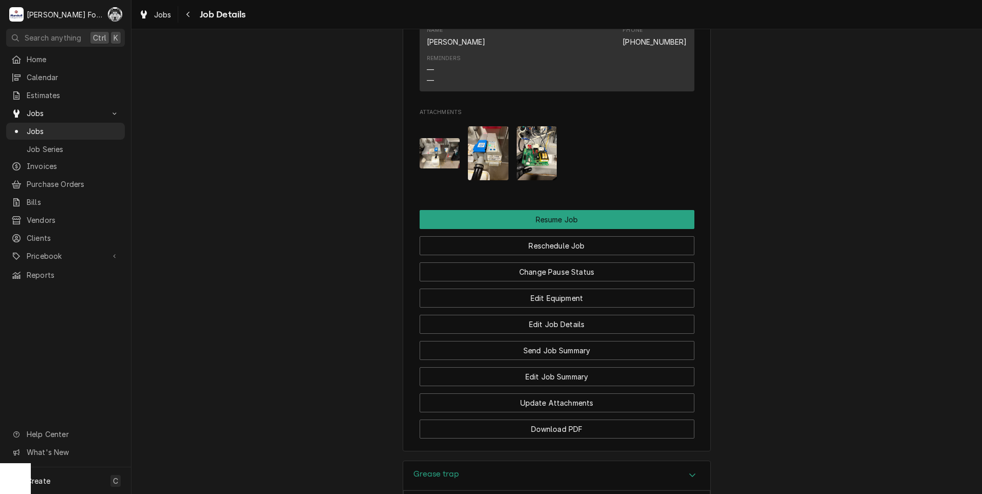
scroll to position [1195, 0]
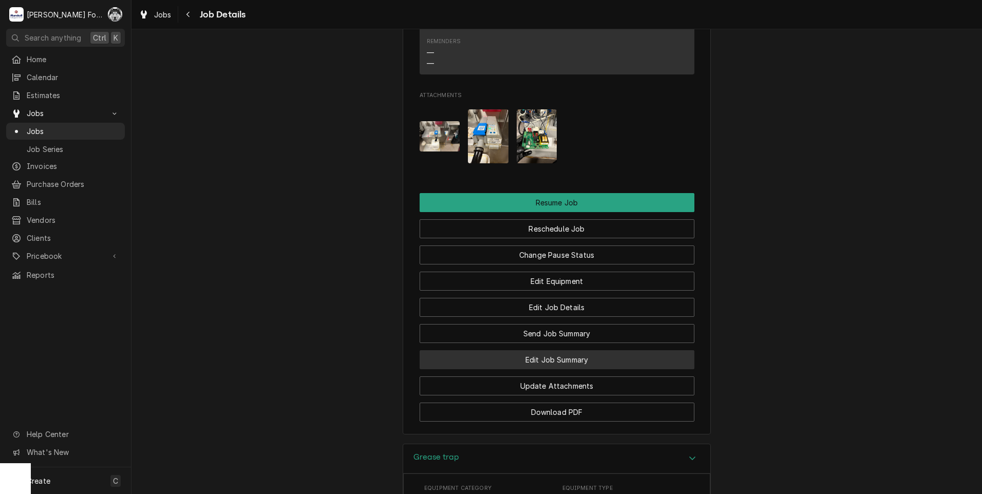
click at [534, 369] on button "Edit Job Summary" at bounding box center [557, 359] width 275 height 19
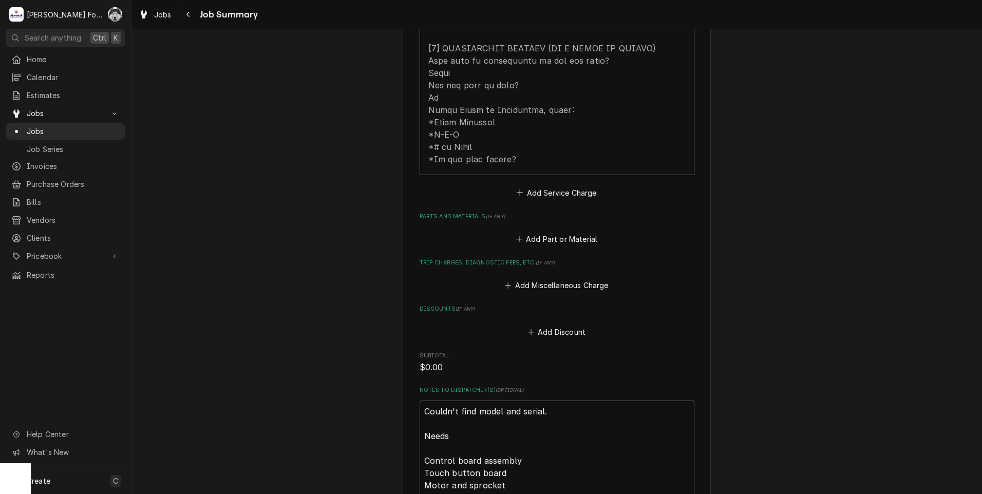
scroll to position [599, 0]
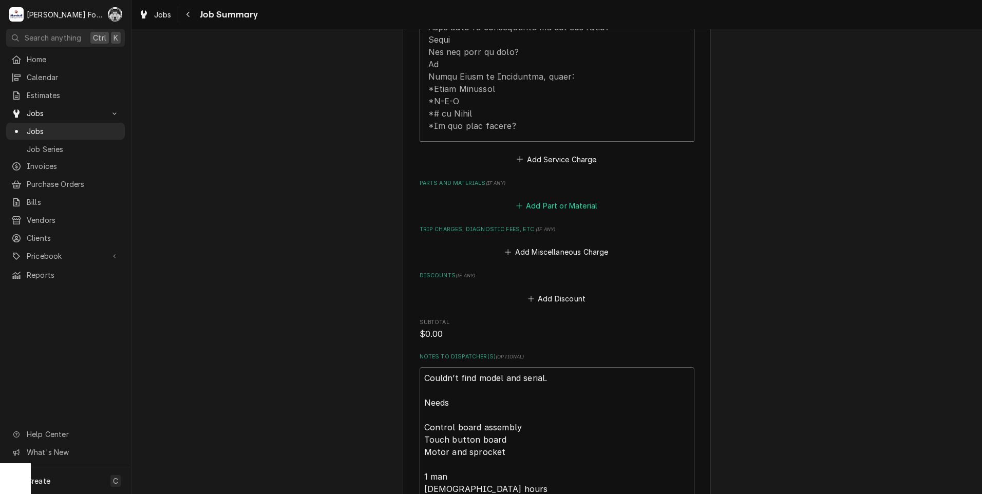
click at [550, 205] on button "Add Part or Material" at bounding box center [556, 206] width 85 height 14
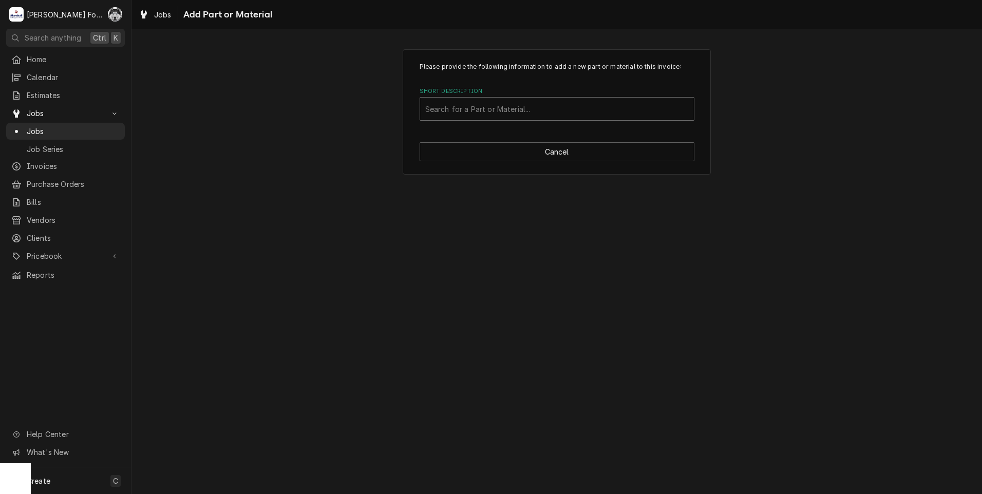
click at [532, 115] on div "Short Description" at bounding box center [556, 109] width 263 height 18
type input "EECA-115"
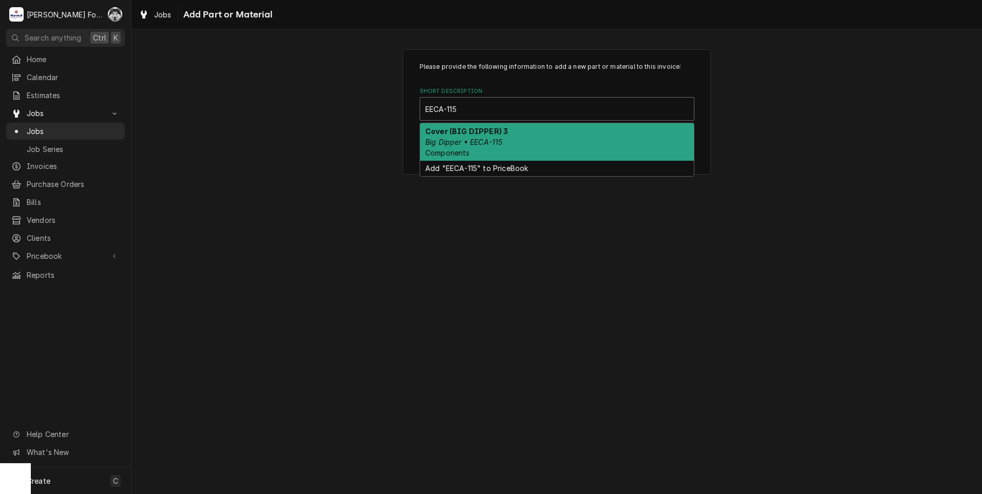
click at [492, 136] on div "Cover (BIG DIPPER) 3 Big Dipper • EECA-115 Components" at bounding box center [557, 141] width 274 height 37
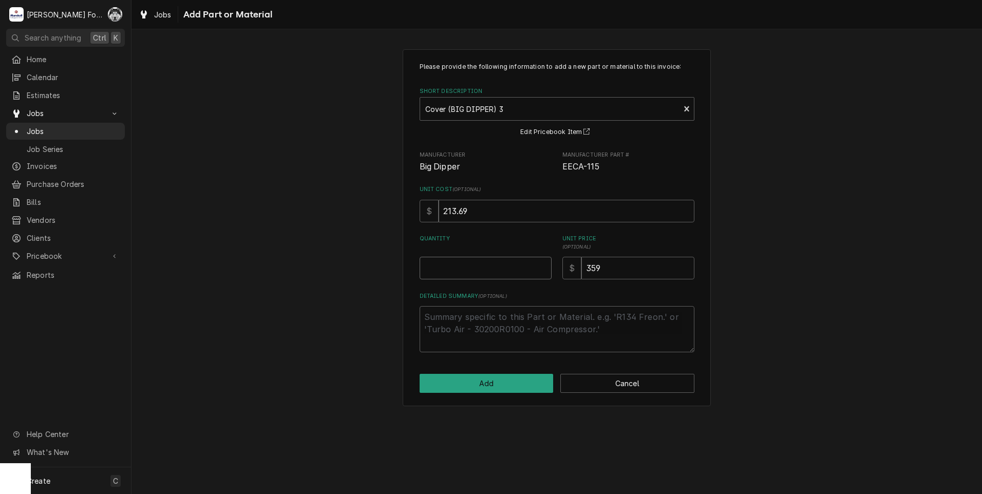
type textarea "x"
type input "0.5"
click at [541, 264] on input "0.5" at bounding box center [486, 268] width 132 height 23
click at [549, 269] on input "0.5" at bounding box center [486, 268] width 132 height 23
type textarea "x"
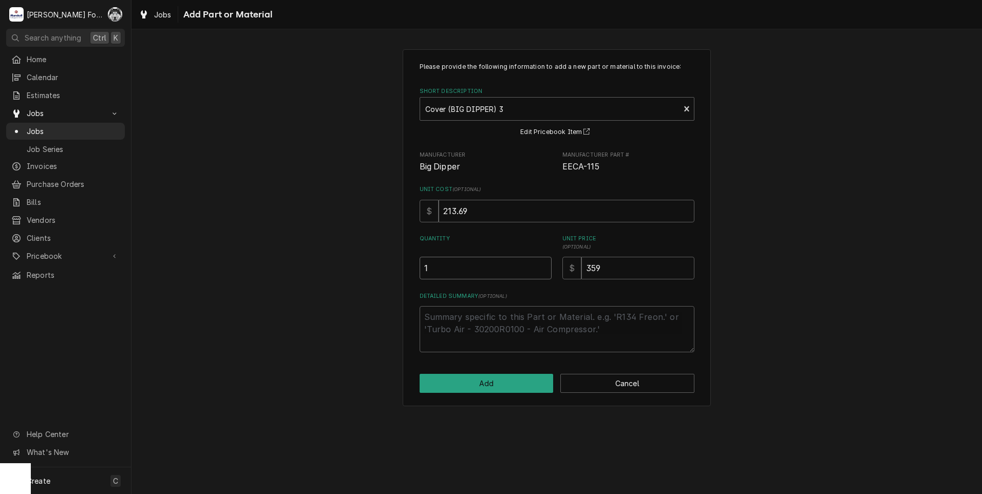
type input "1"
click at [541, 267] on input "1" at bounding box center [486, 268] width 132 height 23
click at [485, 384] on button "Add" at bounding box center [487, 383] width 134 height 19
type textarea "x"
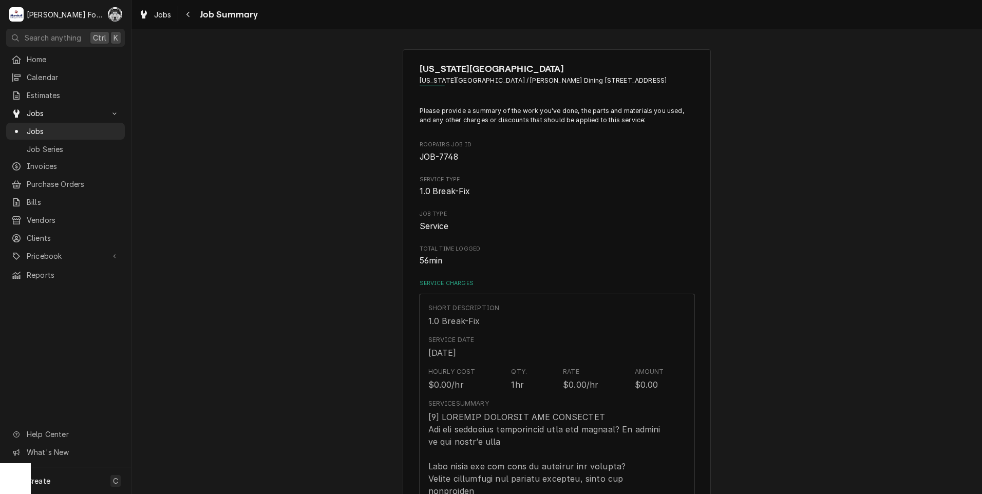
scroll to position [599, 0]
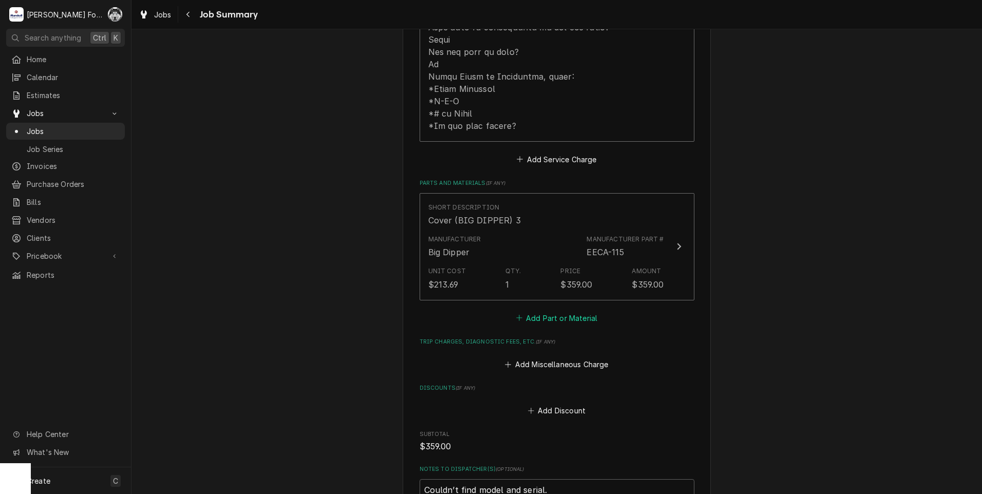
click at [561, 313] on button "Add Part or Material" at bounding box center [556, 318] width 85 height 14
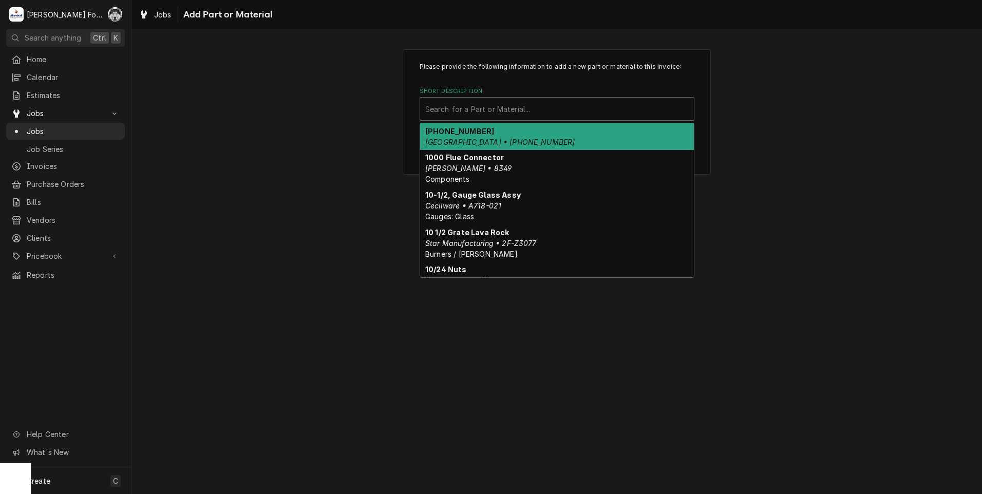
click at [542, 116] on div "Short Description" at bounding box center [556, 109] width 263 height 18
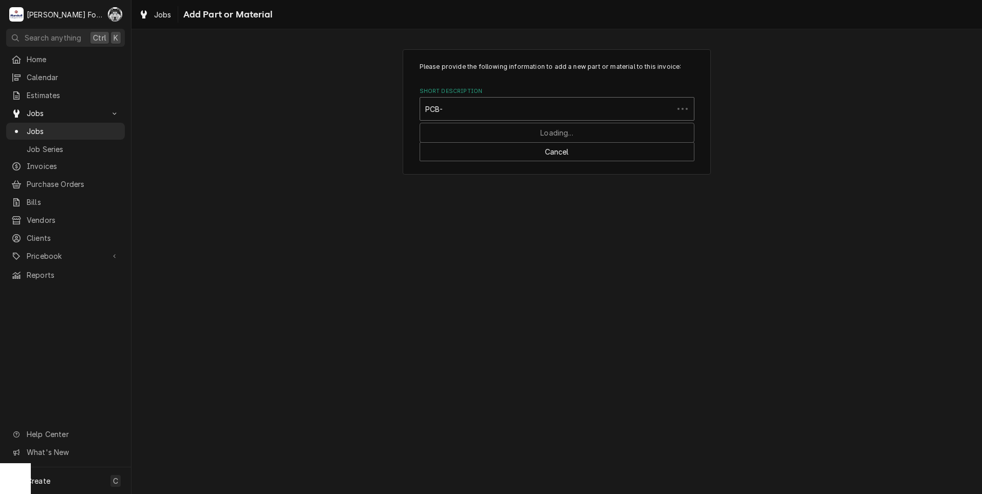
type input "PCB-3"
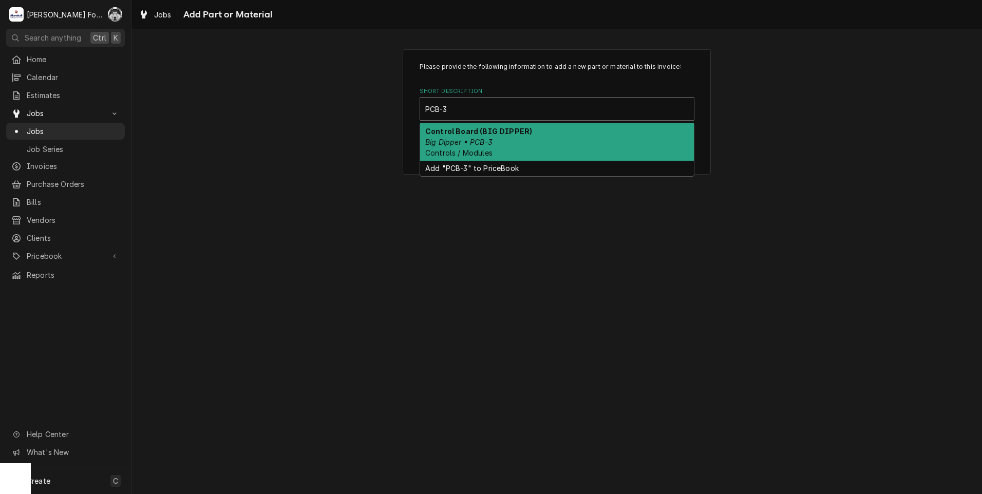
click at [501, 137] on div "Control Board (BIG DIPPER) Big Dipper • PCB-3 Controls / Modules" at bounding box center [557, 141] width 274 height 37
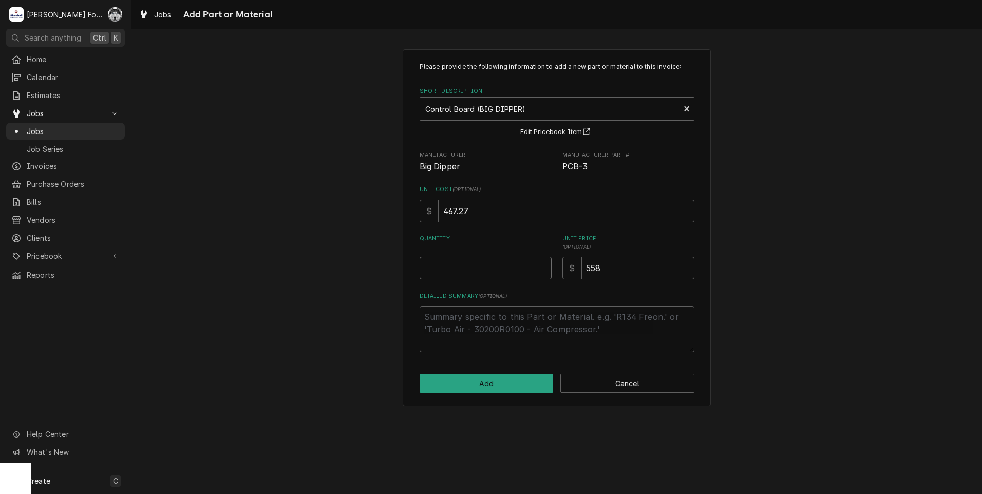
type textarea "x"
type input "0.5"
click at [541, 265] on input "0.5" at bounding box center [486, 268] width 132 height 23
type textarea "x"
type input "1"
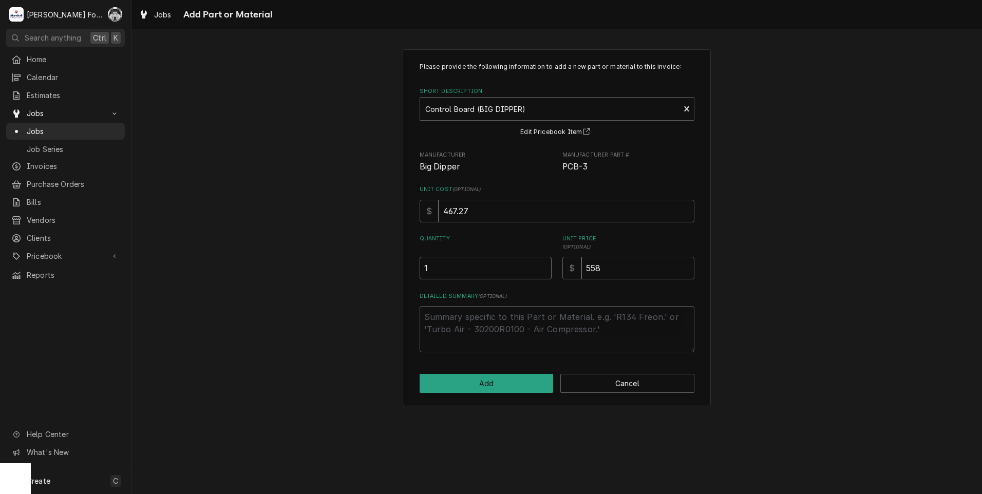
click at [541, 265] on input "1" at bounding box center [486, 268] width 132 height 23
click at [618, 268] on input "558" at bounding box center [637, 268] width 113 height 23
click at [497, 378] on button "Add" at bounding box center [487, 383] width 134 height 19
type textarea "x"
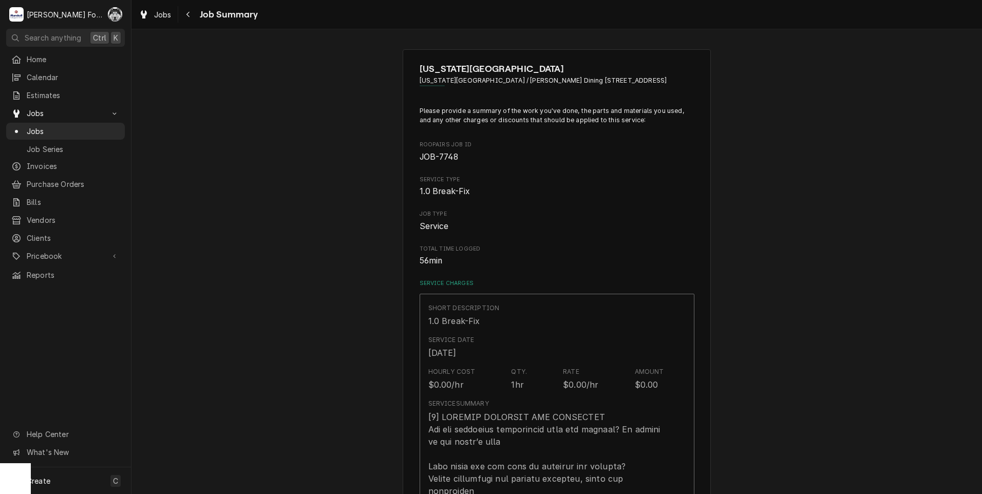
scroll to position [599, 0]
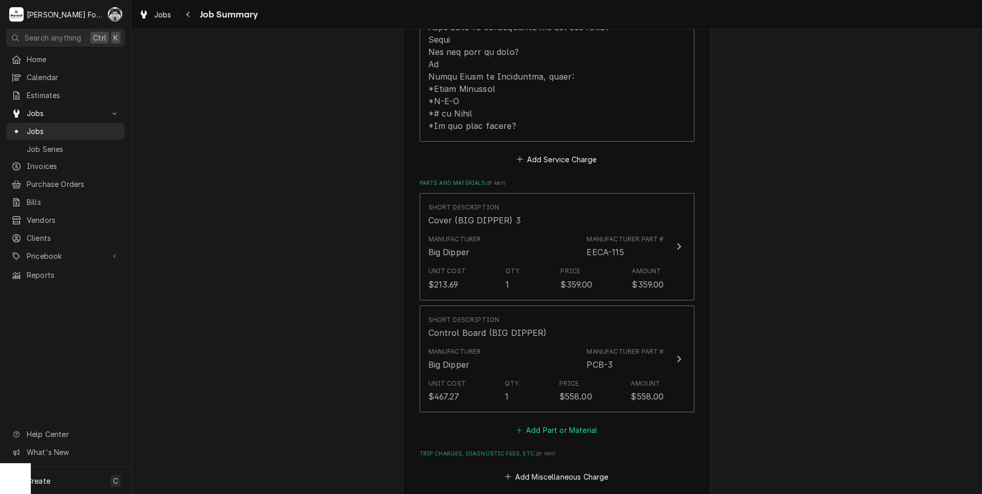
click at [535, 426] on button "Add Part or Material" at bounding box center [556, 430] width 85 height 14
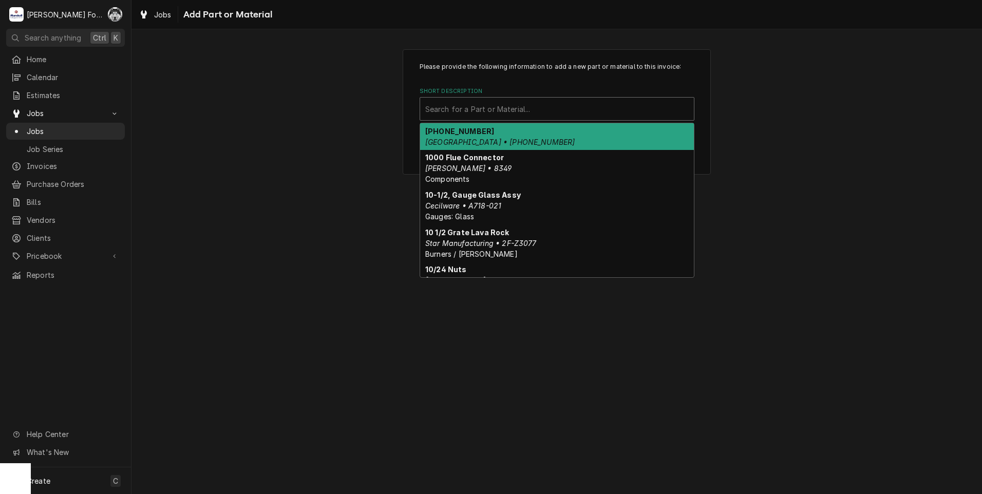
click at [521, 104] on div "Short Description" at bounding box center [556, 109] width 263 height 18
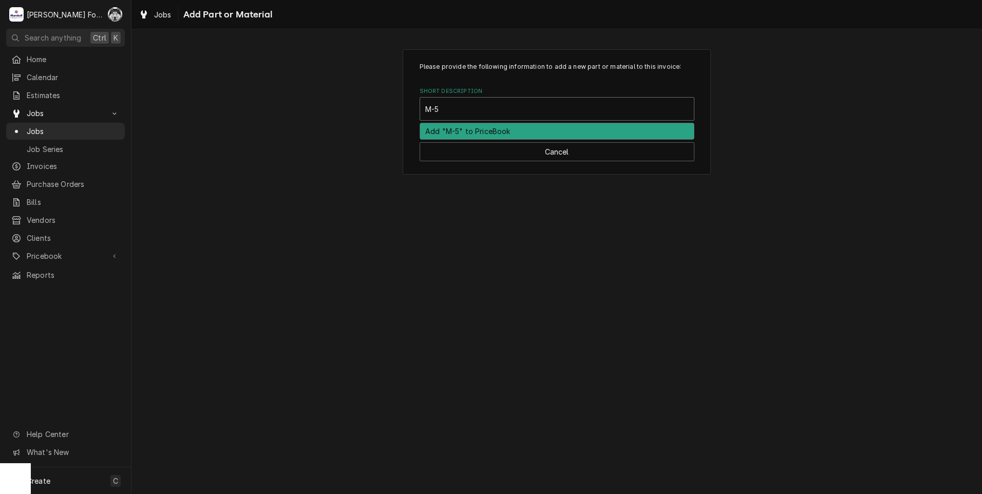
type input "M-58"
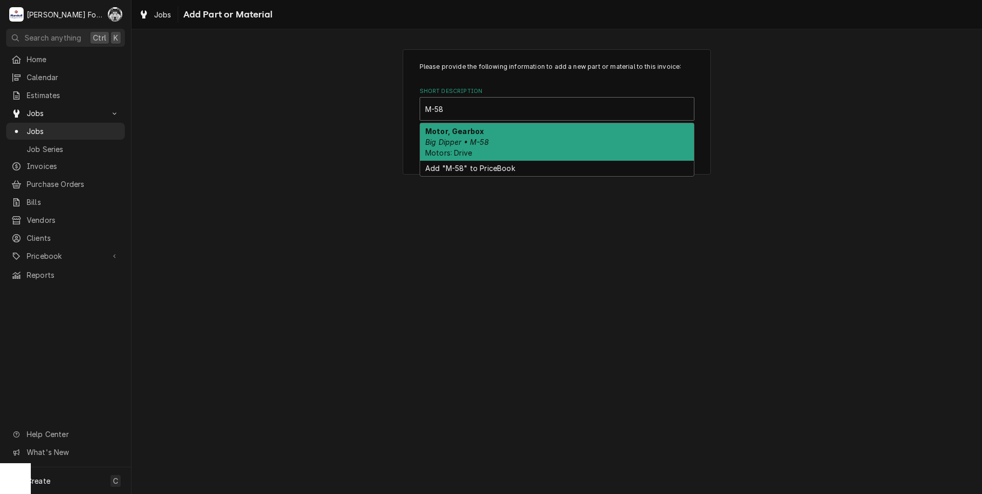
click at [473, 145] on em "Big Dipper • M-58" at bounding box center [457, 142] width 64 height 9
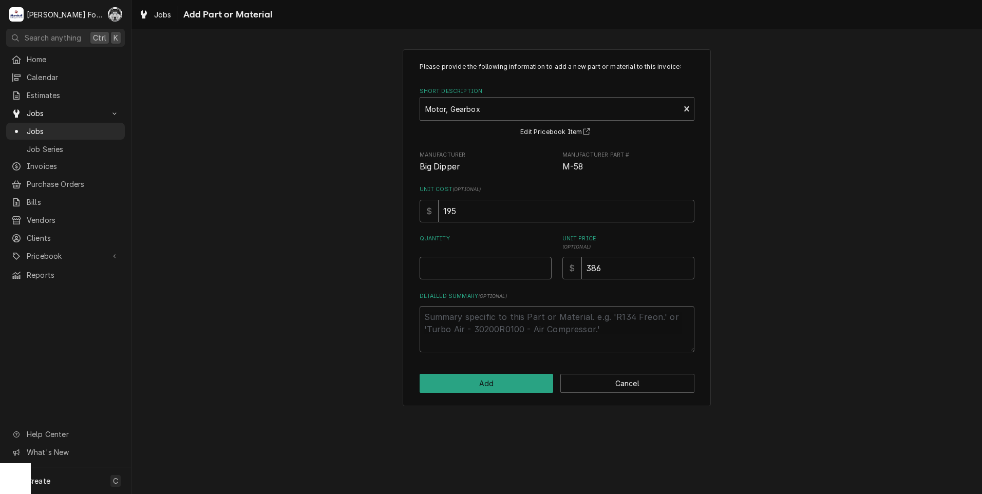
type textarea "x"
type input "0.5"
click at [539, 264] on input "0.5" at bounding box center [486, 268] width 132 height 23
type textarea "x"
type input "1"
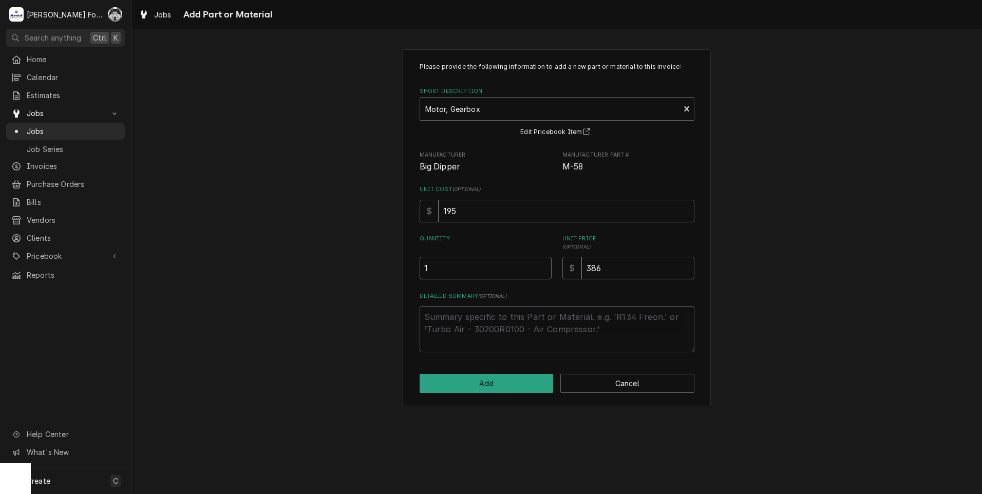
click at [543, 266] on input "1" at bounding box center [486, 268] width 132 height 23
drag, startPoint x: 621, startPoint y: 269, endPoint x: 515, endPoint y: 292, distance: 109.3
click at [528, 286] on div "Please provide the following information to add a new part or material to this …" at bounding box center [557, 207] width 275 height 290
type textarea "x"
type input "3"
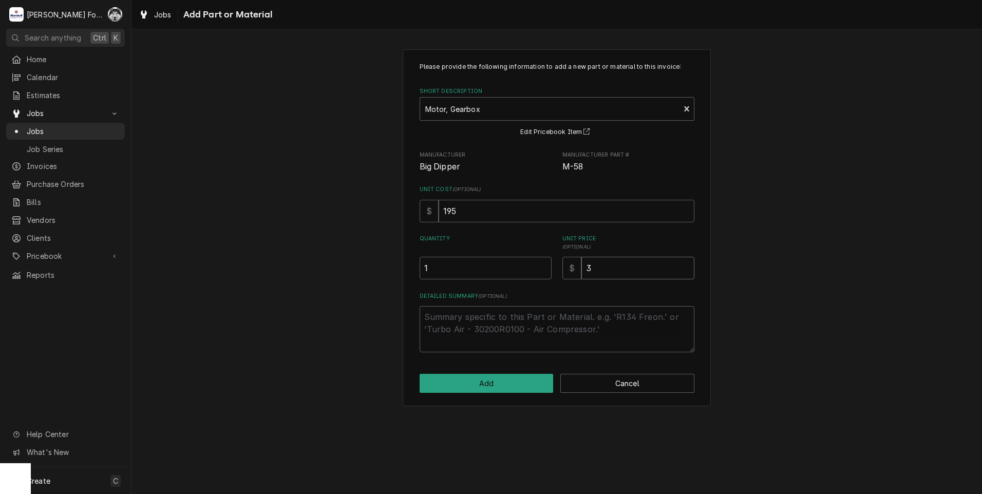
type textarea "x"
type input "39"
type textarea "x"
type input "397"
click at [487, 386] on button "Add" at bounding box center [487, 383] width 134 height 19
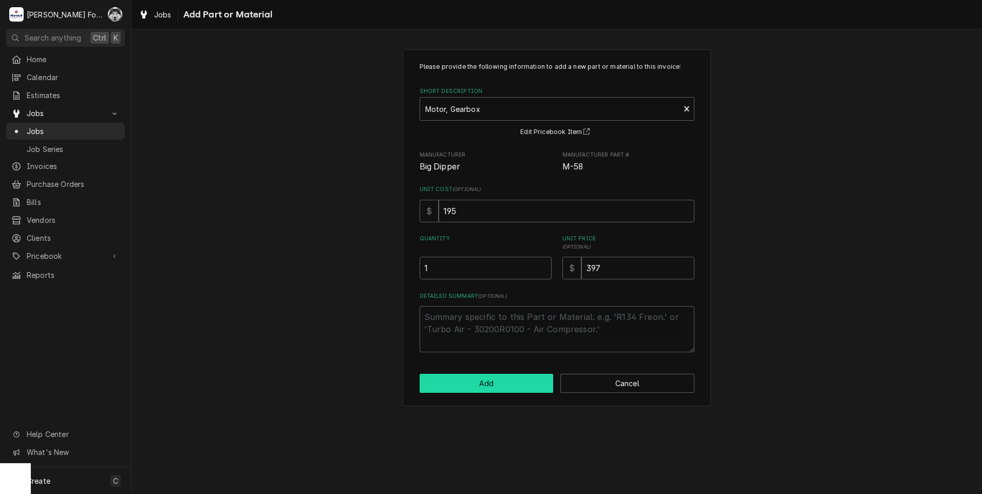
type textarea "x"
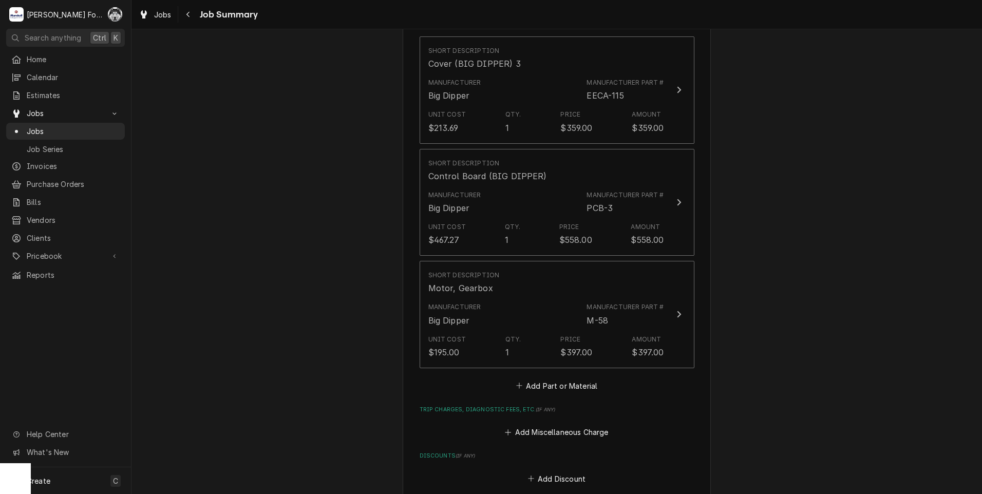
scroll to position [770, 0]
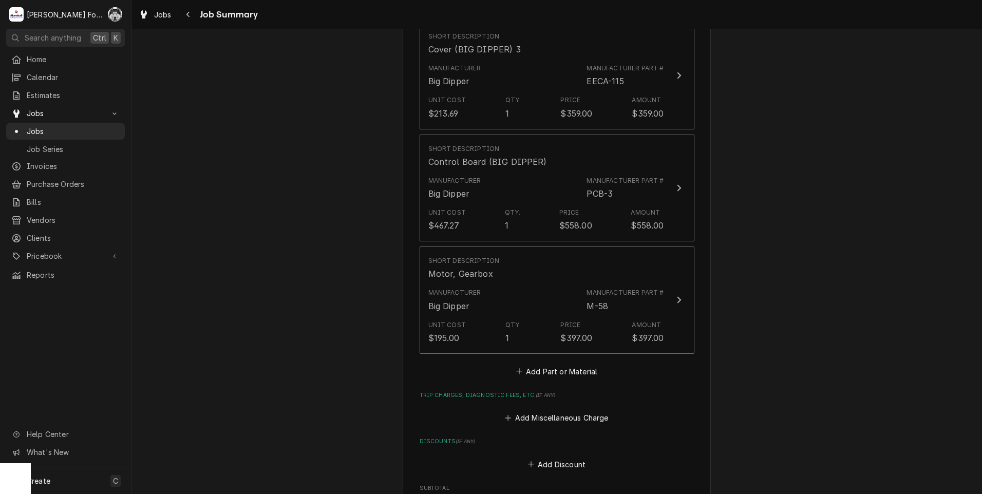
click at [564, 378] on div "Please provide a summary of the work you've done, the parts and materials you u…" at bounding box center [557, 67] width 275 height 1462
click at [565, 369] on button "Add Part or Material" at bounding box center [556, 371] width 85 height 14
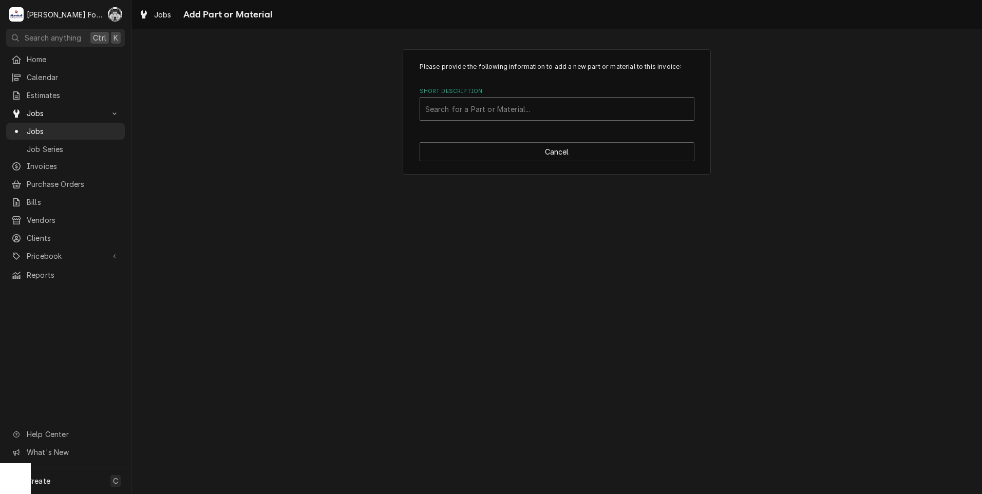
click at [530, 107] on div "Short Description" at bounding box center [556, 109] width 263 height 18
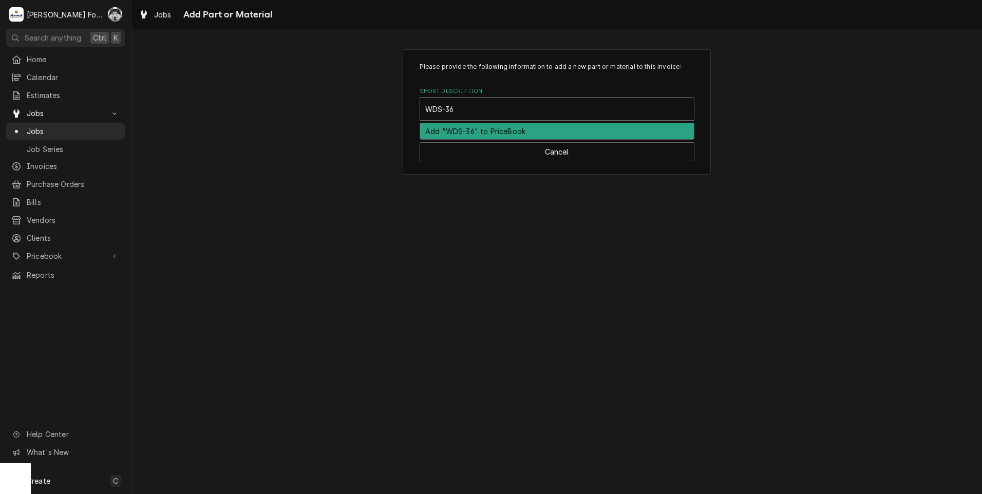
type input "WDS-3"
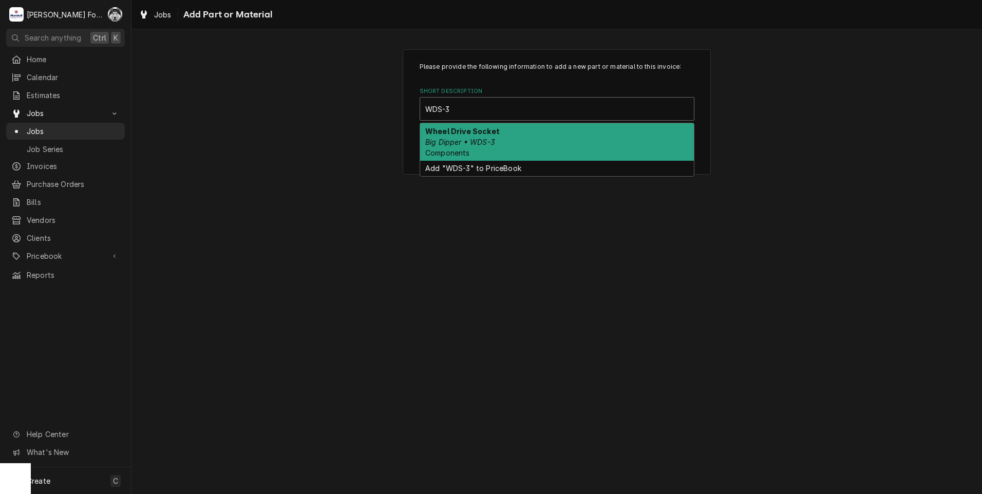
click at [506, 144] on div "Wheel Drive Socket Big Dipper • WDS-3 Components" at bounding box center [557, 141] width 274 height 37
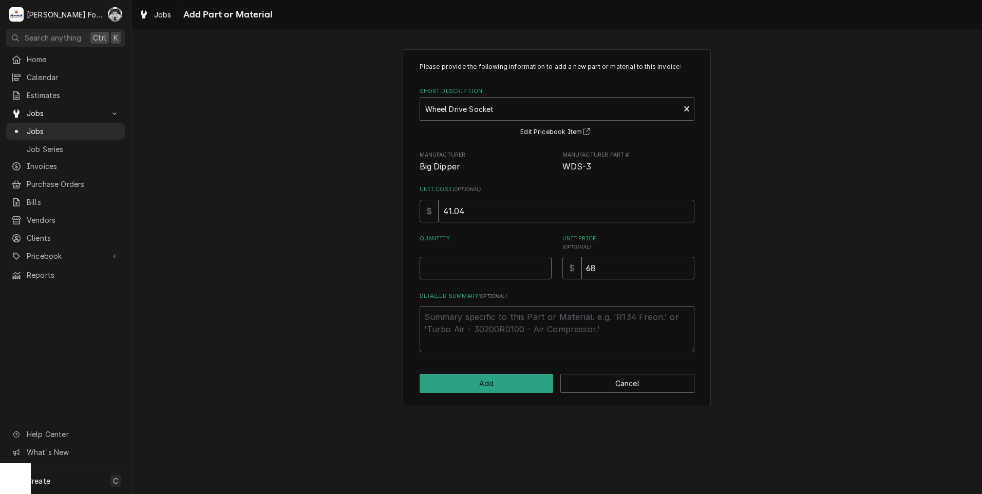
type textarea "x"
type input "0.5"
click at [544, 267] on input "0.5" at bounding box center [486, 268] width 132 height 23
type textarea "x"
type input "1"
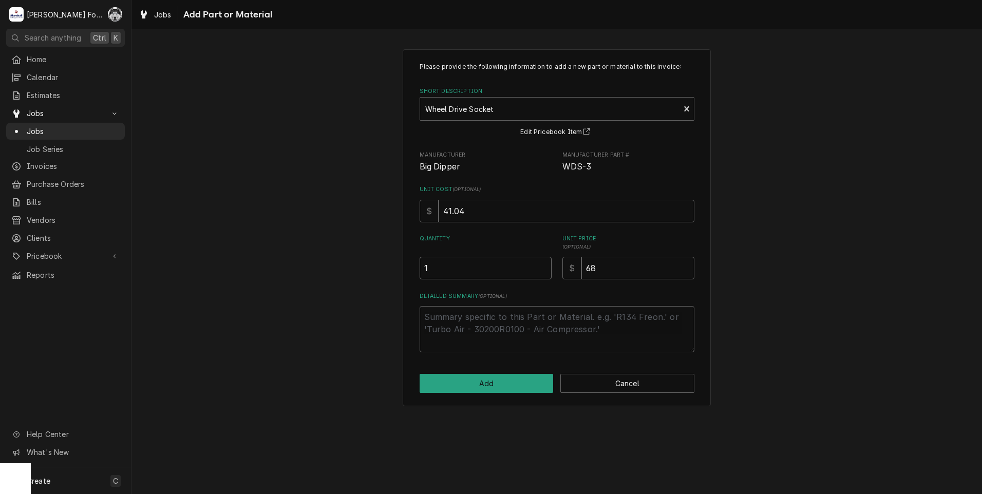
click at [543, 267] on input "1" at bounding box center [486, 268] width 132 height 23
click at [523, 386] on button "Add" at bounding box center [487, 383] width 134 height 19
type textarea "x"
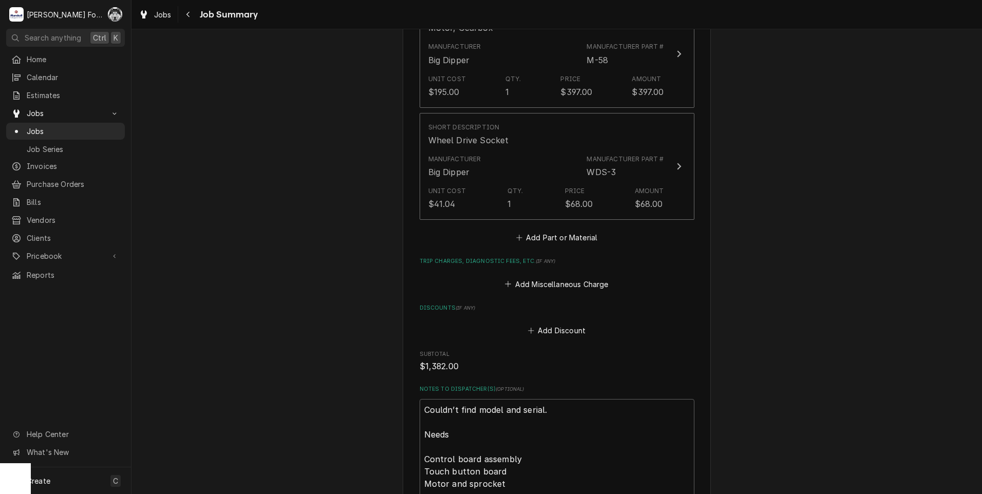
scroll to position [1027, 0]
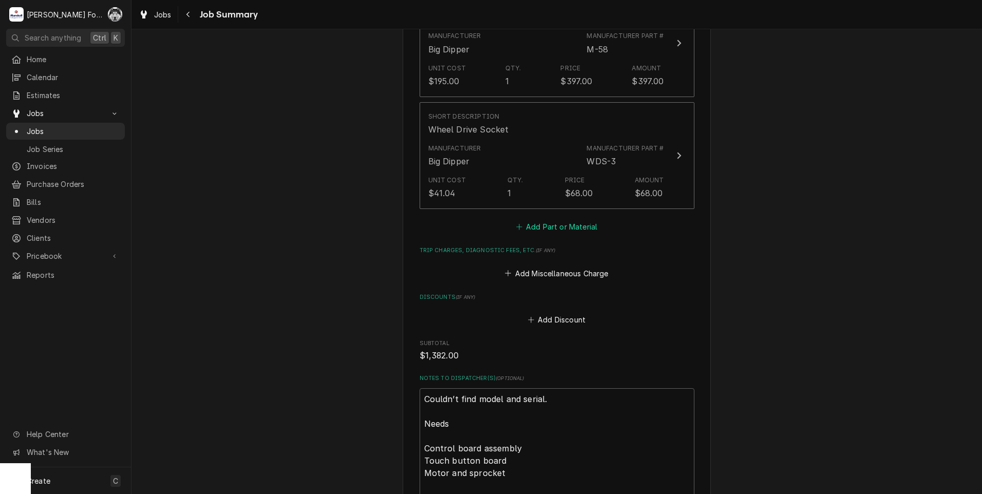
click at [542, 223] on button "Add Part or Material" at bounding box center [556, 227] width 85 height 14
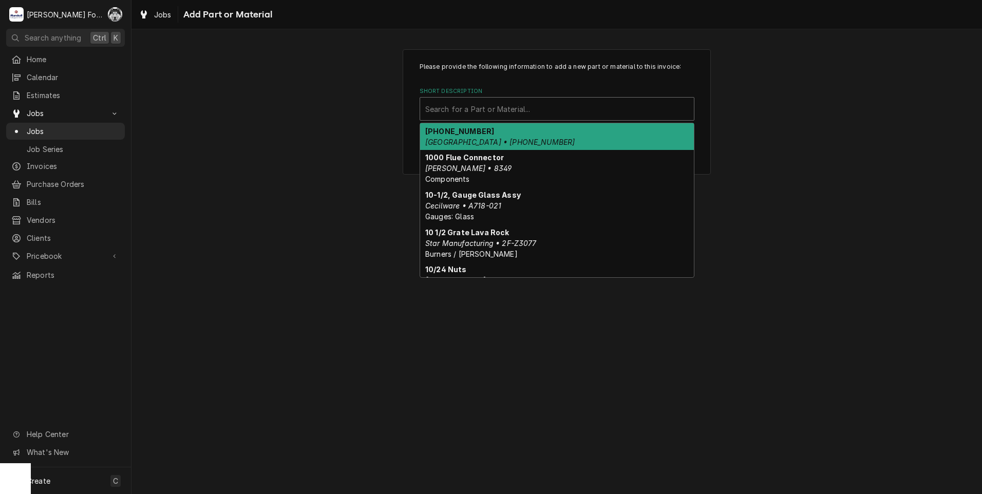
click at [522, 109] on div "Short Description" at bounding box center [556, 109] width 263 height 18
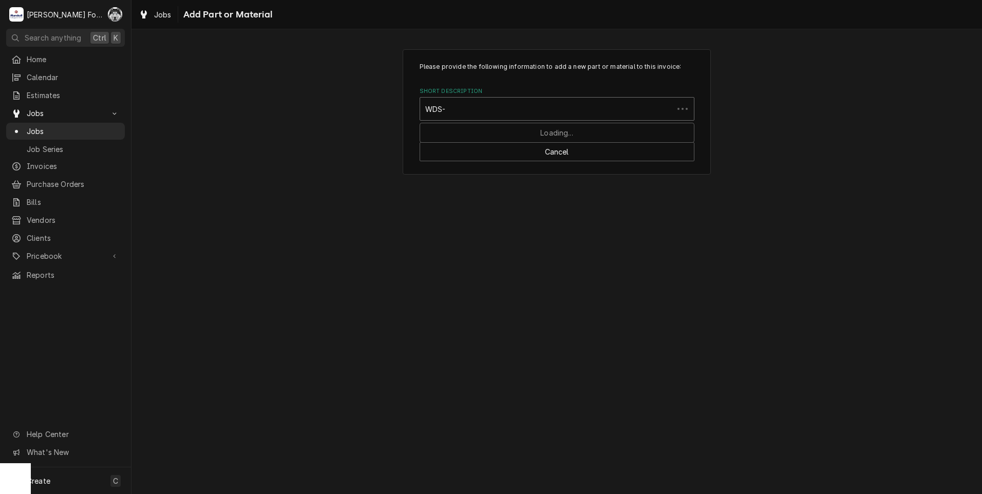
type input "WDS-3"
drag, startPoint x: 477, startPoint y: 117, endPoint x: 381, endPoint y: 112, distance: 96.1
click at [382, 111] on div "Please provide the following information to add a new part or material to this …" at bounding box center [556, 111] width 850 height 143
type input "SSDT"
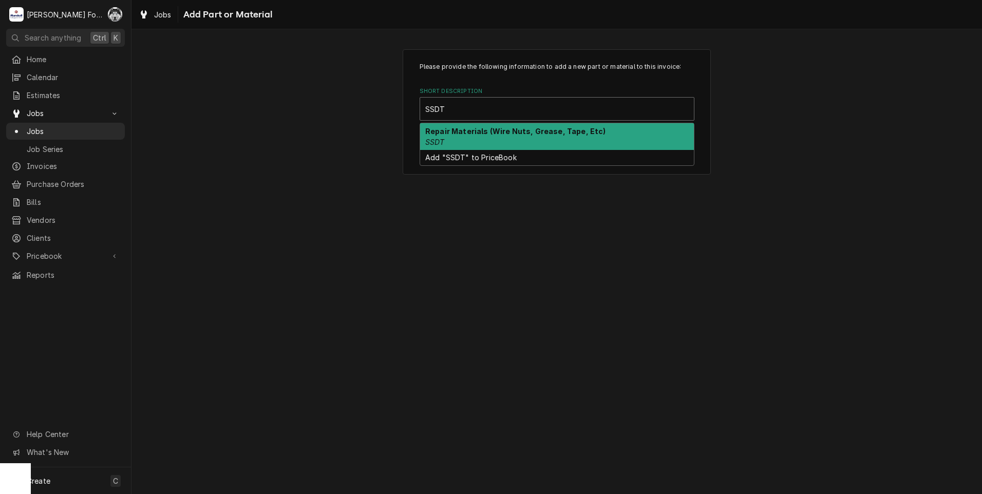
click at [462, 138] on div "Repair Materials (Wire Nuts, Grease, Tape, Etc) SSDT" at bounding box center [557, 136] width 274 height 27
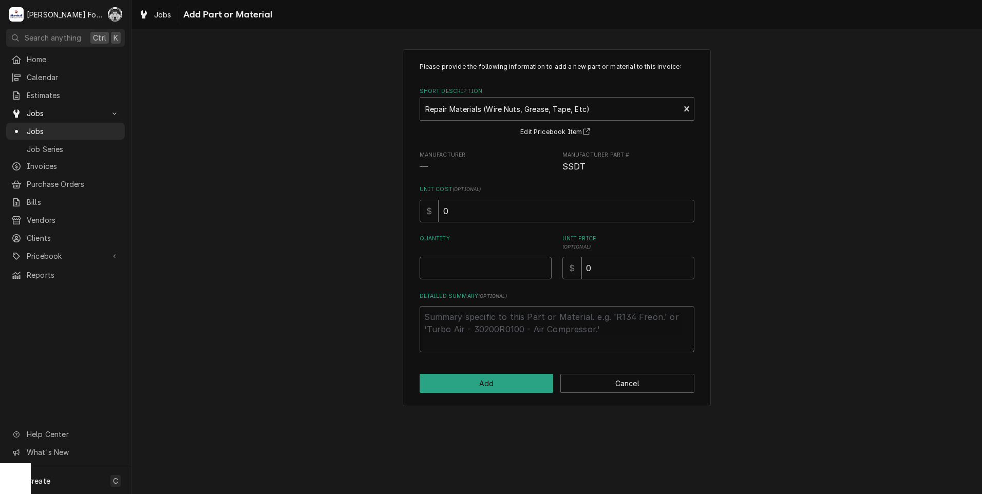
type textarea "x"
type input "0.5"
click at [539, 264] on input "0.5" at bounding box center [486, 268] width 132 height 23
type textarea "x"
type input "1"
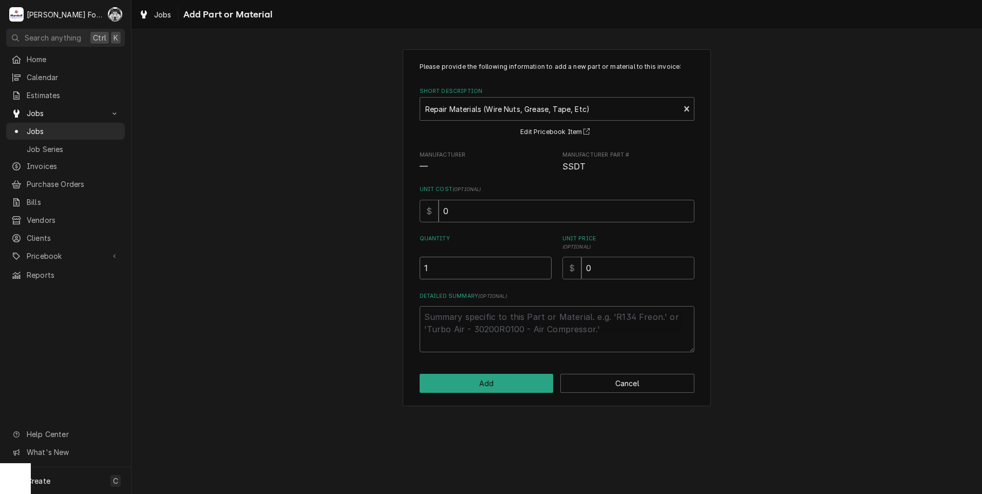
click at [539, 264] on input "1" at bounding box center [486, 268] width 132 height 23
drag, startPoint x: 601, startPoint y: 267, endPoint x: 531, endPoint y: 273, distance: 70.1
click at [532, 273] on div "Quantity 1 Unit Price ( optional ) $ 0" at bounding box center [557, 257] width 275 height 45
type textarea "x"
type input "2"
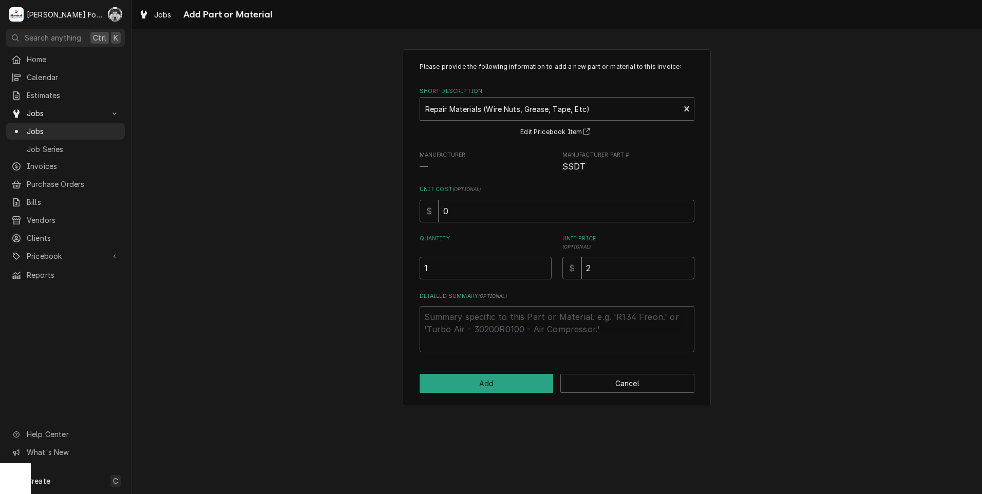
type textarea "x"
type input "20"
click at [478, 386] on button "Add" at bounding box center [487, 383] width 134 height 19
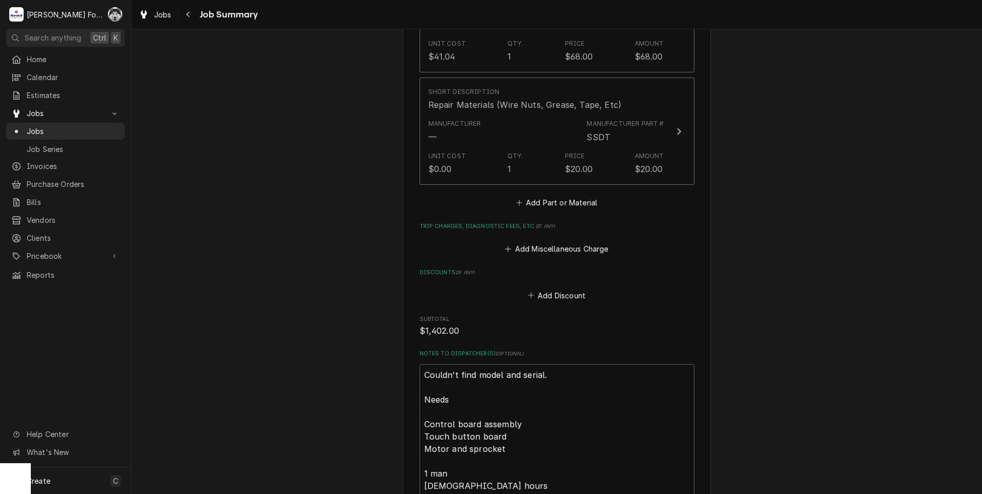
scroll to position [1455, 0]
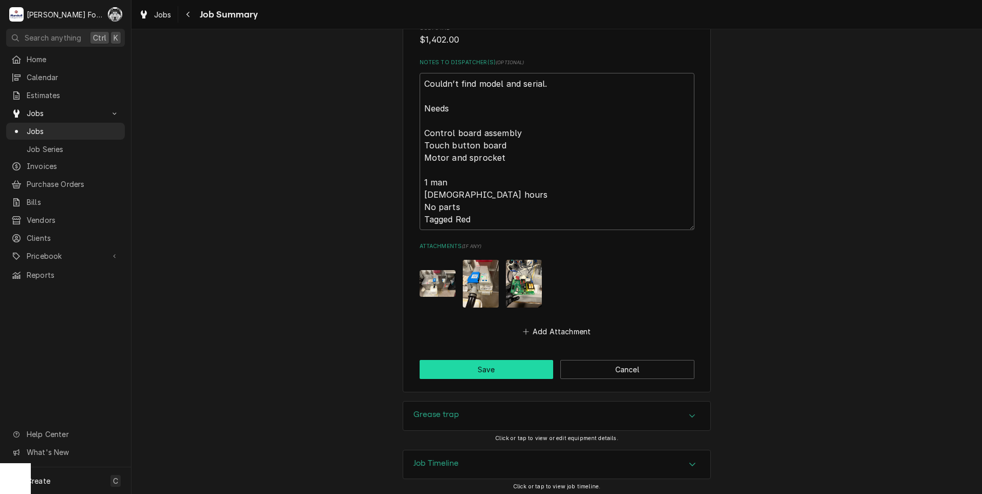
click at [464, 365] on button "Save" at bounding box center [487, 369] width 134 height 19
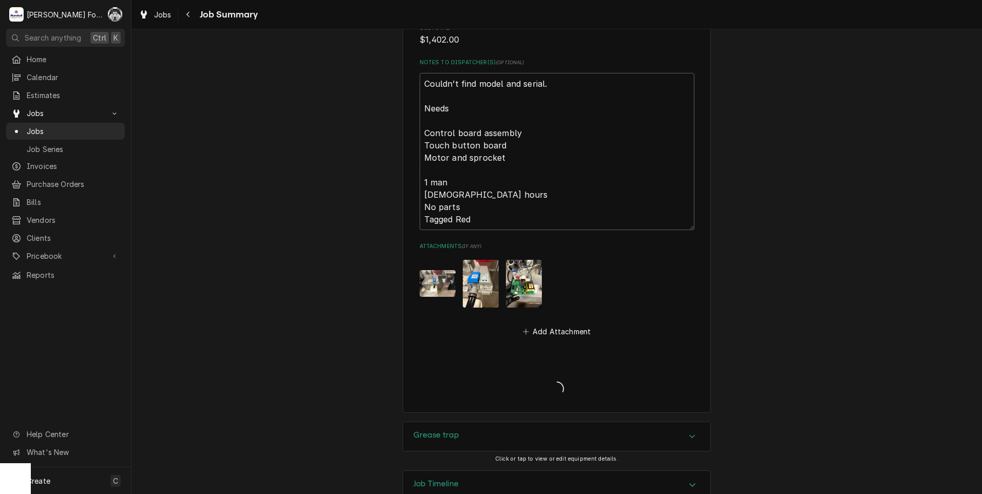
type textarea "x"
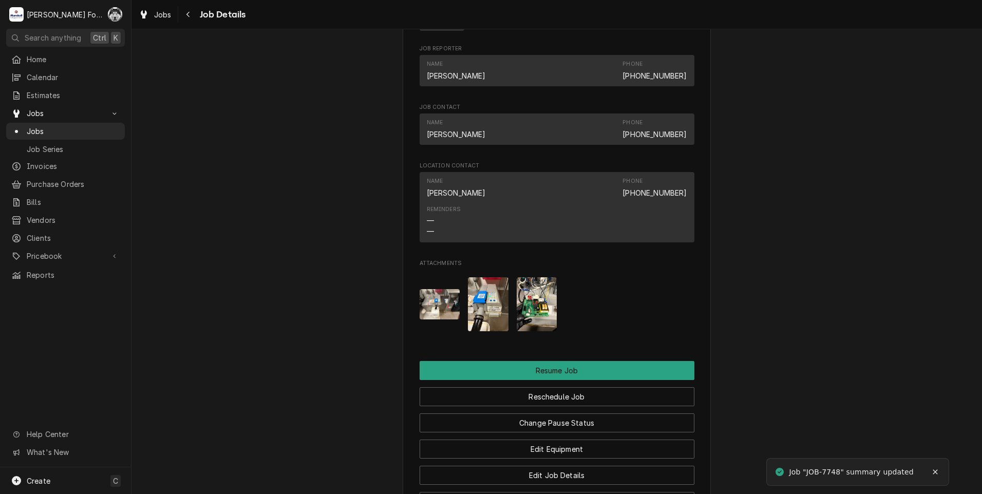
scroll to position [1284, 0]
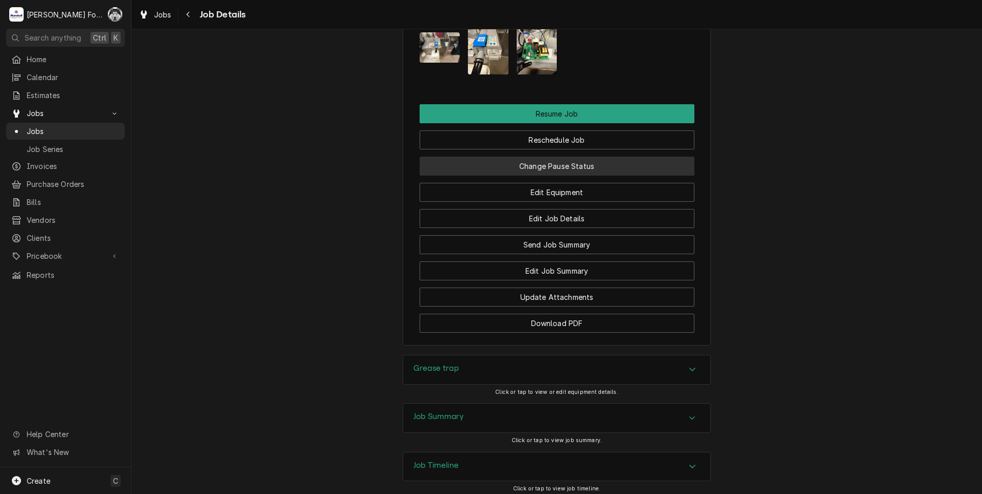
click at [560, 176] on button "Change Pause Status" at bounding box center [557, 166] width 275 height 19
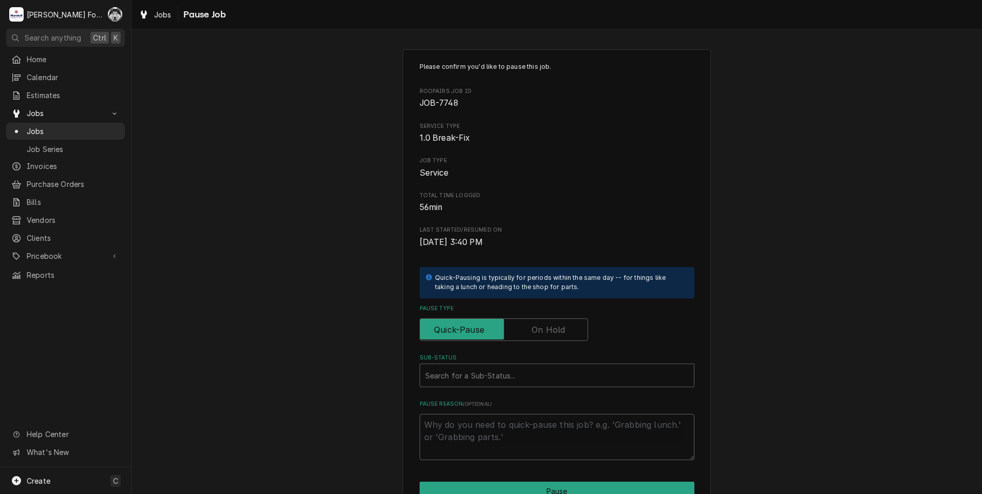
click at [539, 331] on label "Pause Type" at bounding box center [504, 329] width 168 height 23
click at [539, 331] on input "Pause Type" at bounding box center [503, 329] width 159 height 23
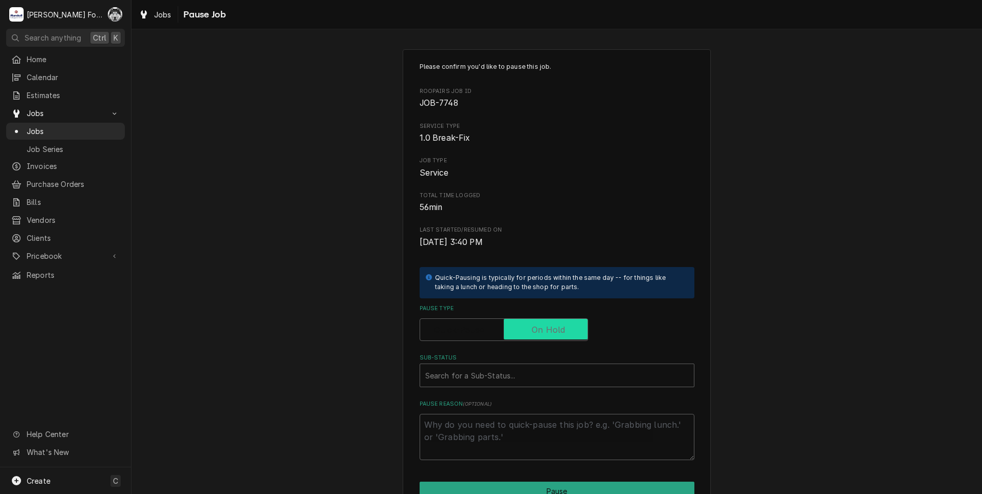
checkbox input "true"
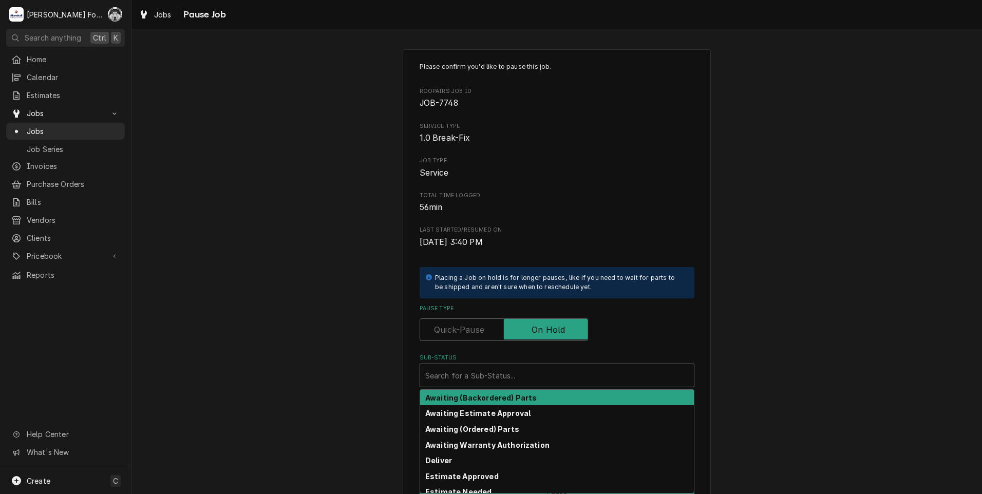
click at [481, 372] on div "Sub-Status" at bounding box center [556, 375] width 263 height 18
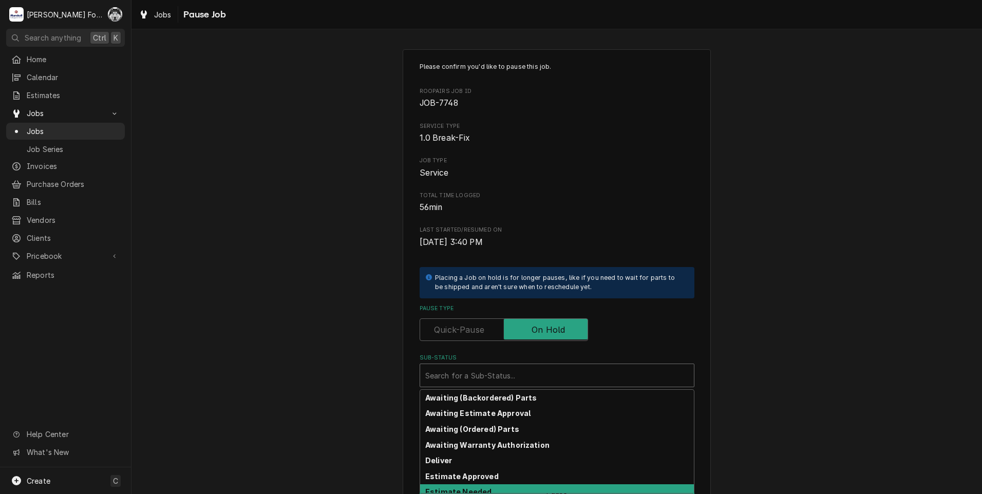
click at [463, 491] on strong "Estimate Needed" at bounding box center [458, 491] width 66 height 9
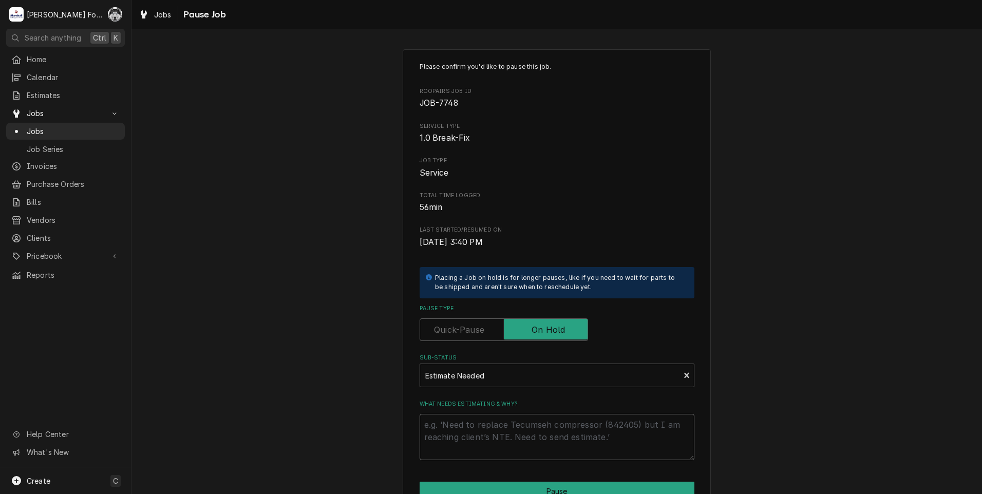
click at [454, 436] on textarea "What needs estimating & why?" at bounding box center [557, 437] width 275 height 46
type textarea "x"
type textarea "P"
type textarea "x"
type textarea "PA"
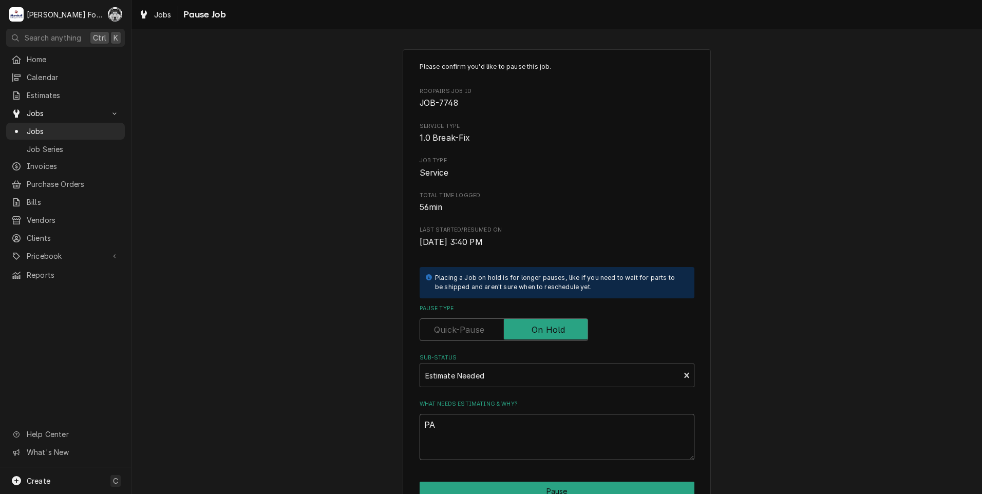
type textarea "x"
type textarea "PAR"
type textarea "x"
type textarea "PART"
type textarea "x"
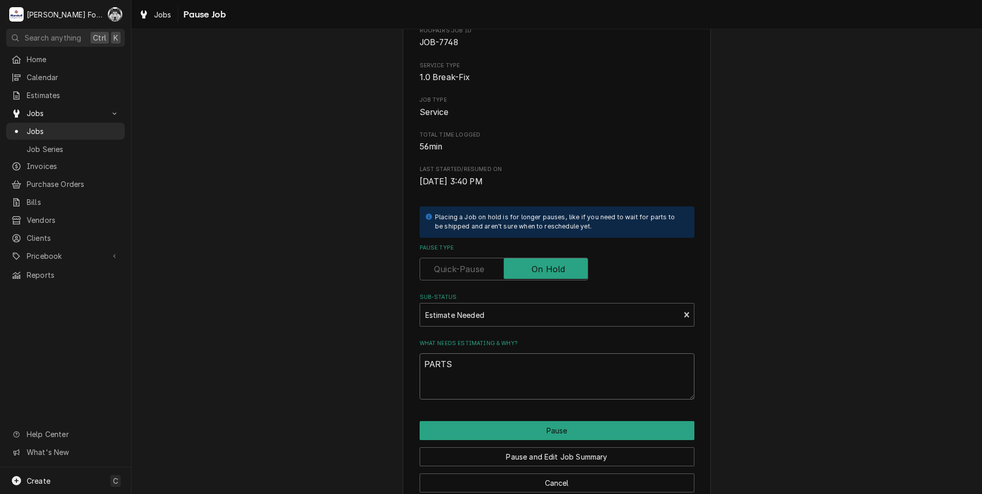
scroll to position [81, 0]
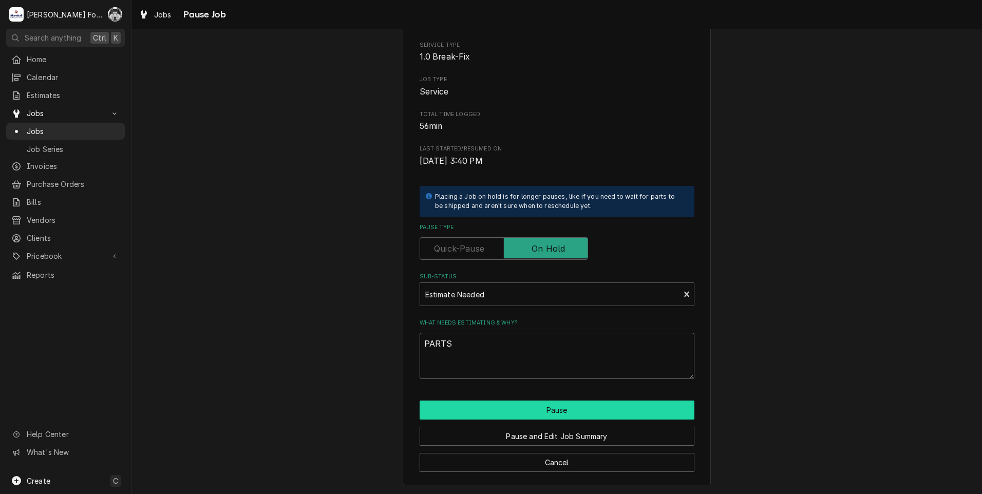
type textarea "PARTS"
click at [524, 406] on button "Pause" at bounding box center [557, 410] width 275 height 19
type textarea "x"
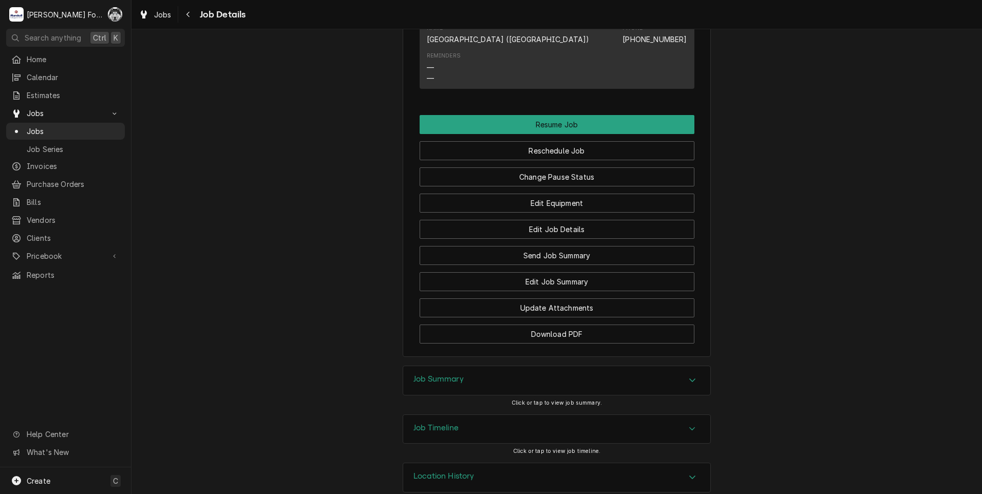
scroll to position [2500, 0]
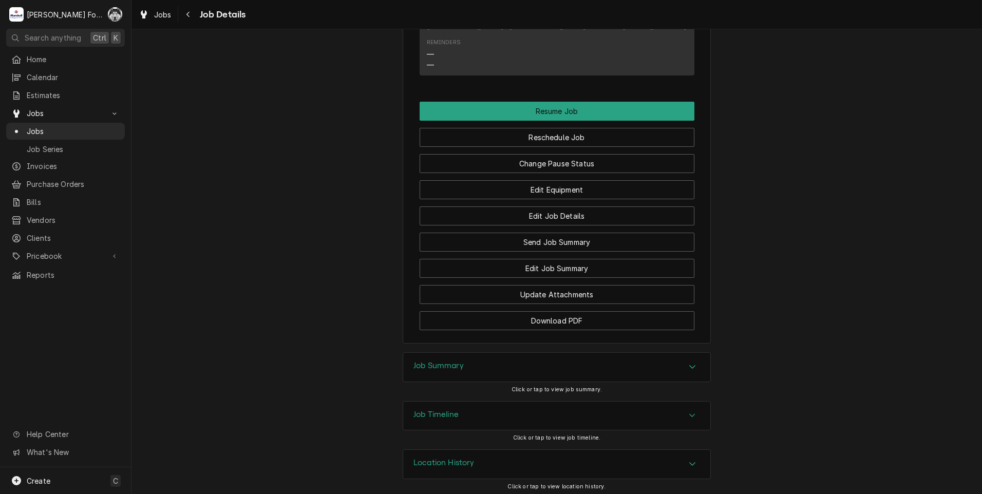
click at [473, 367] on div "Job Summary" at bounding box center [556, 367] width 307 height 29
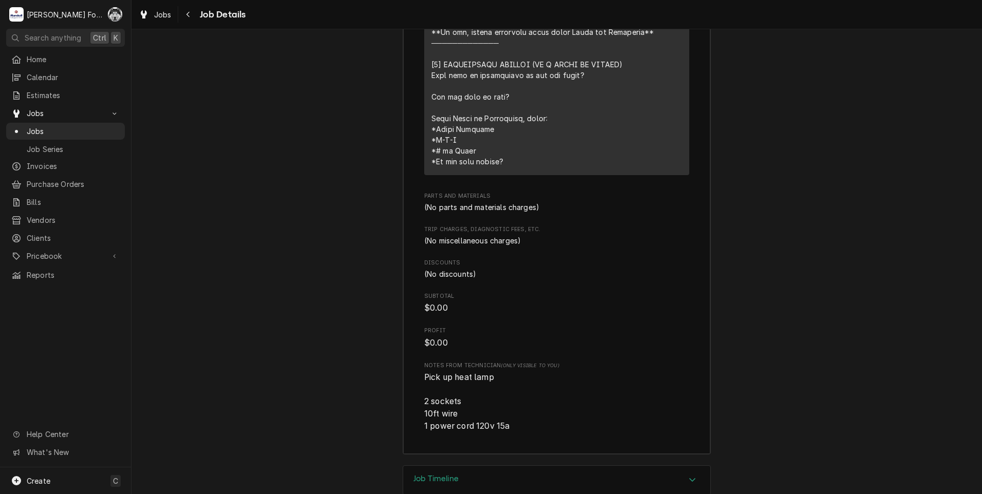
scroll to position [3270, 0]
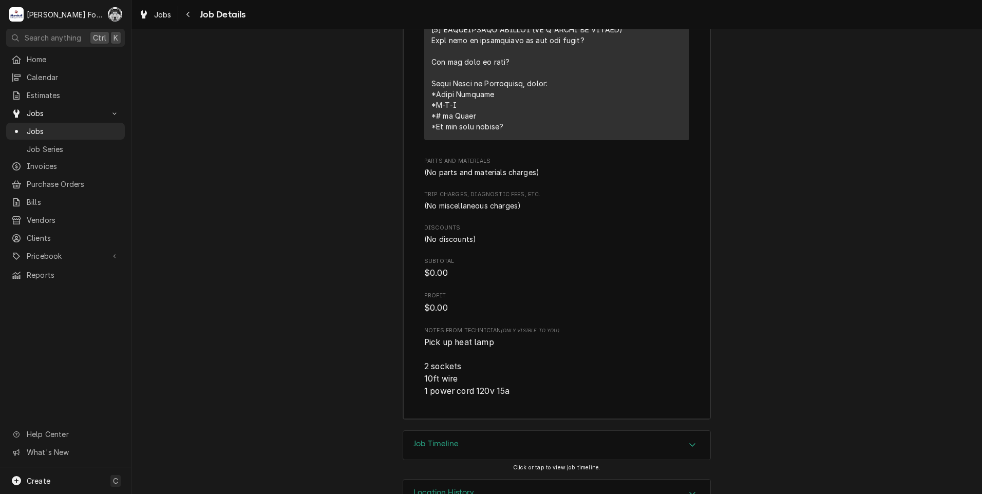
click at [467, 440] on div "Job Timeline" at bounding box center [556, 445] width 307 height 29
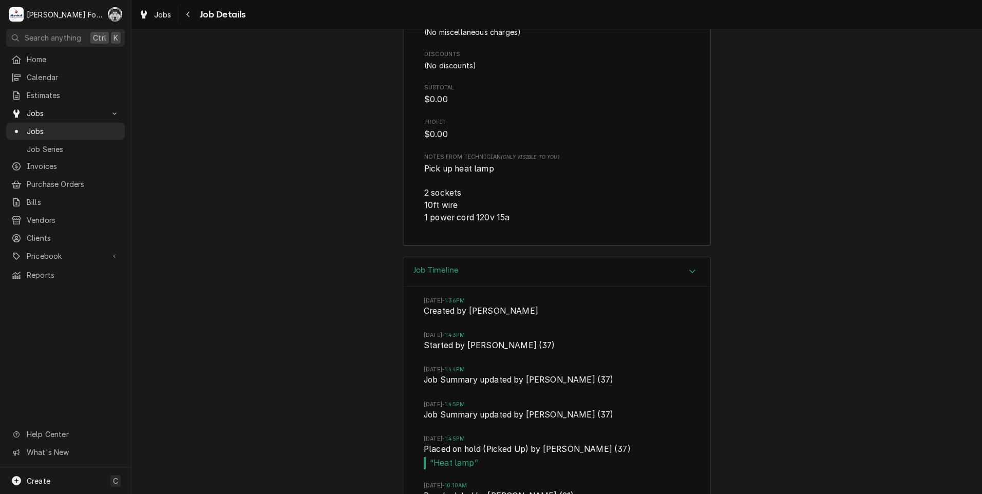
scroll to position [3673, 0]
